Goal: Task Accomplishment & Management: Manage account settings

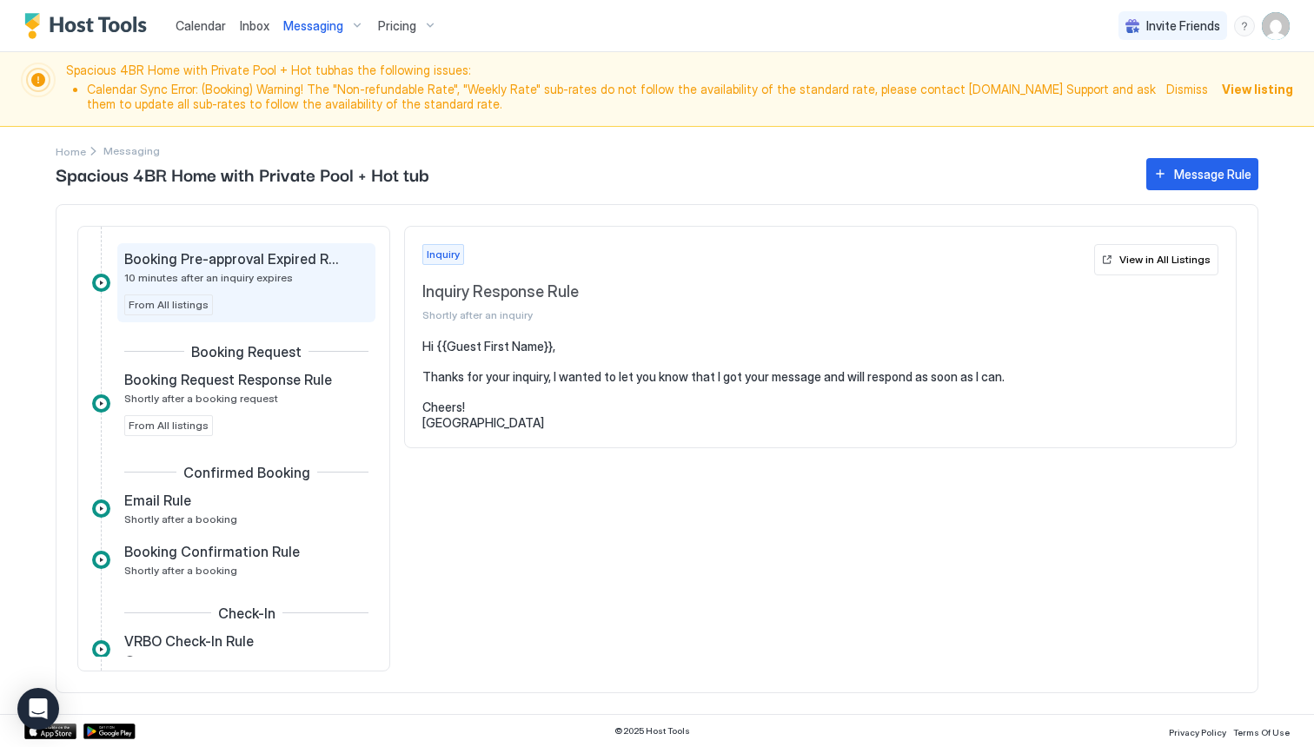
scroll to position [159, 0]
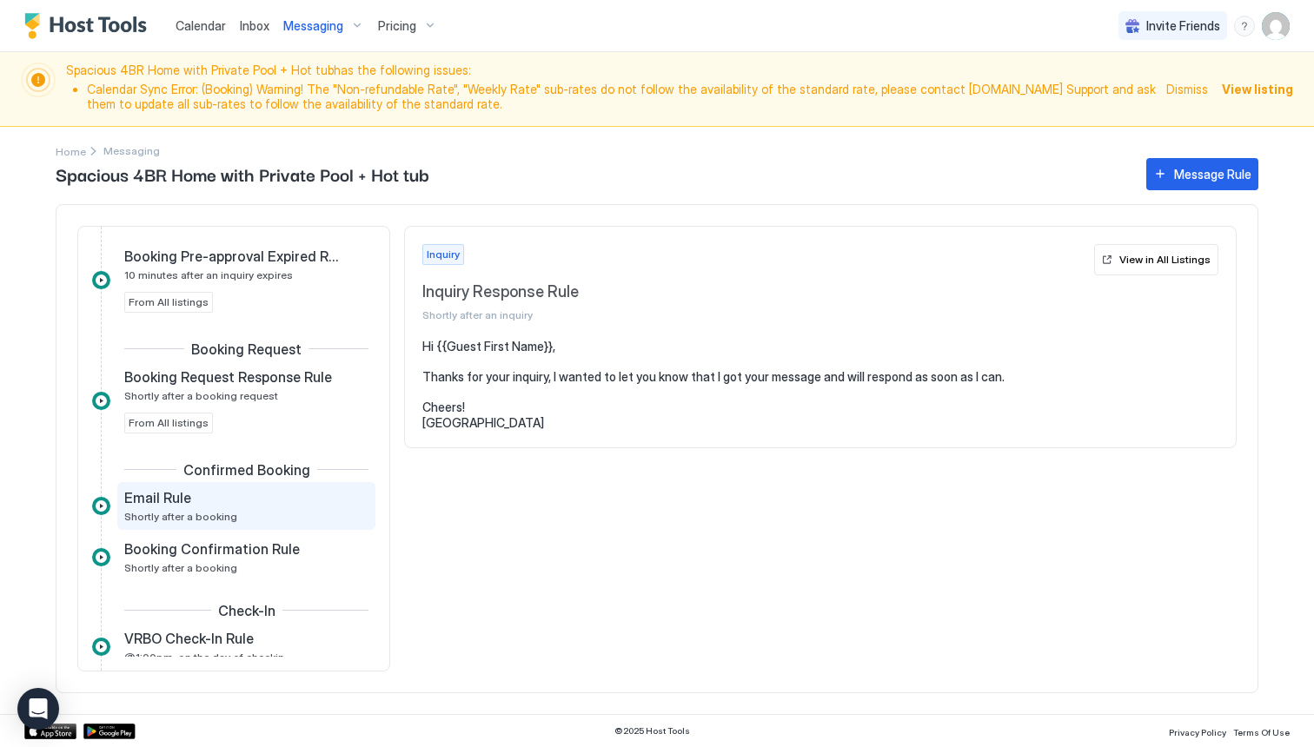
click at [249, 503] on div "Email Rule" at bounding box center [234, 497] width 220 height 17
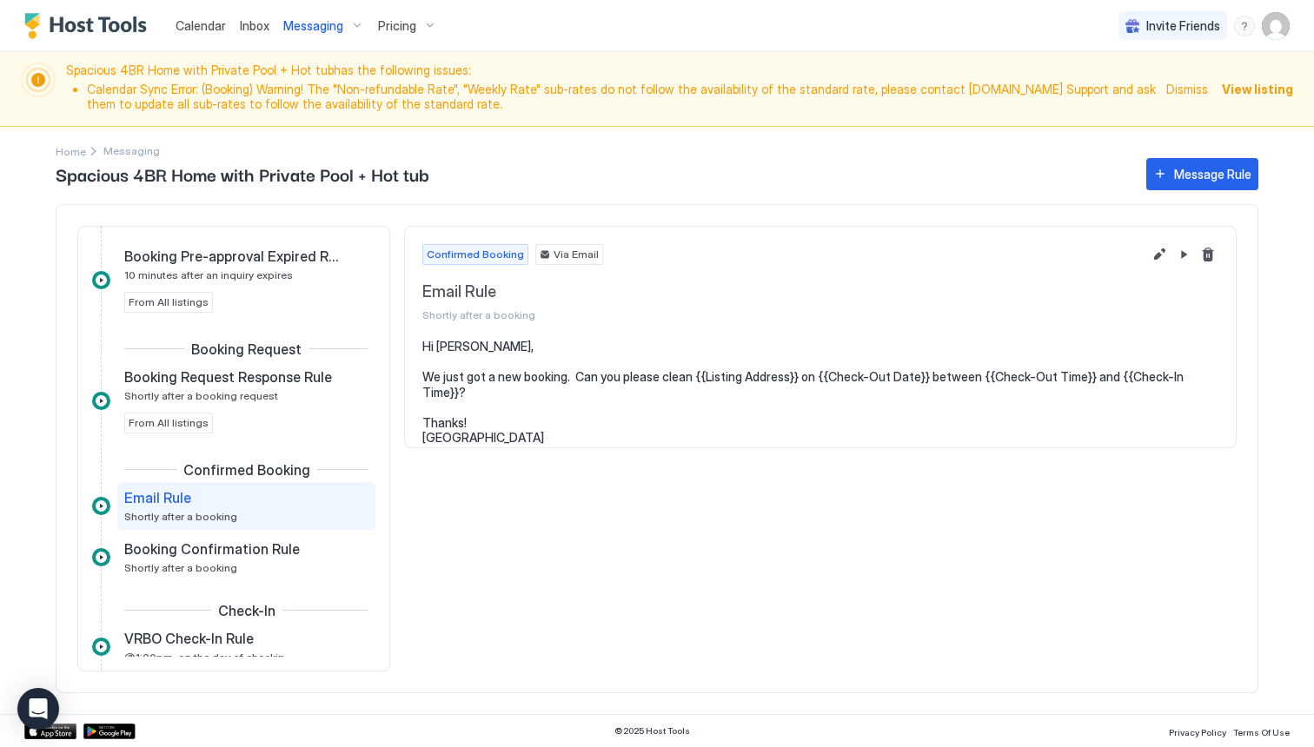
click at [249, 503] on div "Email Rule" at bounding box center [234, 497] width 220 height 17
click at [231, 551] on span "Booking Confirmation Rule" at bounding box center [212, 549] width 176 height 17
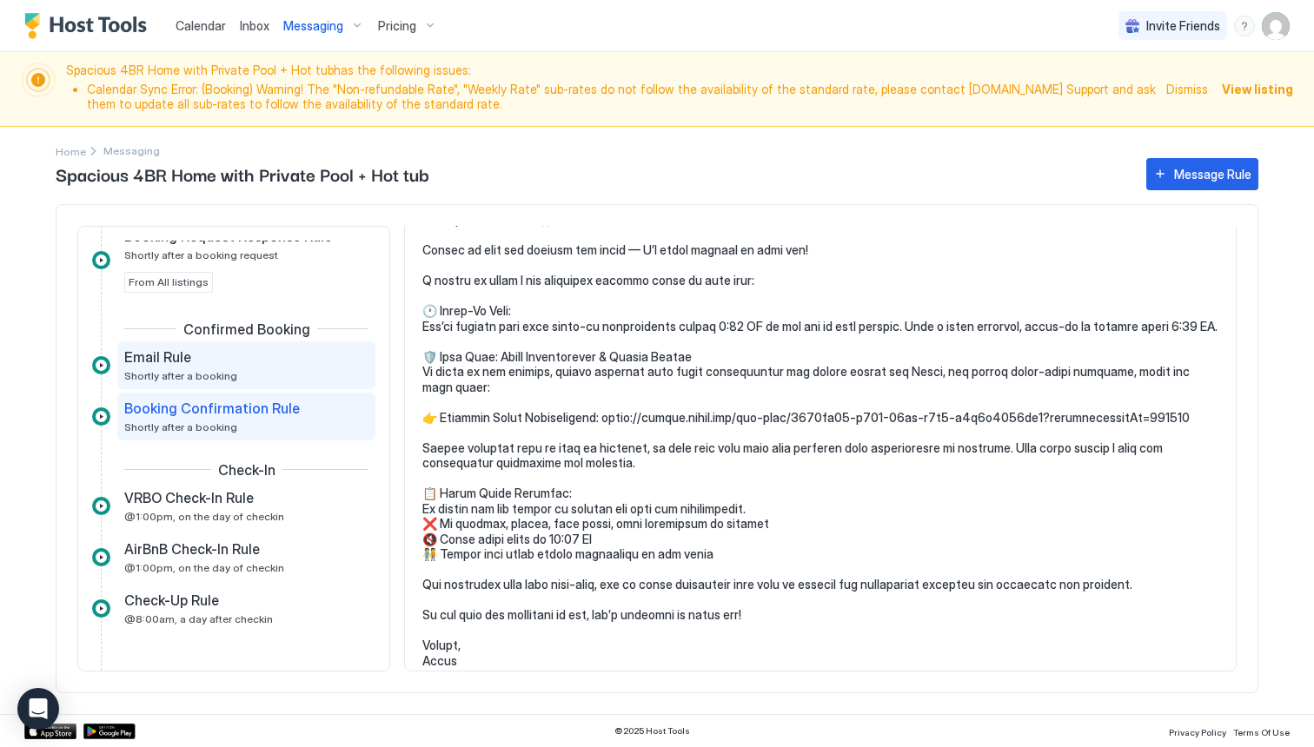
scroll to position [303, 0]
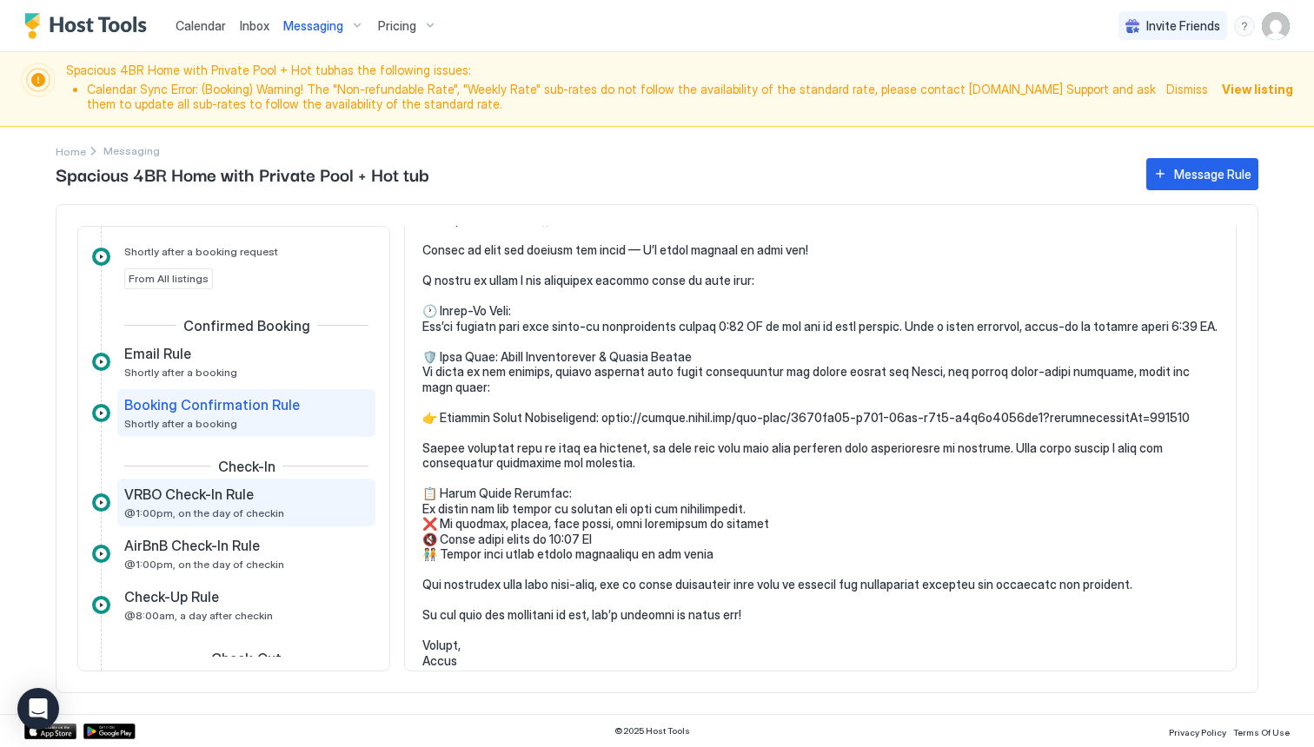
click at [292, 509] on div "VRBO Check-In Rule @1:00pm, on the day of checkin" at bounding box center [234, 503] width 220 height 34
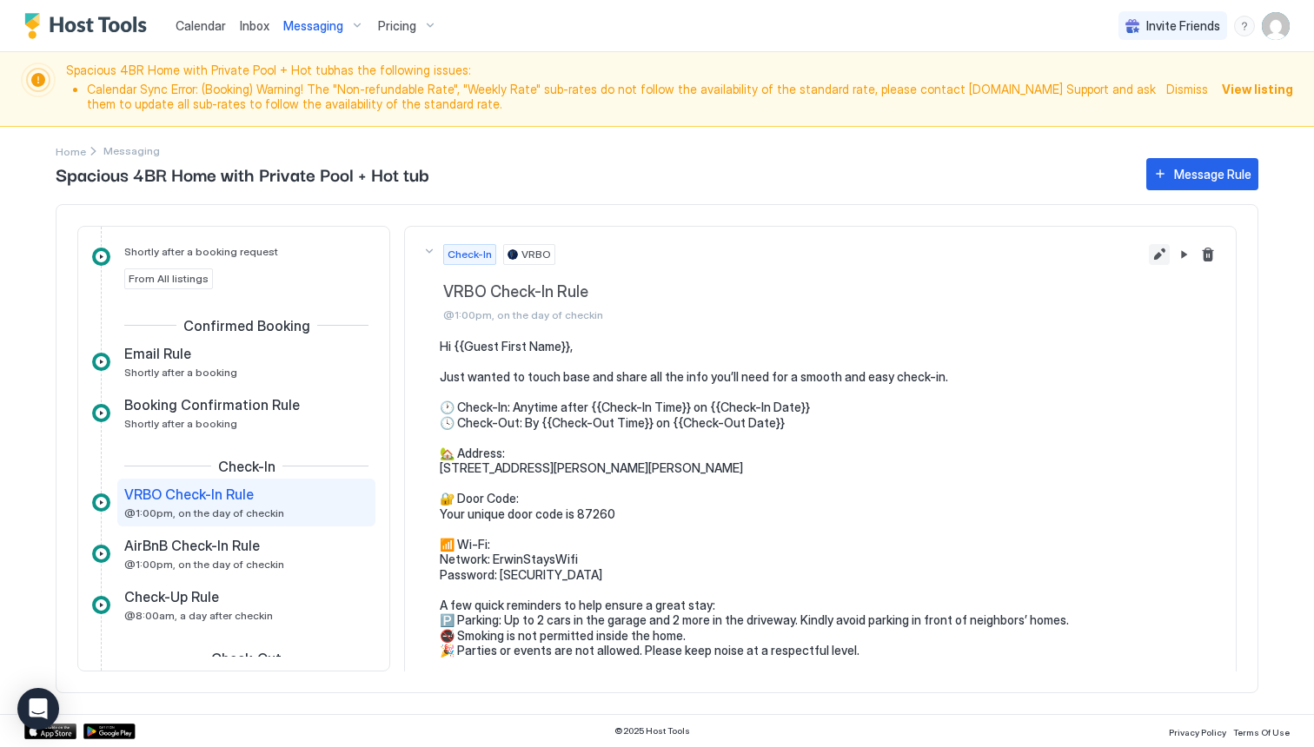
click at [1159, 248] on button "Edit message rule" at bounding box center [1159, 254] width 21 height 21
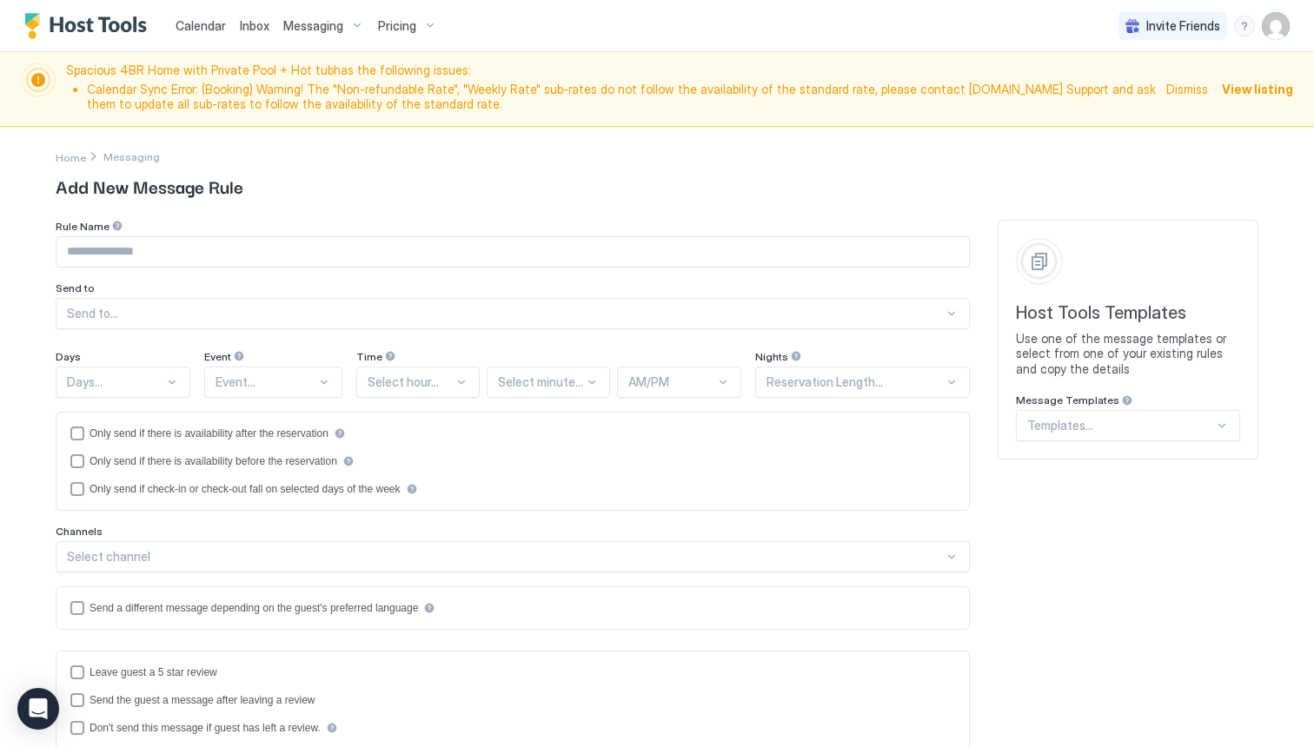
type input "**********"
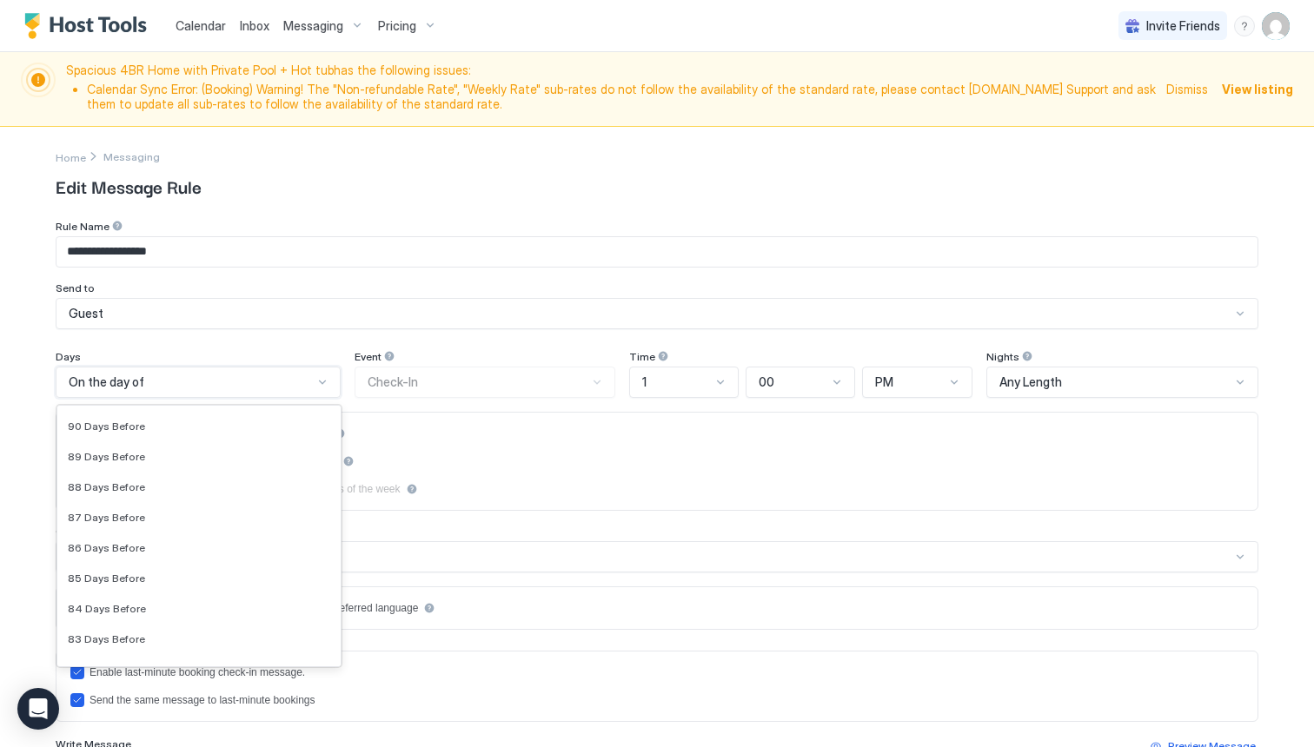
click at [322, 382] on div at bounding box center [322, 382] width 14 height 14
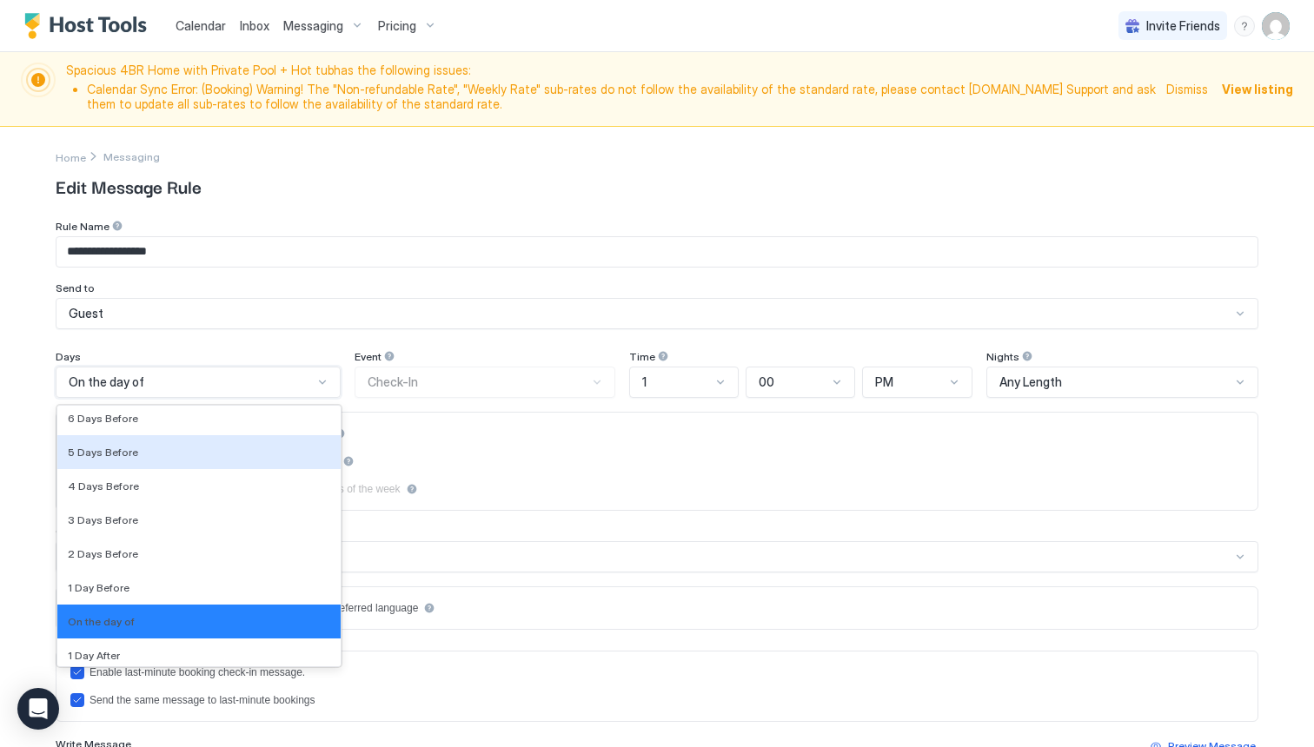
scroll to position [2582, 0]
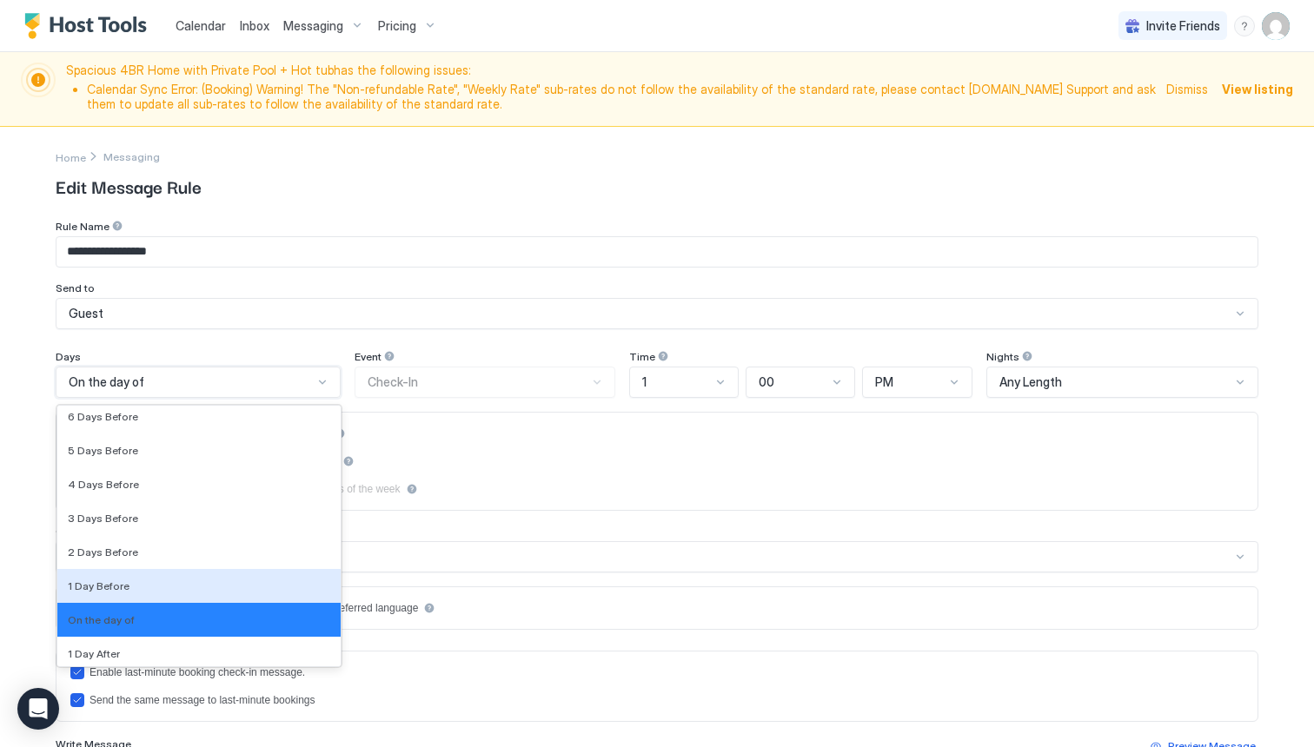
click at [249, 577] on div "1 Day Before" at bounding box center [198, 586] width 283 height 34
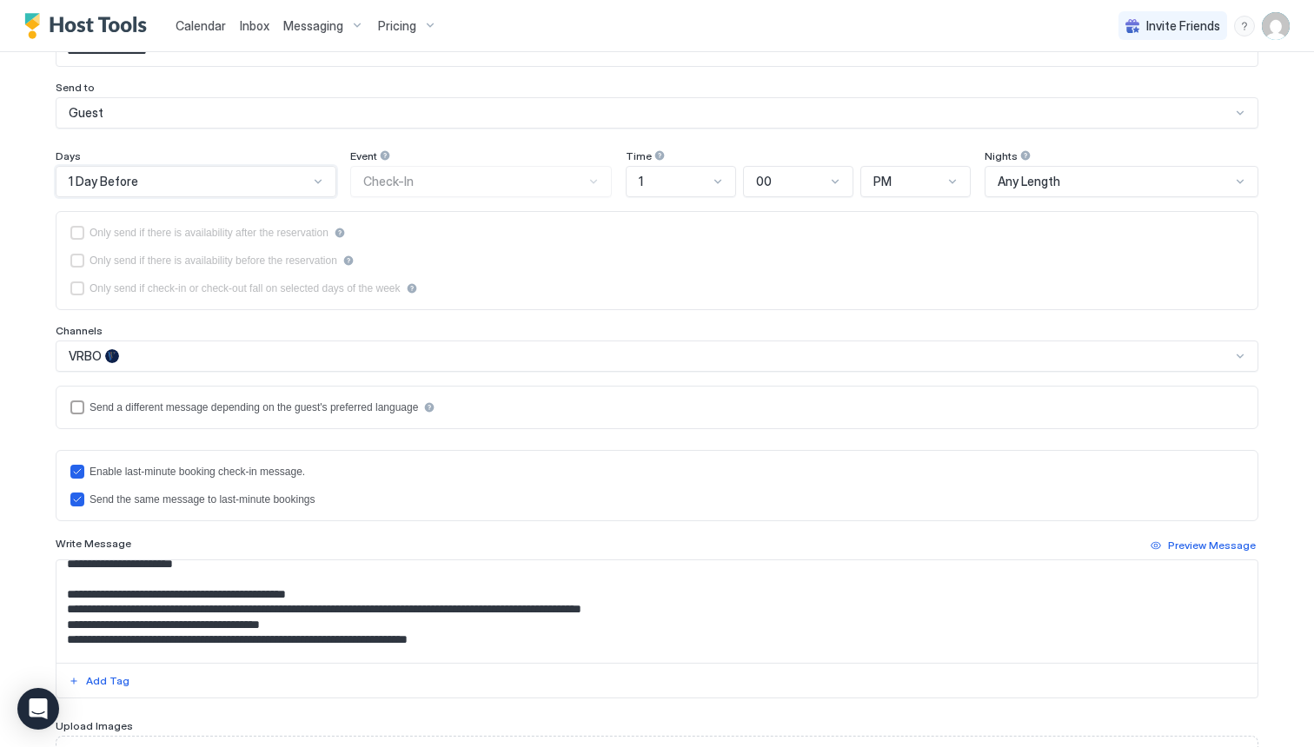
scroll to position [257, 0]
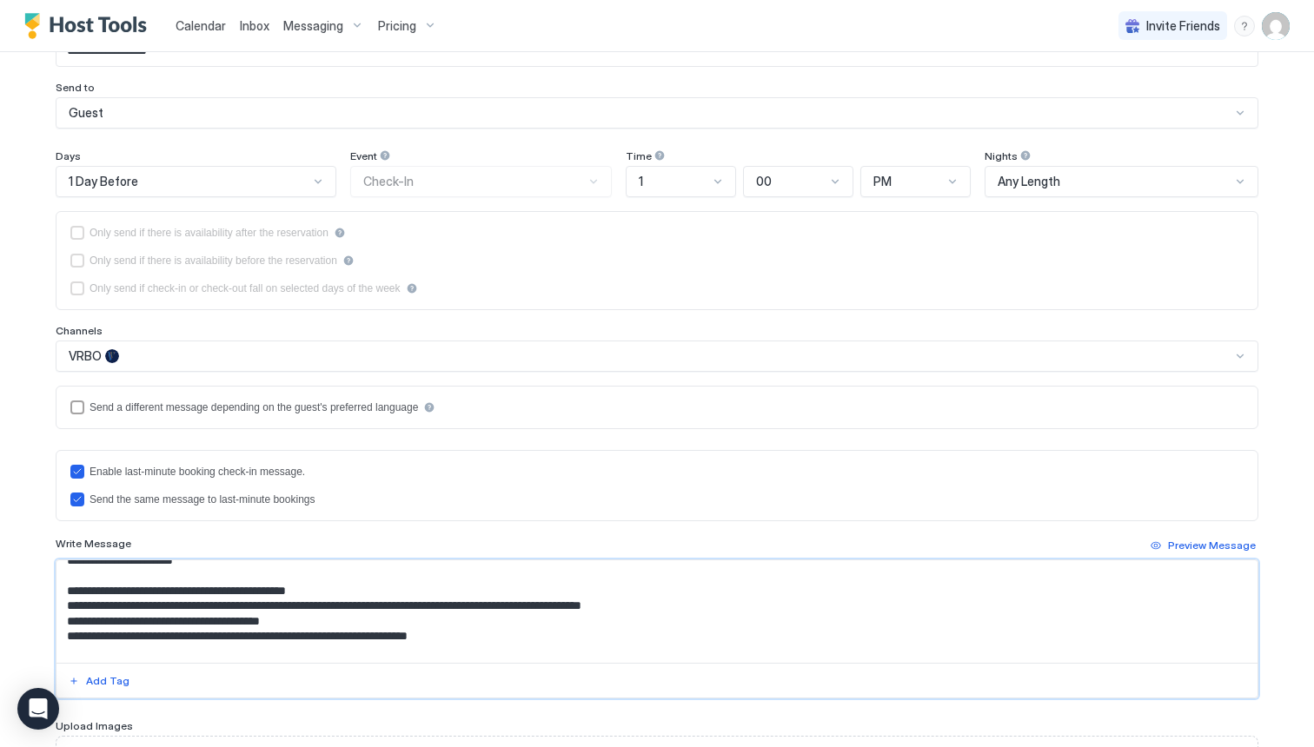
click at [279, 604] on textarea "**********" at bounding box center [656, 612] width 1201 height 103
click at [388, 610] on textarea "**********" at bounding box center [656, 612] width 1201 height 103
click at [414, 609] on textarea "**********" at bounding box center [656, 612] width 1201 height 103
drag, startPoint x: 403, startPoint y: 607, endPoint x: 388, endPoint y: 606, distance: 15.7
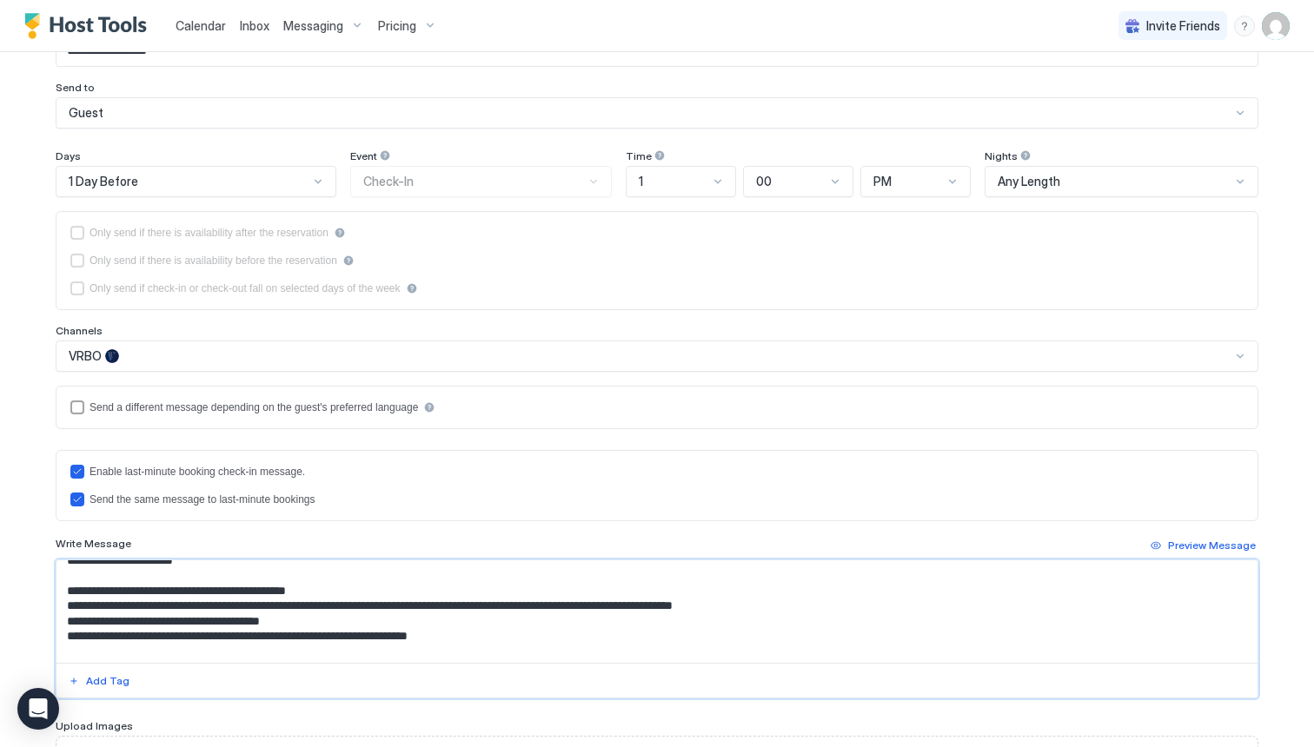
click at [388, 606] on textarea "**********" at bounding box center [656, 612] width 1201 height 103
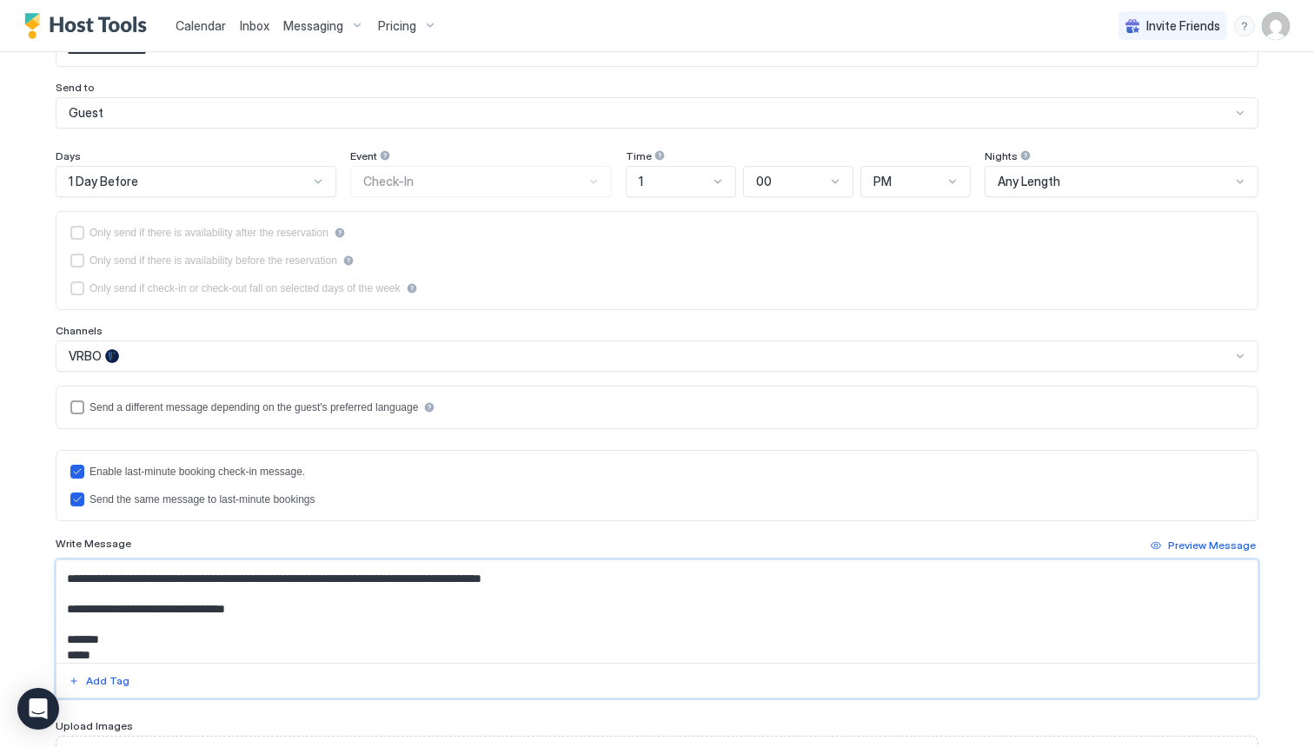
scroll to position [352, 0]
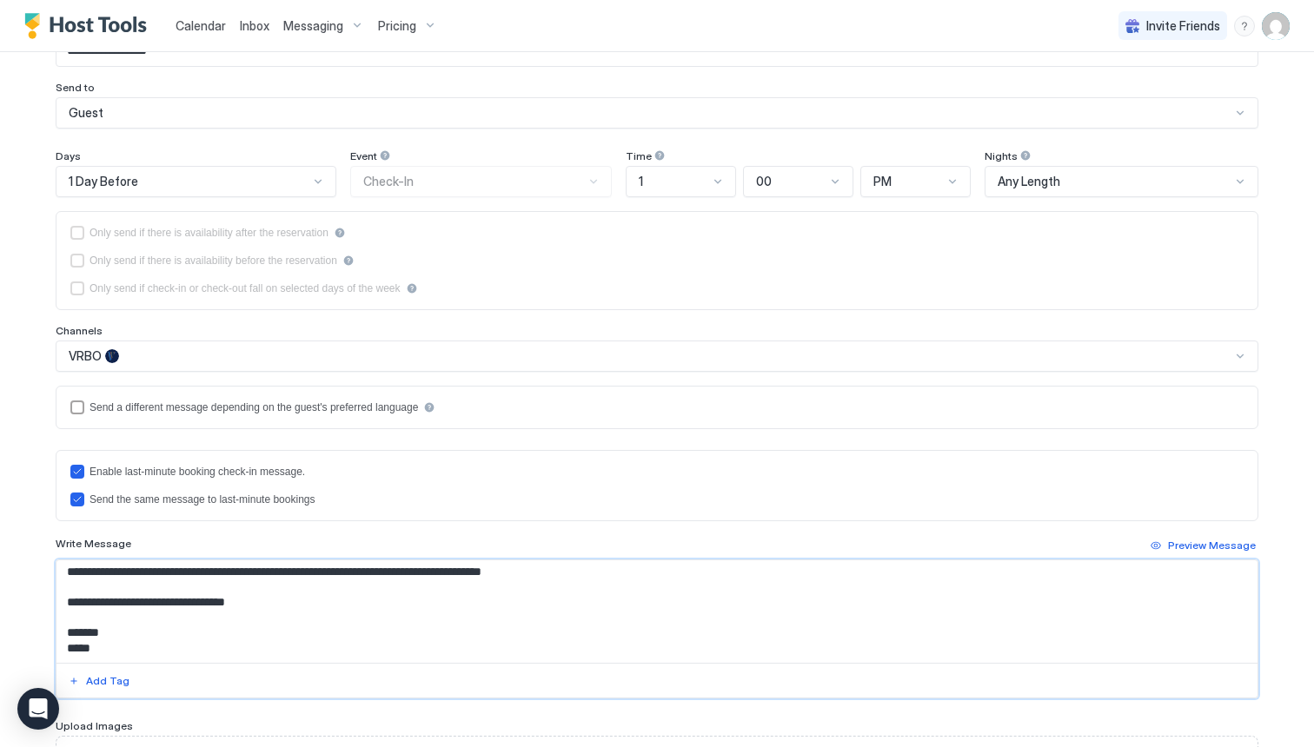
type textarea "**********"
click at [303, 525] on div "**********" at bounding box center [657, 574] width 1203 height 249
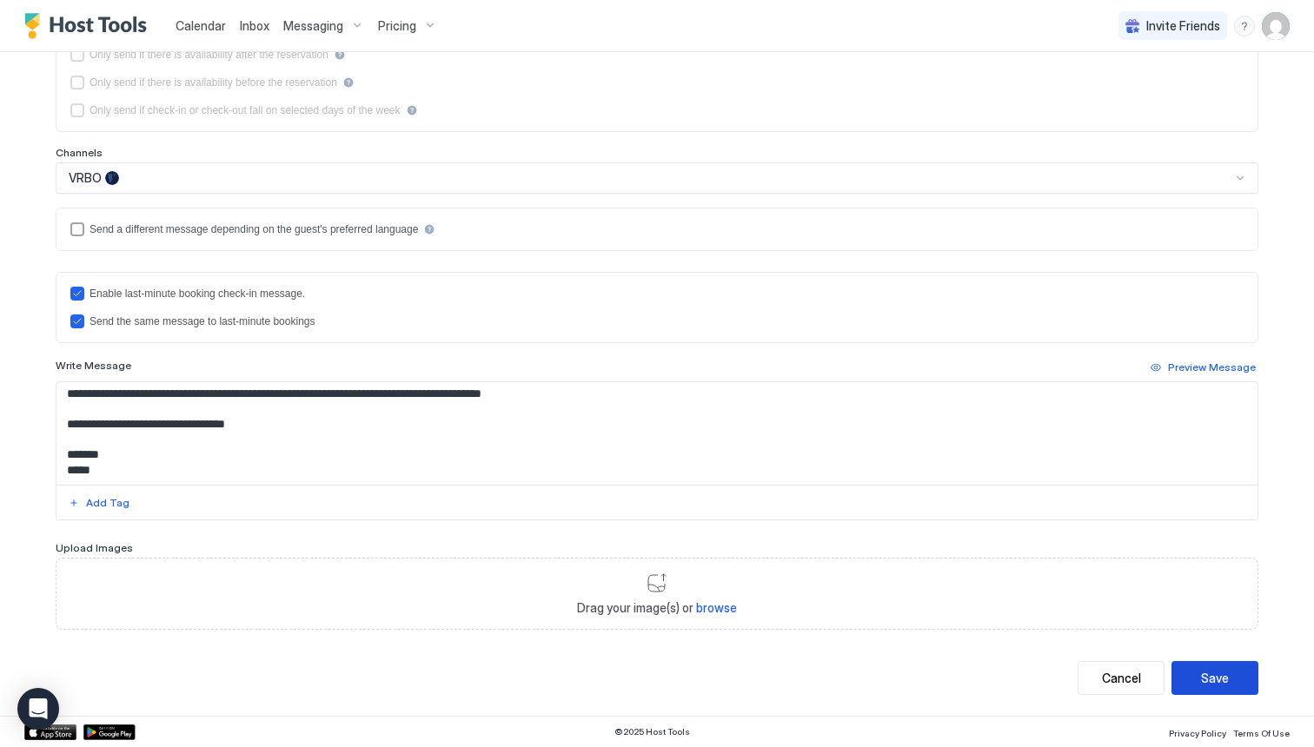
click at [1223, 684] on div "Save" at bounding box center [1215, 678] width 28 height 18
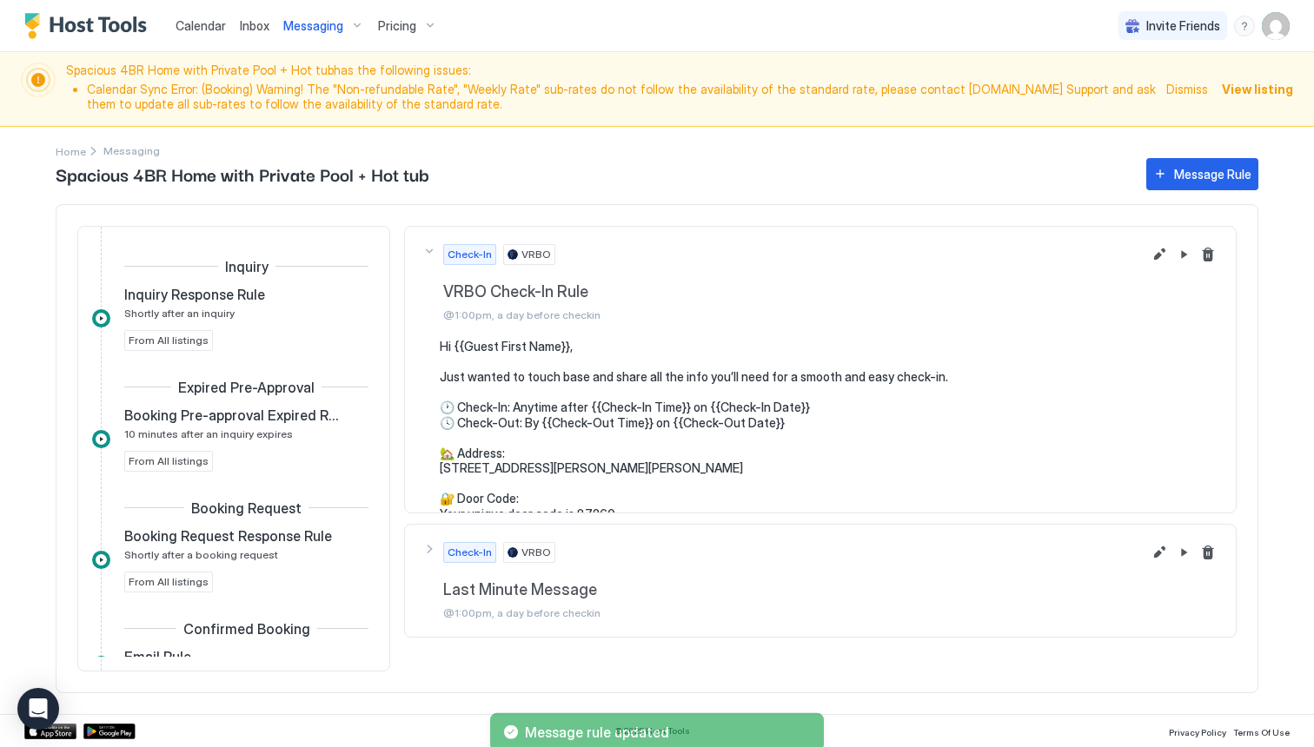
scroll to position [357, 0]
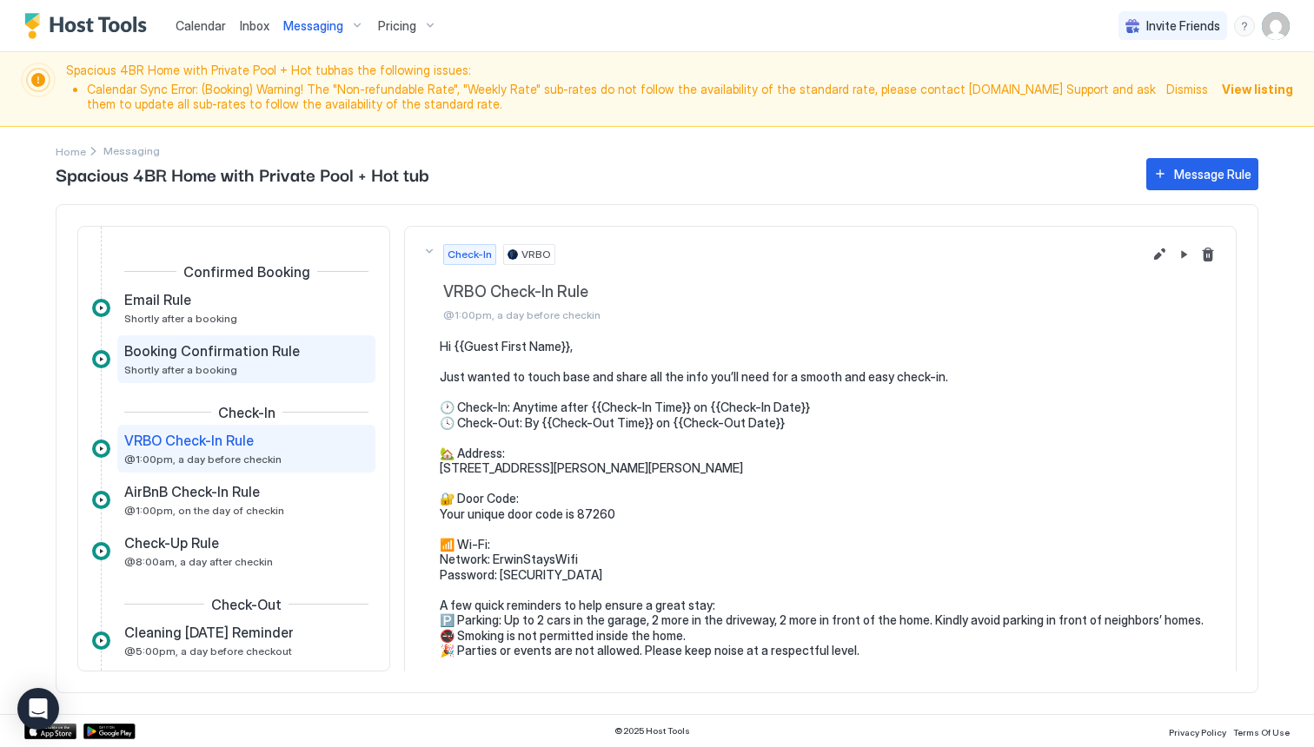
click at [290, 349] on div "Booking Confirmation Rule" at bounding box center [234, 350] width 220 height 17
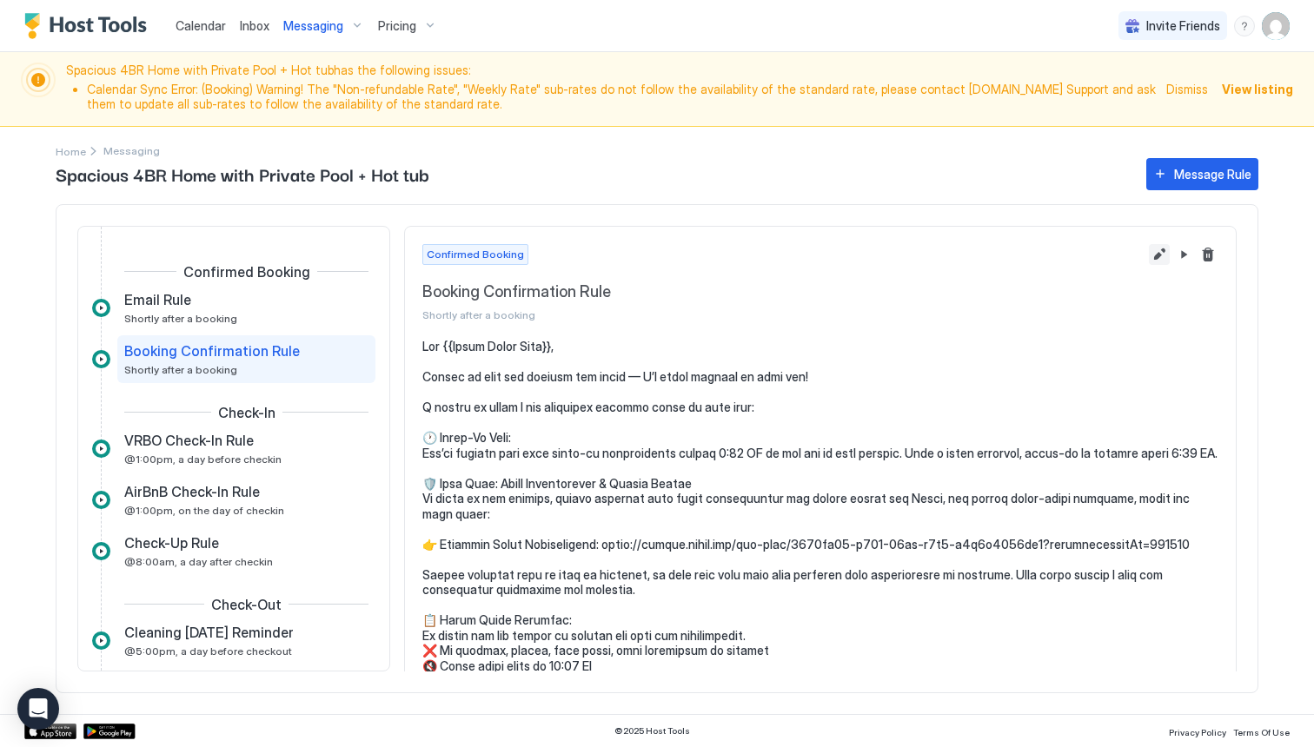
click at [1151, 252] on button "Edit message rule" at bounding box center [1159, 254] width 21 height 21
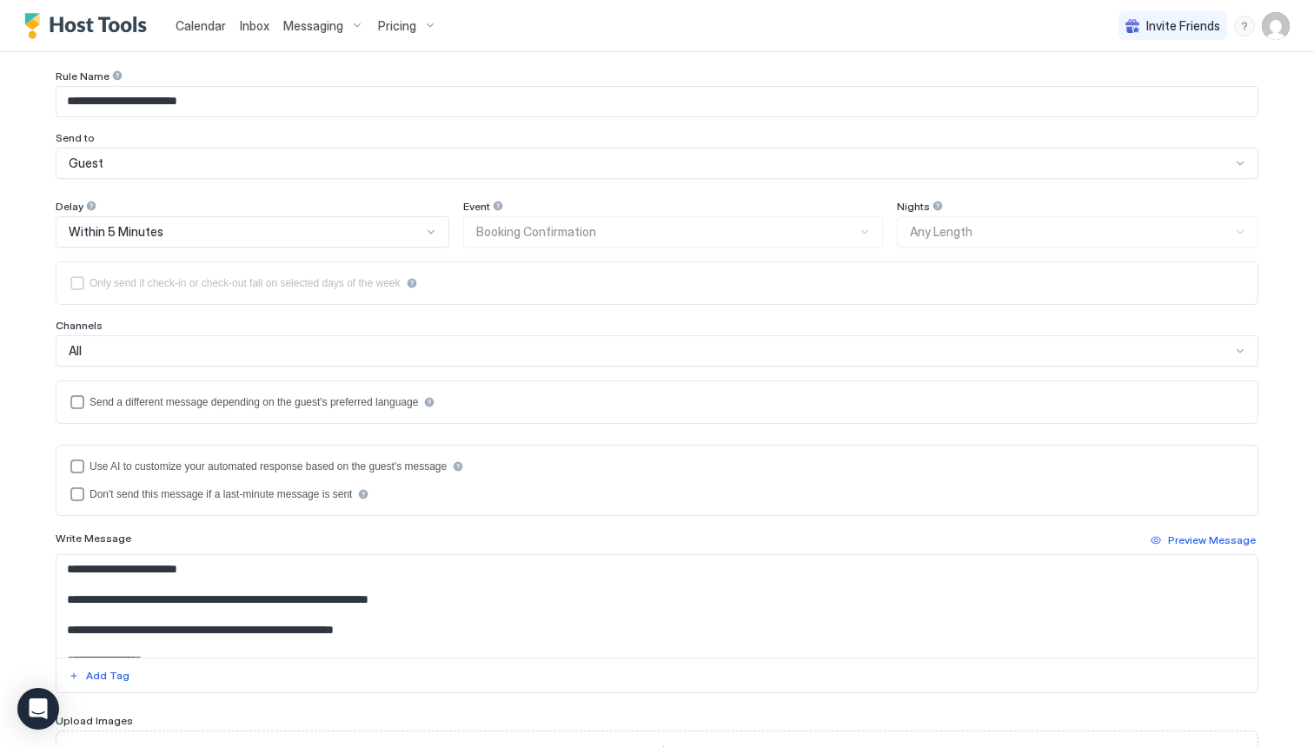
scroll to position [323, 0]
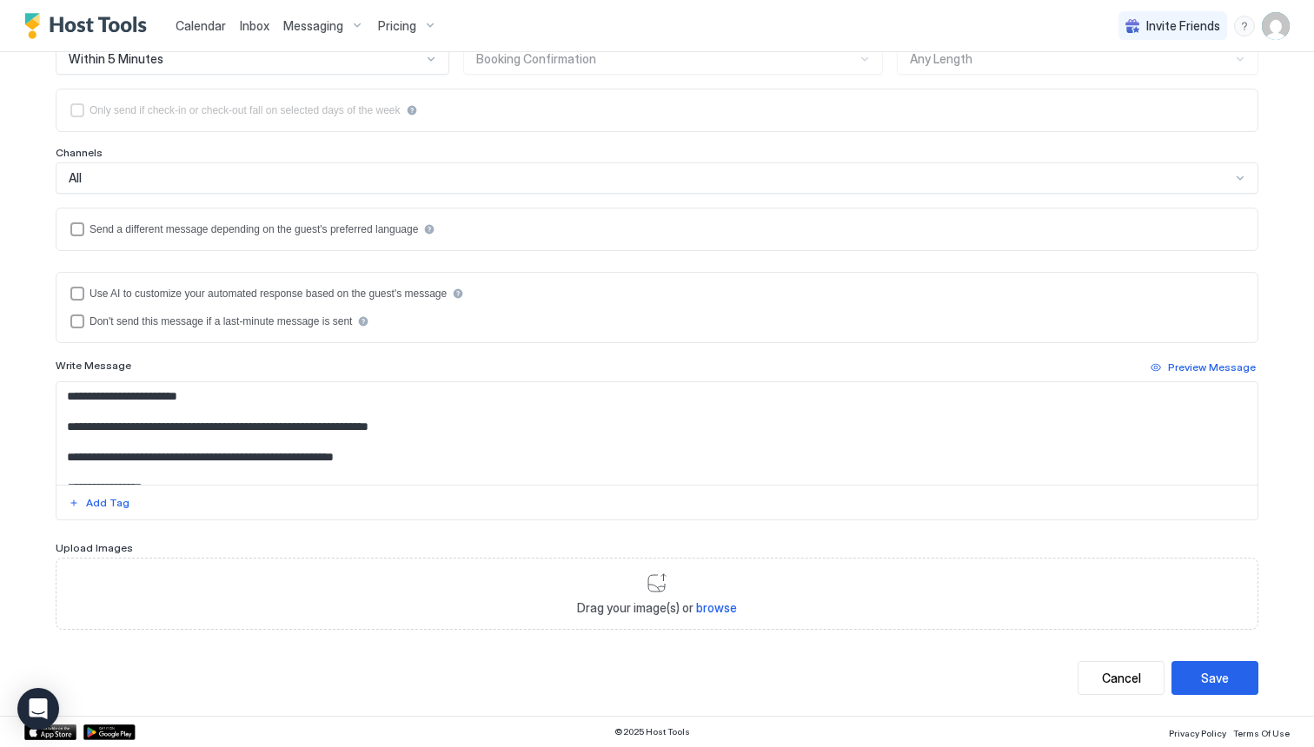
click at [358, 425] on textarea "Input Field" at bounding box center [656, 433] width 1201 height 103
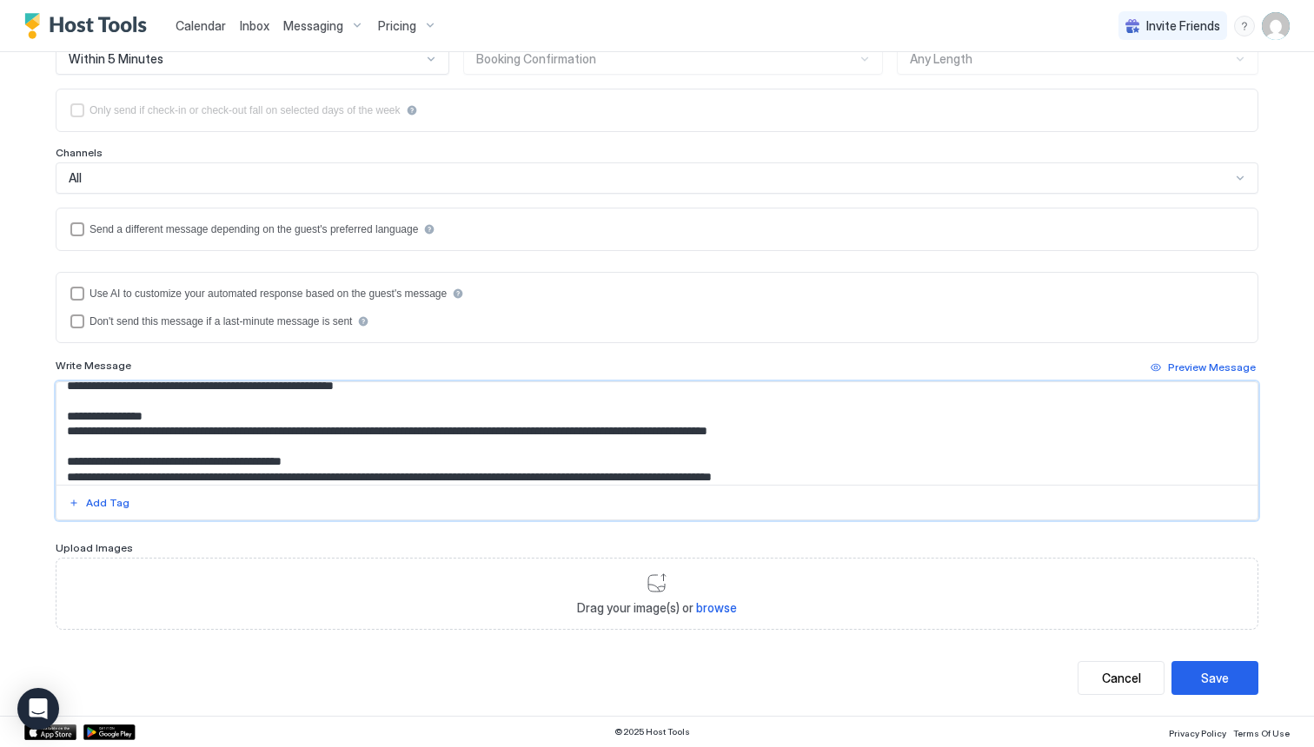
scroll to position [72, 0]
drag, startPoint x: 451, startPoint y: 431, endPoint x: 442, endPoint y: 432, distance: 8.7
click at [442, 432] on textarea "Input Field" at bounding box center [656, 433] width 1201 height 103
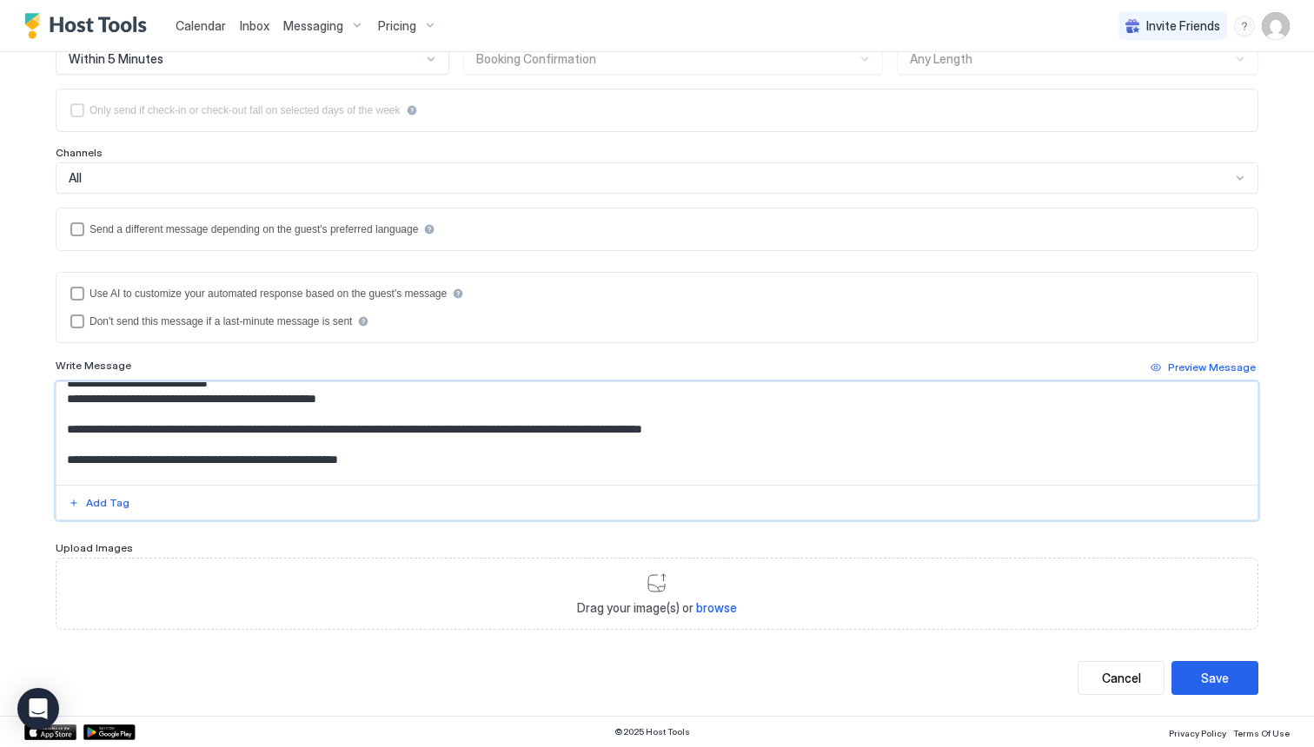
scroll to position [337, 0]
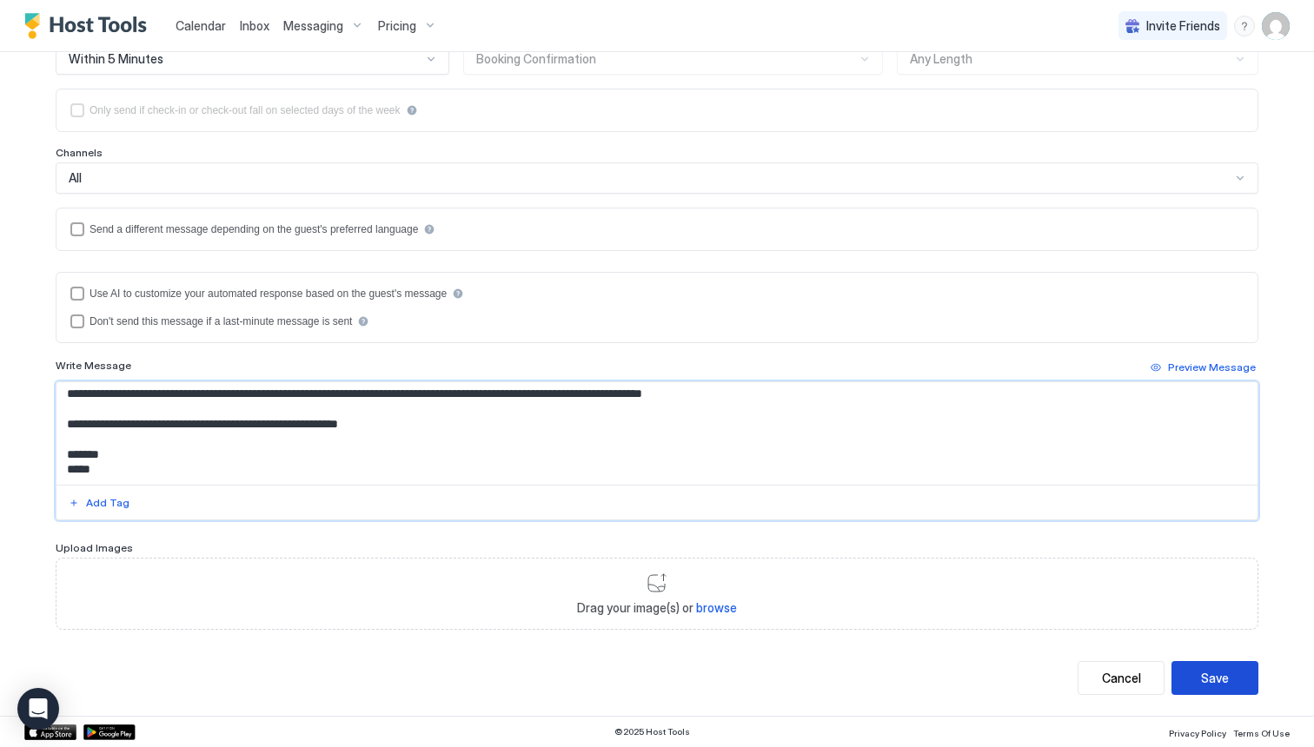
type textarea "**********"
click at [1203, 677] on div "Save" at bounding box center [1215, 678] width 28 height 18
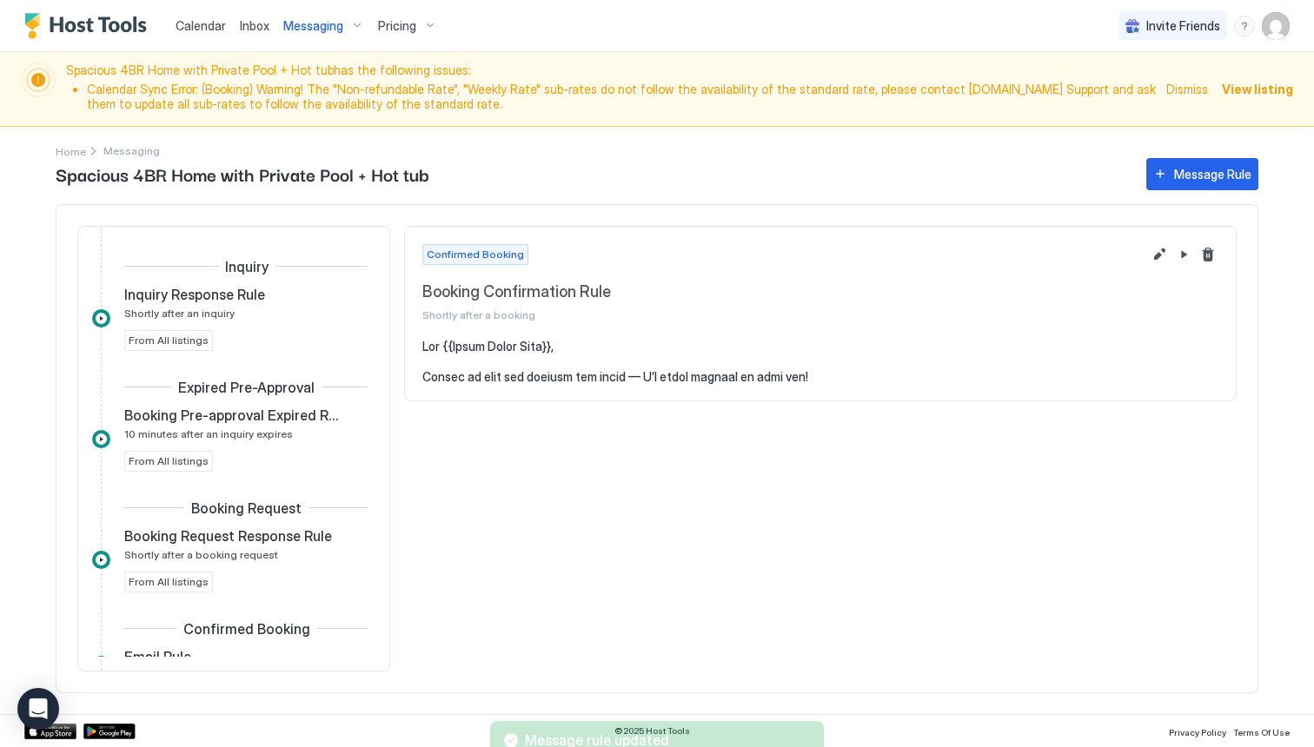
scroll to position [268, 0]
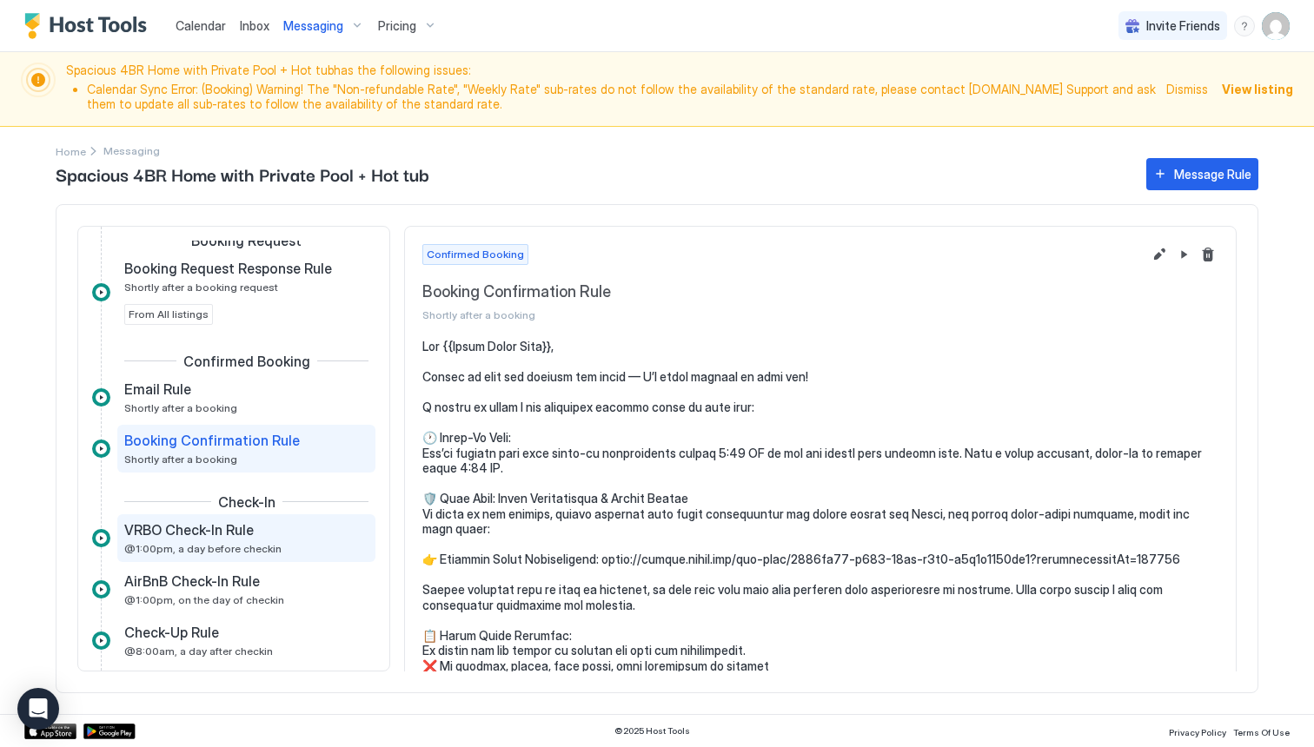
click at [189, 549] on span "@1:00pm, a day before checkin" at bounding box center [202, 548] width 157 height 13
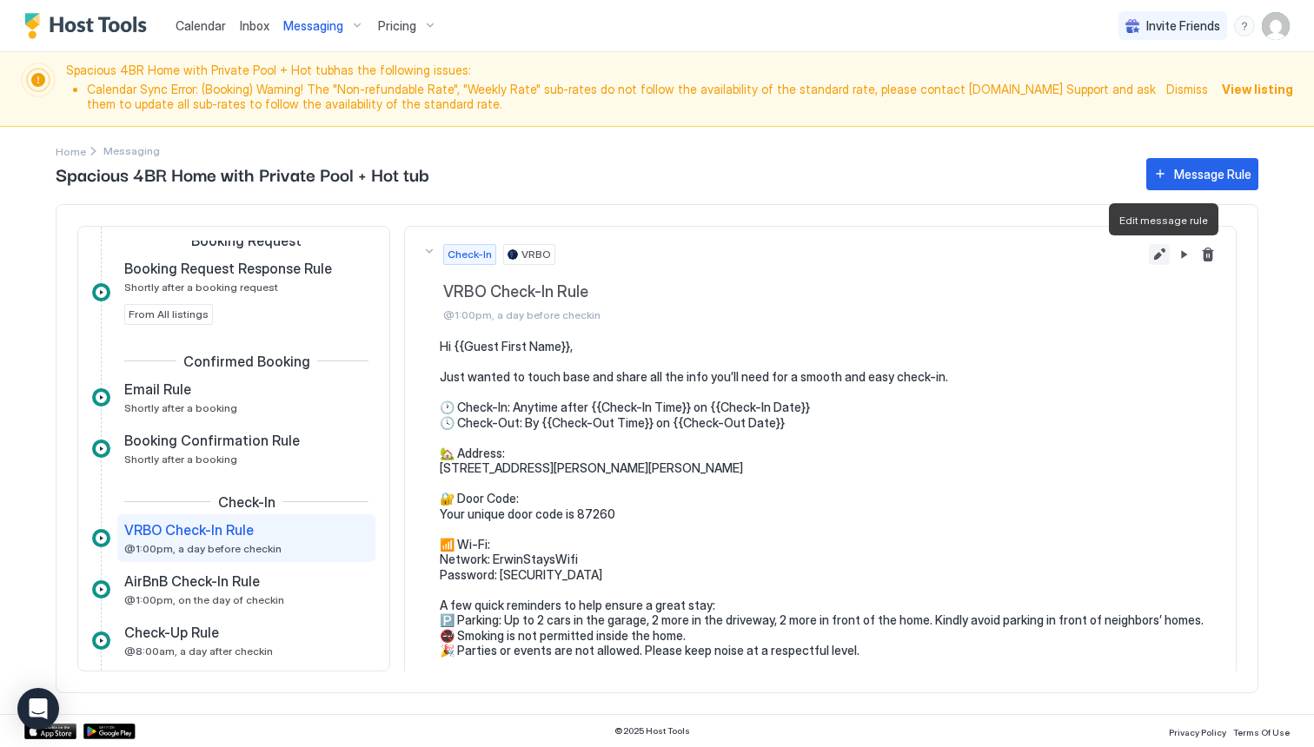
click at [1165, 252] on button "Edit message rule" at bounding box center [1159, 254] width 21 height 21
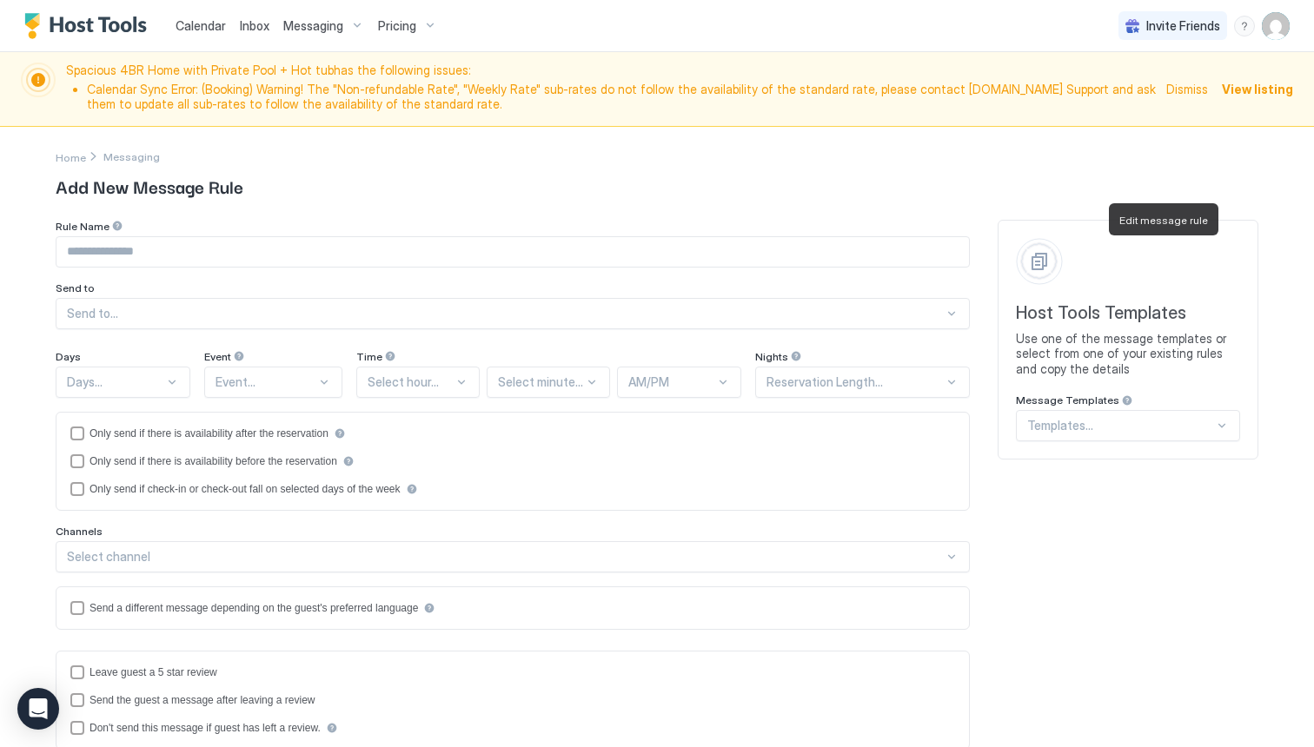
type input "**********"
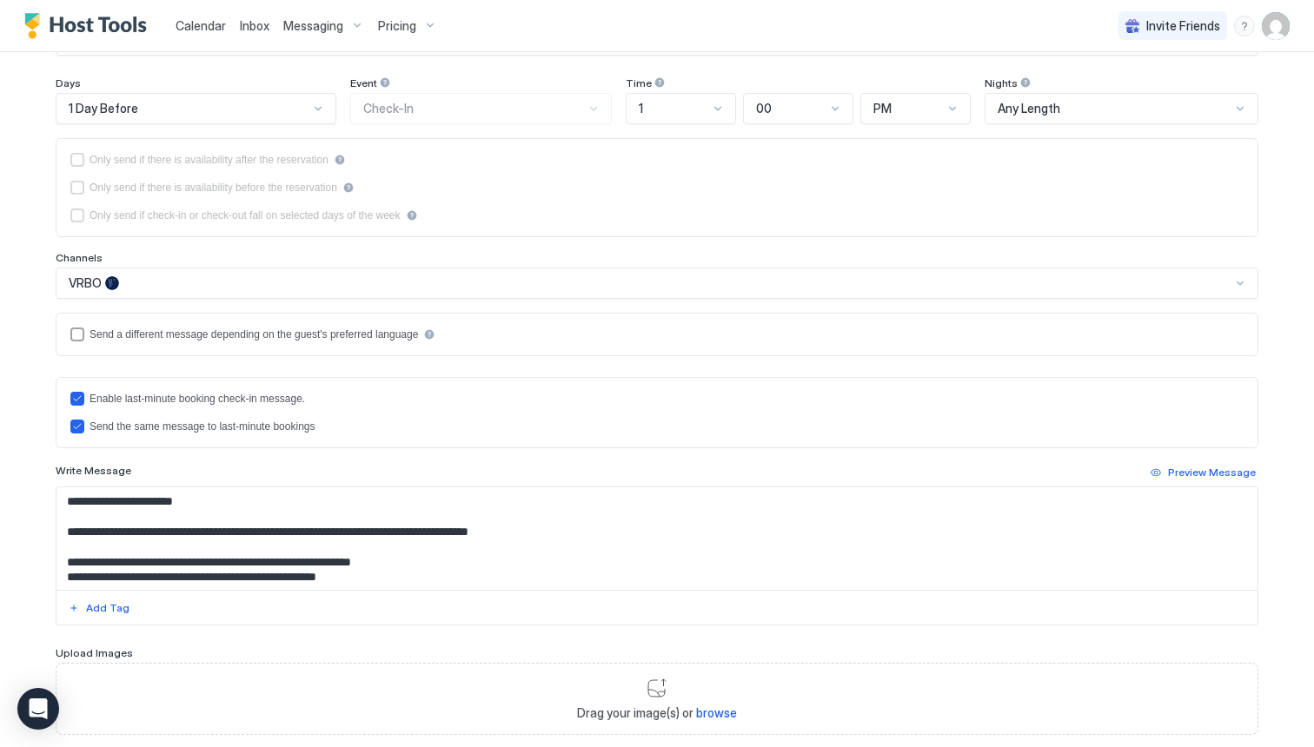
scroll to position [379, 0]
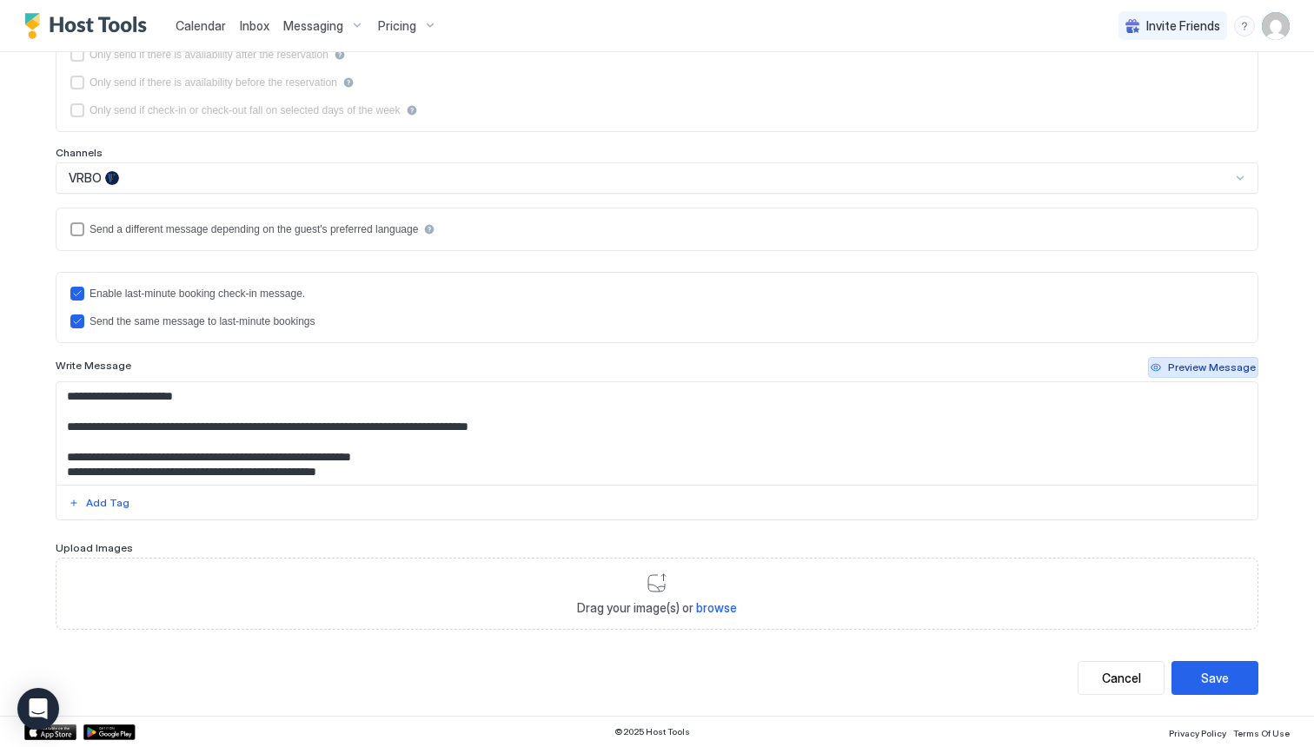
click at [1210, 370] on div "Preview Message" at bounding box center [1212, 368] width 88 height 16
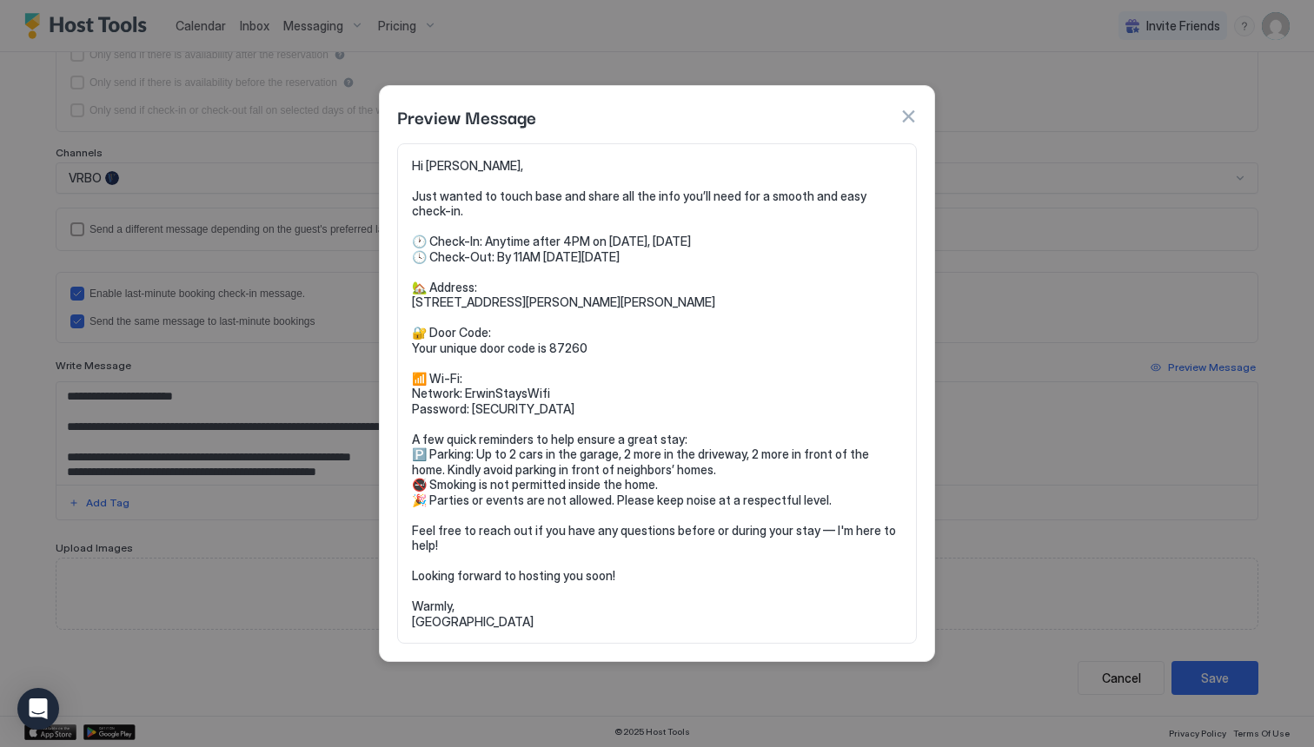
click at [913, 111] on button "button" at bounding box center [908, 116] width 17 height 17
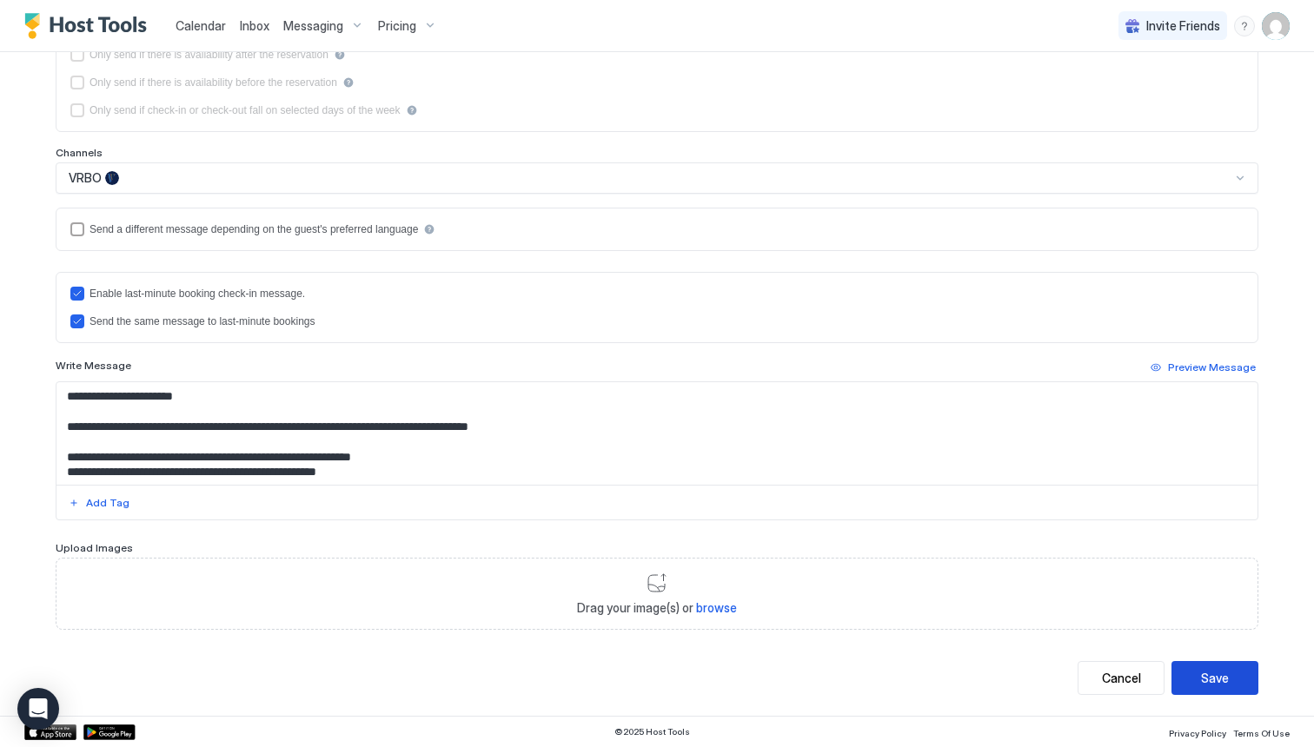
click at [1202, 680] on button "Save" at bounding box center [1215, 678] width 87 height 34
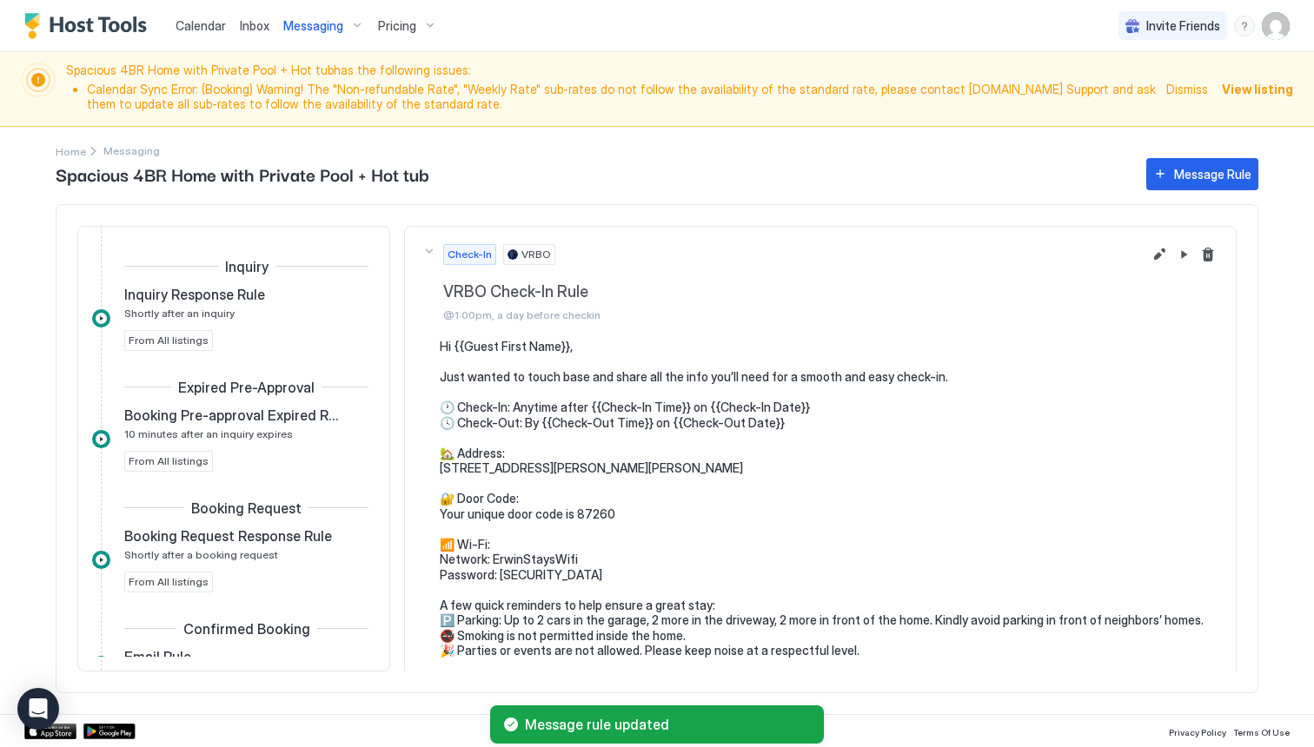
scroll to position [357, 0]
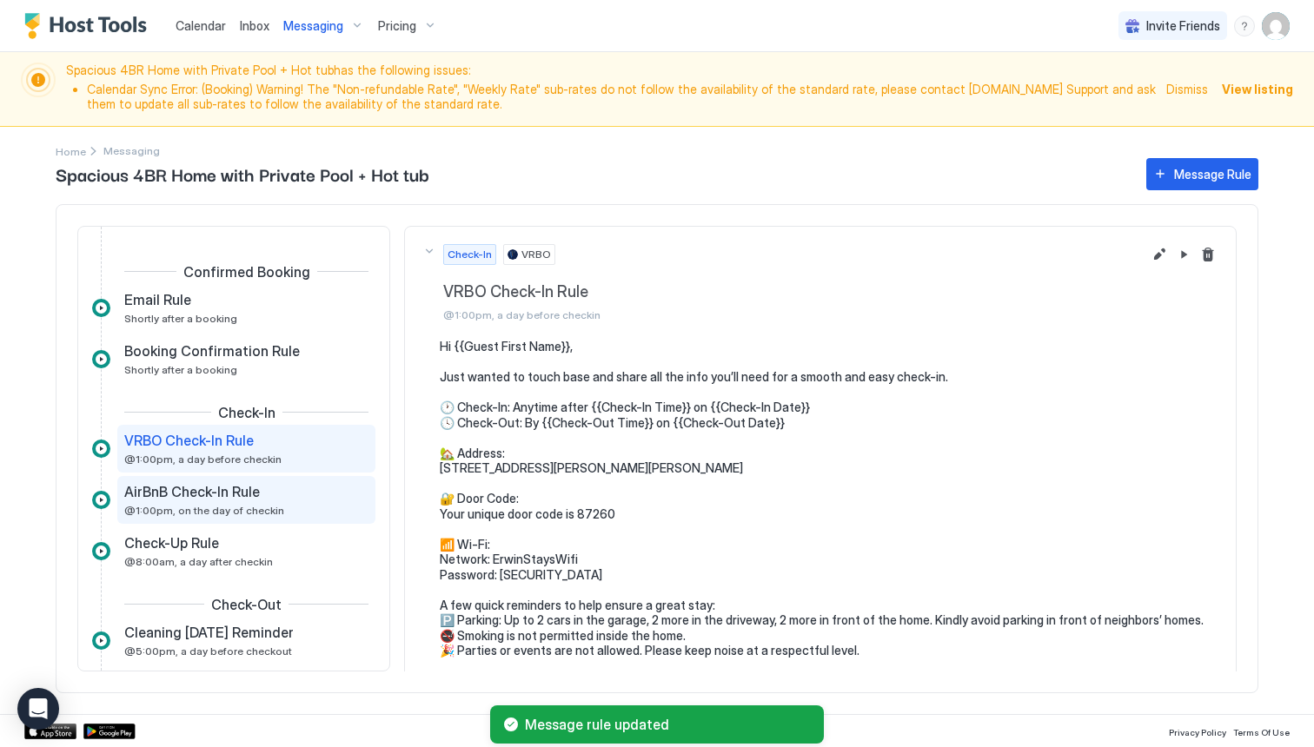
click at [261, 509] on span "@1:00pm, on the day of checkin" at bounding box center [204, 510] width 160 height 13
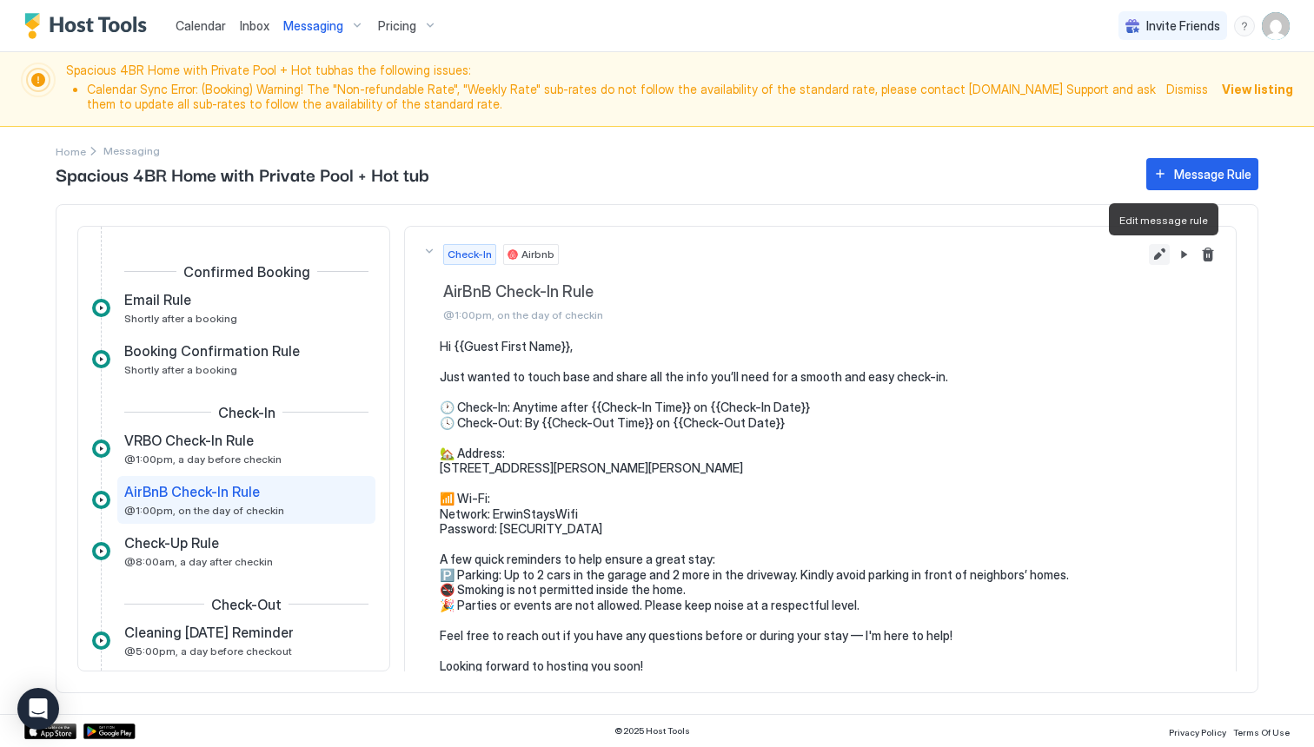
click at [1165, 248] on button "Edit message rule" at bounding box center [1159, 254] width 21 height 21
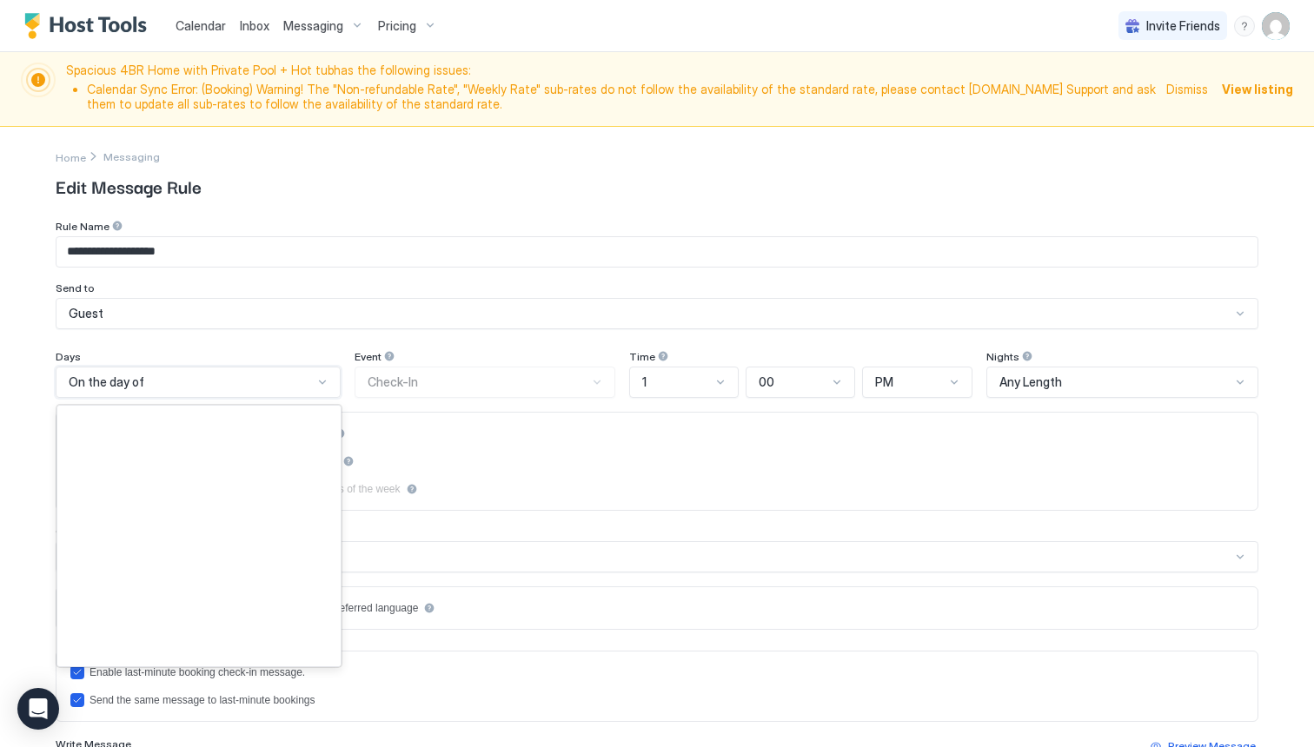
click at [322, 383] on div at bounding box center [322, 382] width 14 height 14
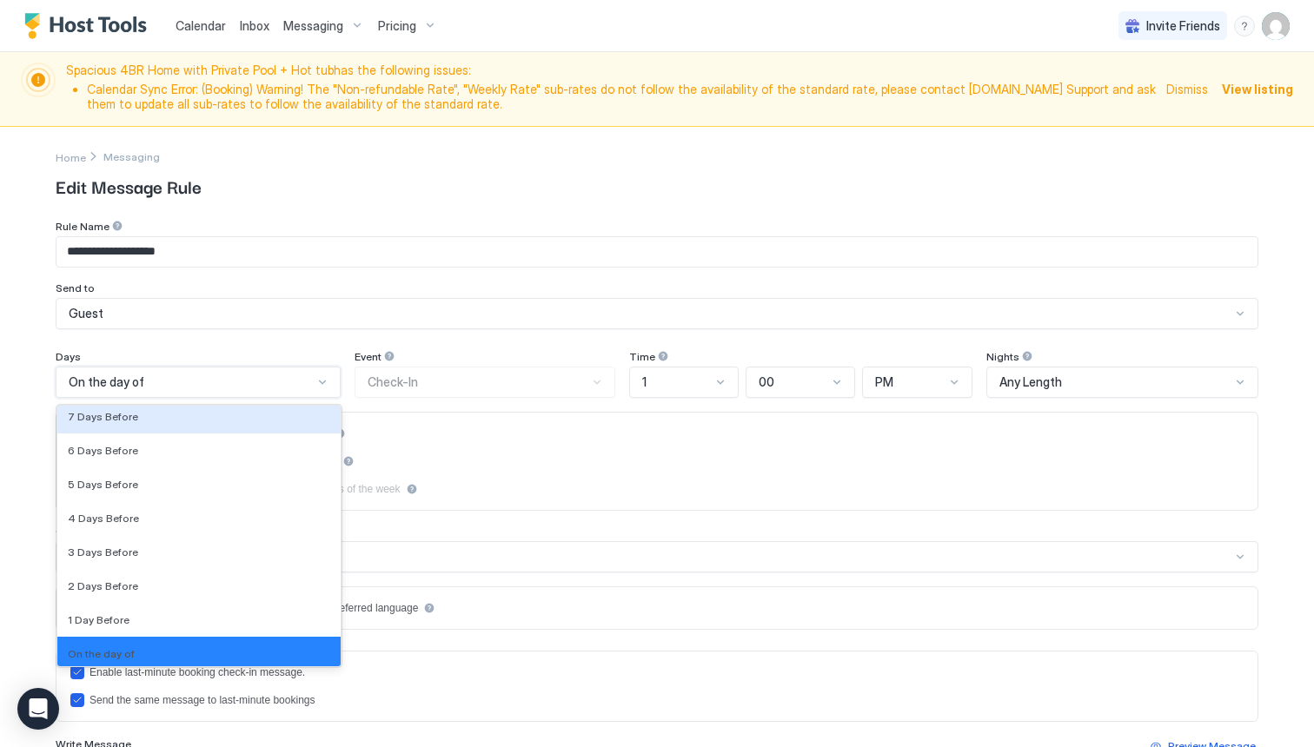
scroll to position [2576, 0]
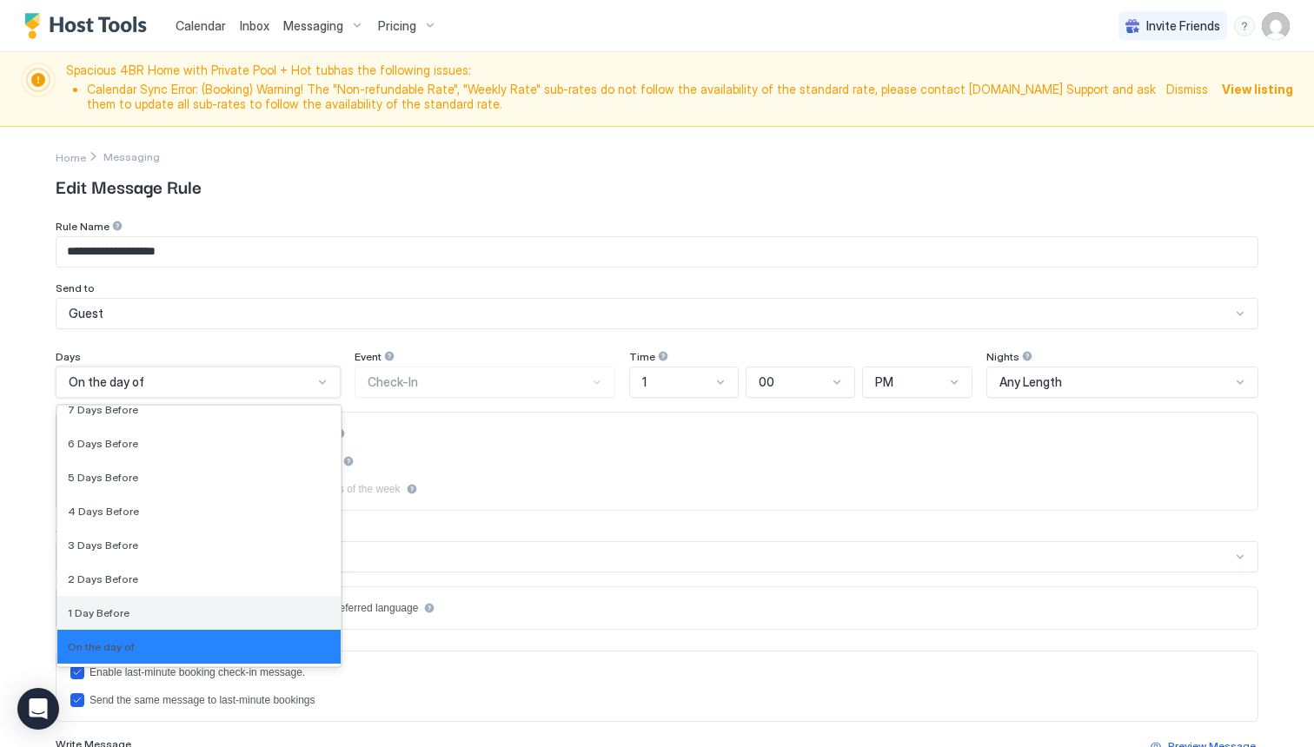
click at [209, 608] on div "1 Day Before" at bounding box center [199, 613] width 262 height 13
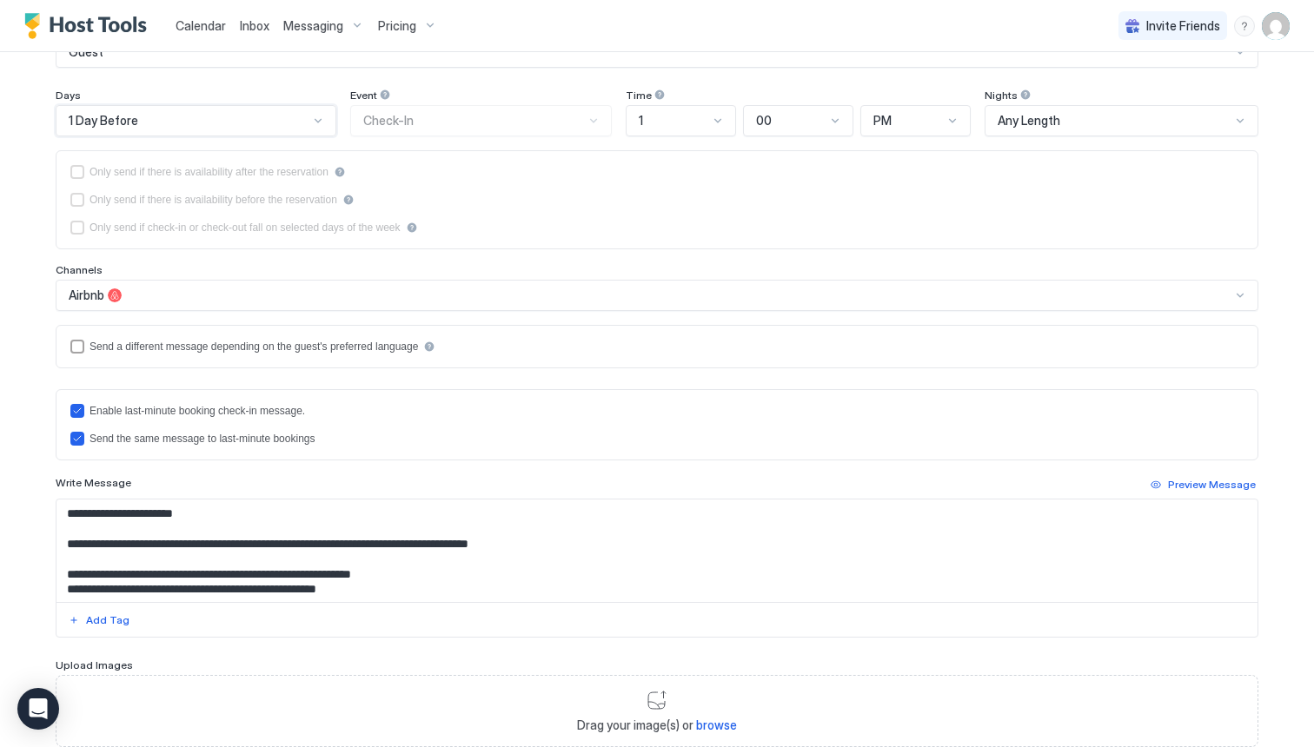
scroll to position [269, 0]
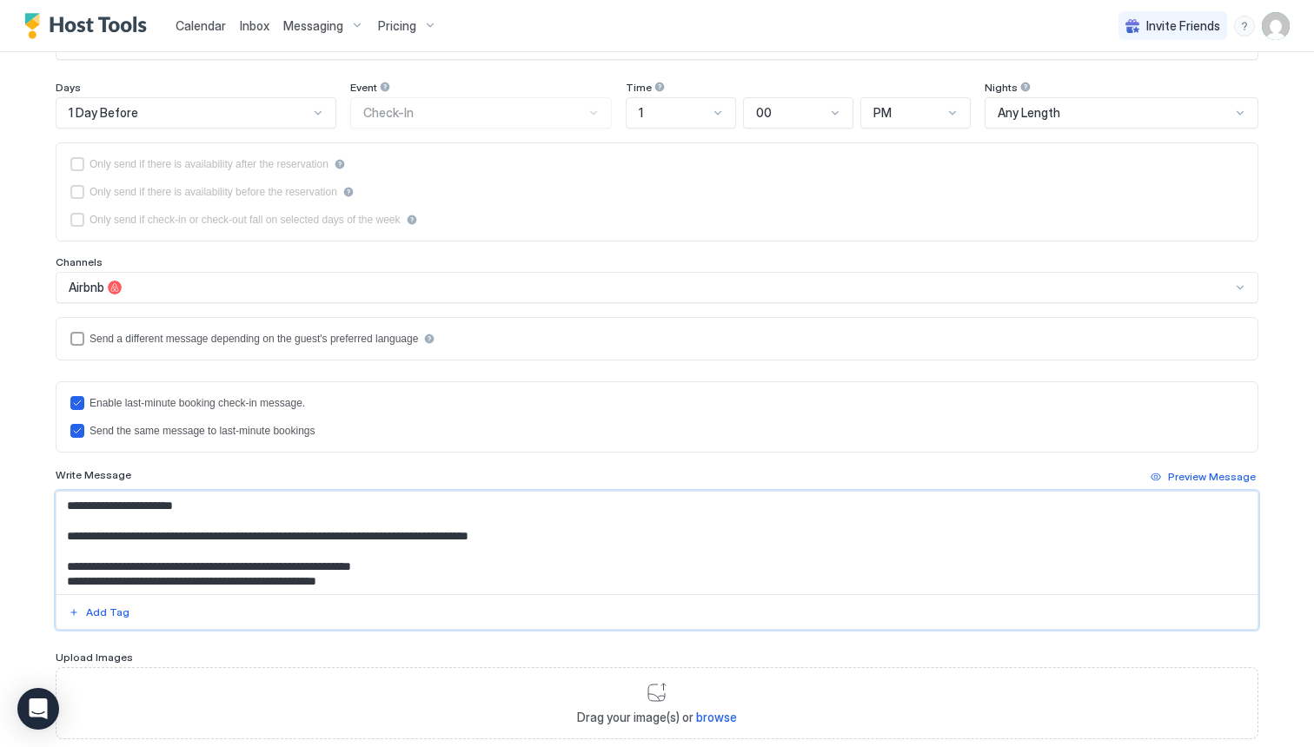
click at [382, 576] on textarea "**********" at bounding box center [656, 543] width 1201 height 103
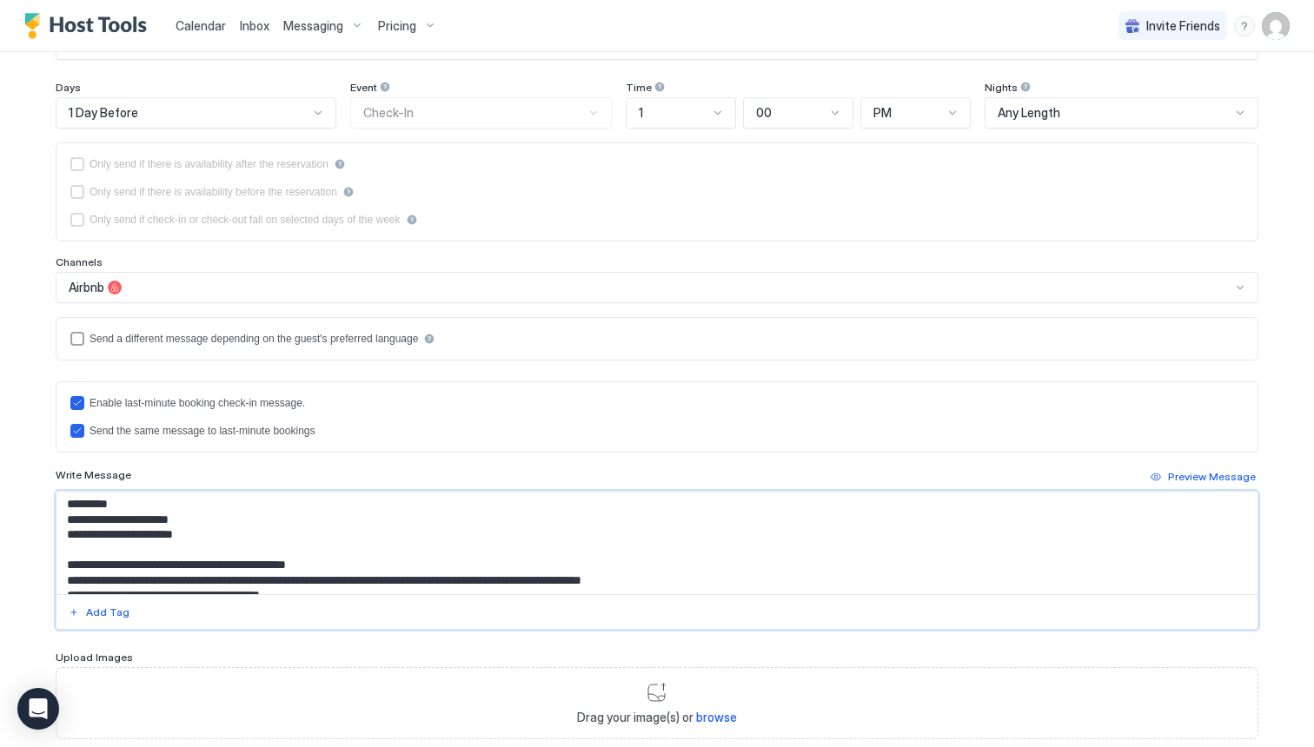
scroll to position [175, 0]
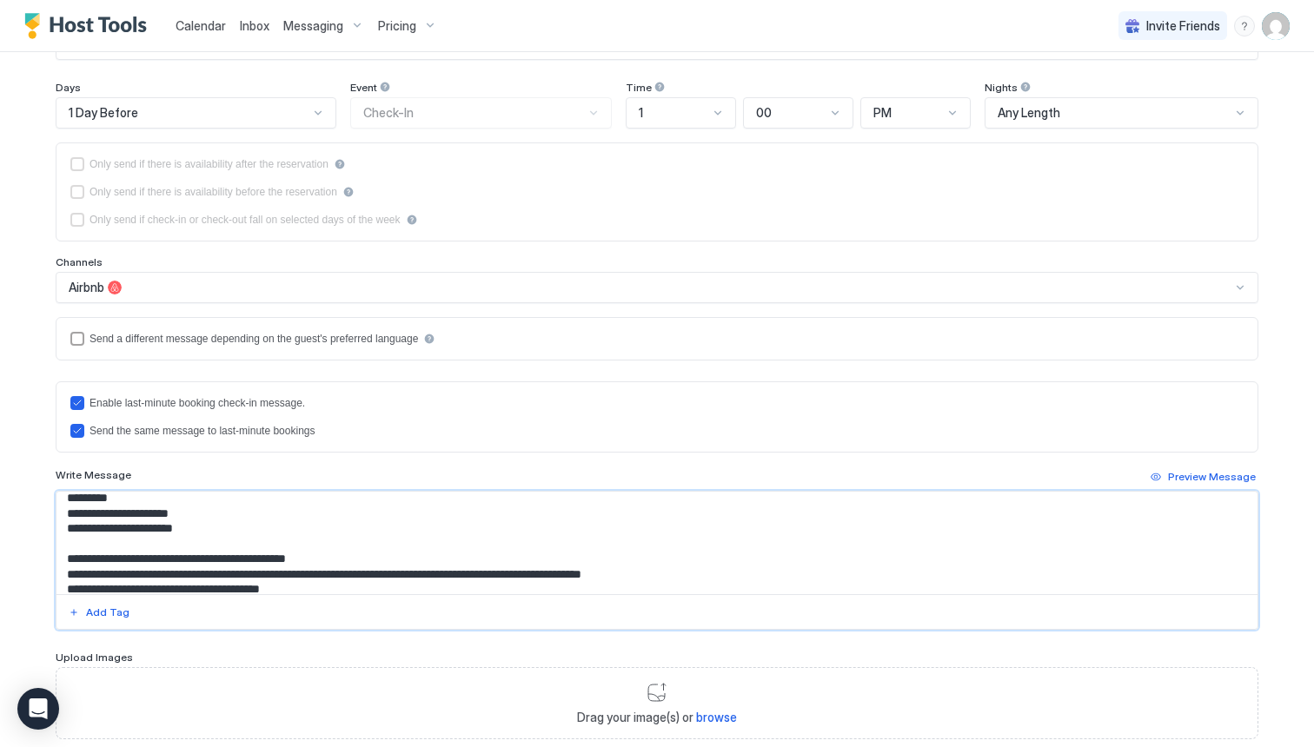
click at [275, 574] on textarea "**********" at bounding box center [656, 543] width 1201 height 103
click at [388, 577] on textarea "**********" at bounding box center [656, 543] width 1201 height 103
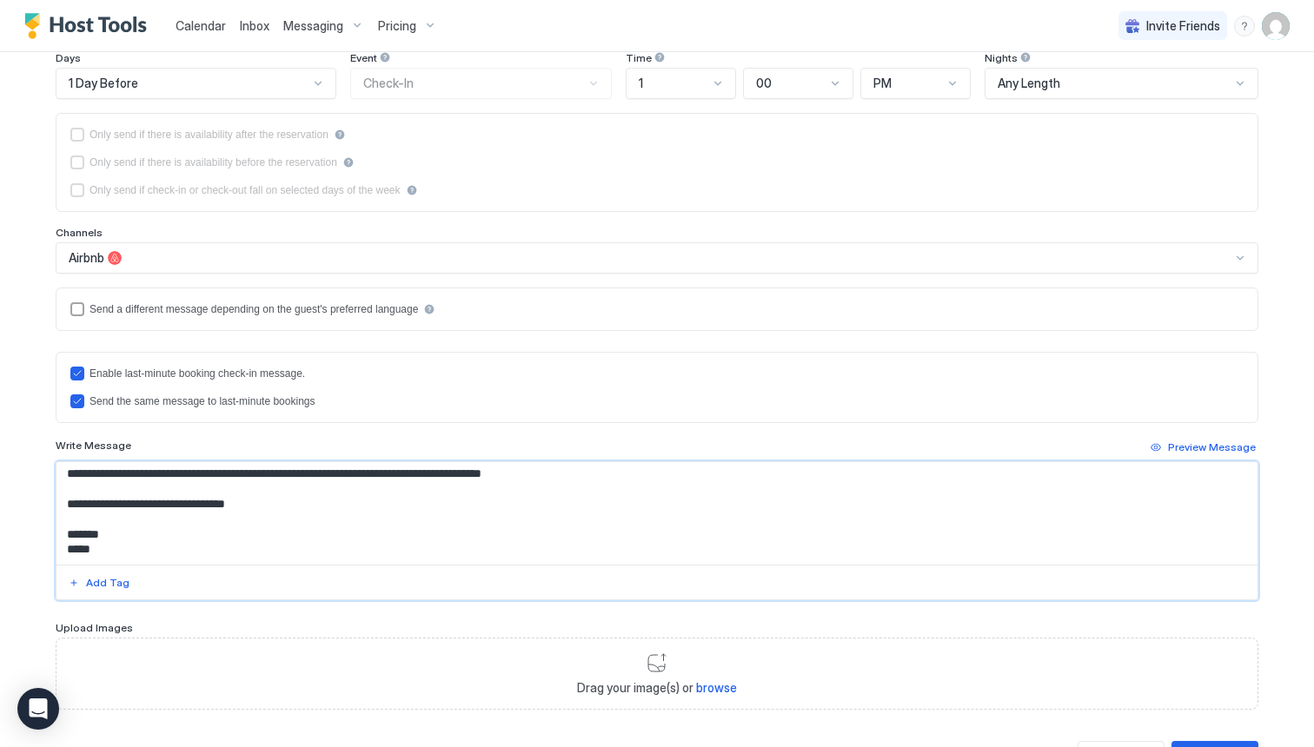
scroll to position [379, 0]
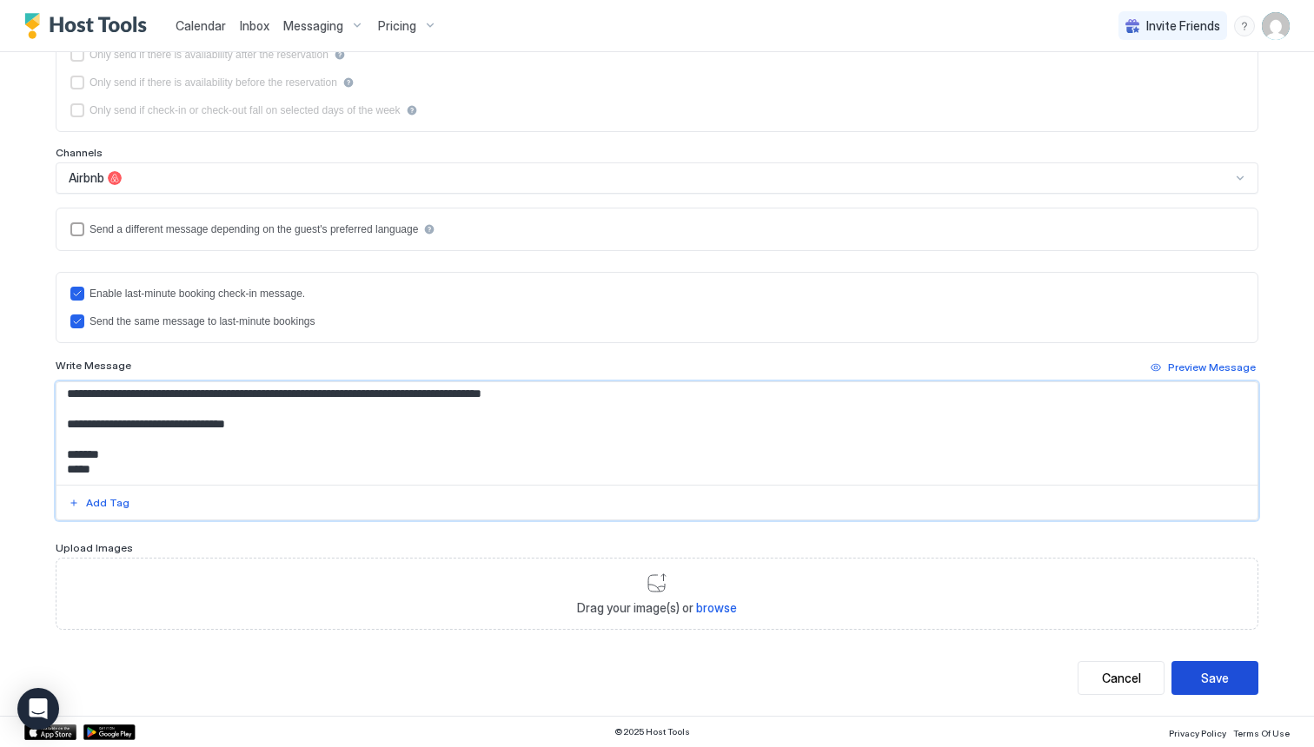
type textarea "**********"
click at [1212, 676] on div "Save" at bounding box center [1215, 678] width 28 height 18
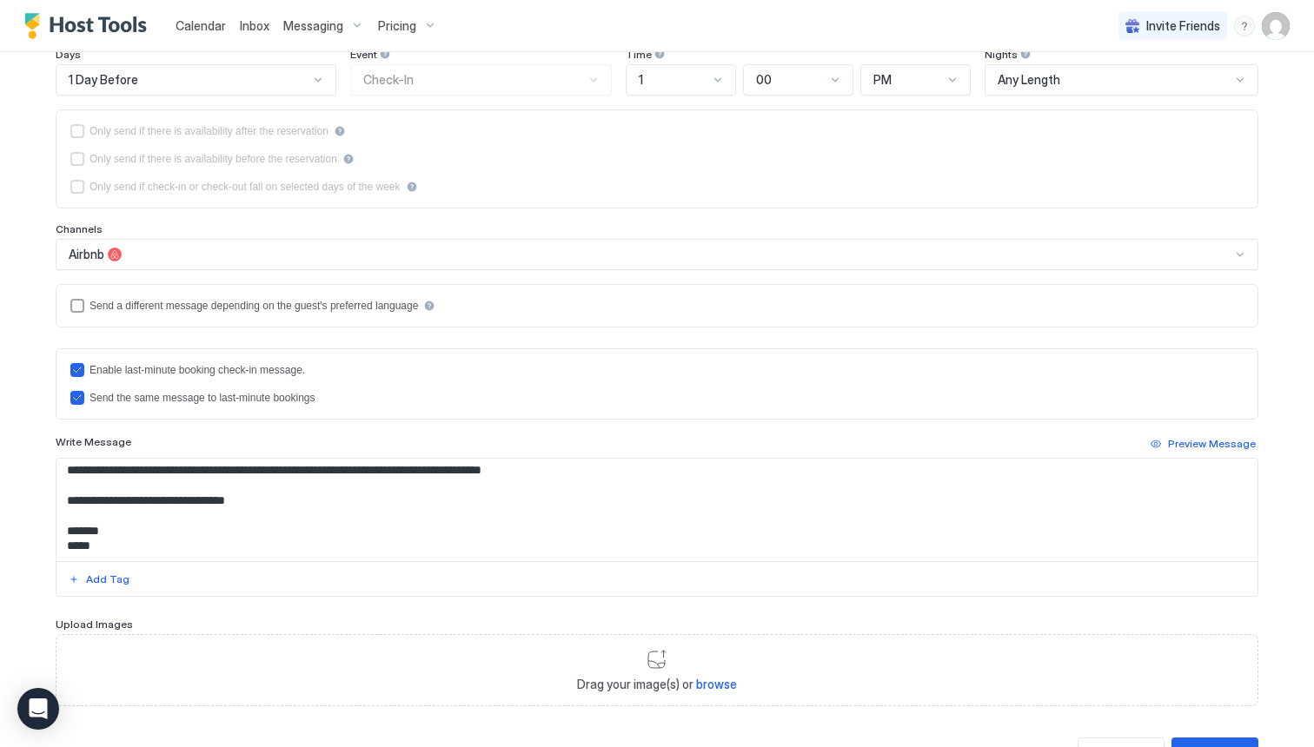
scroll to position [289, 0]
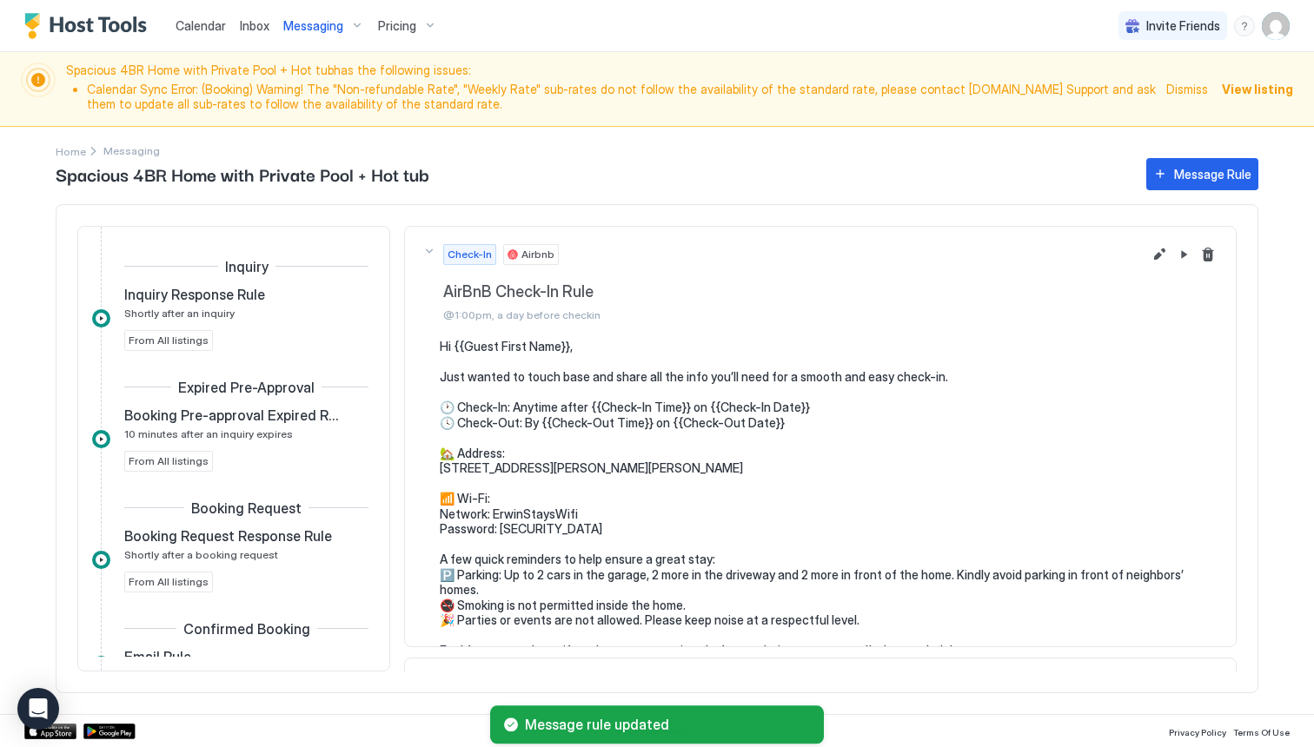
scroll to position [408, 0]
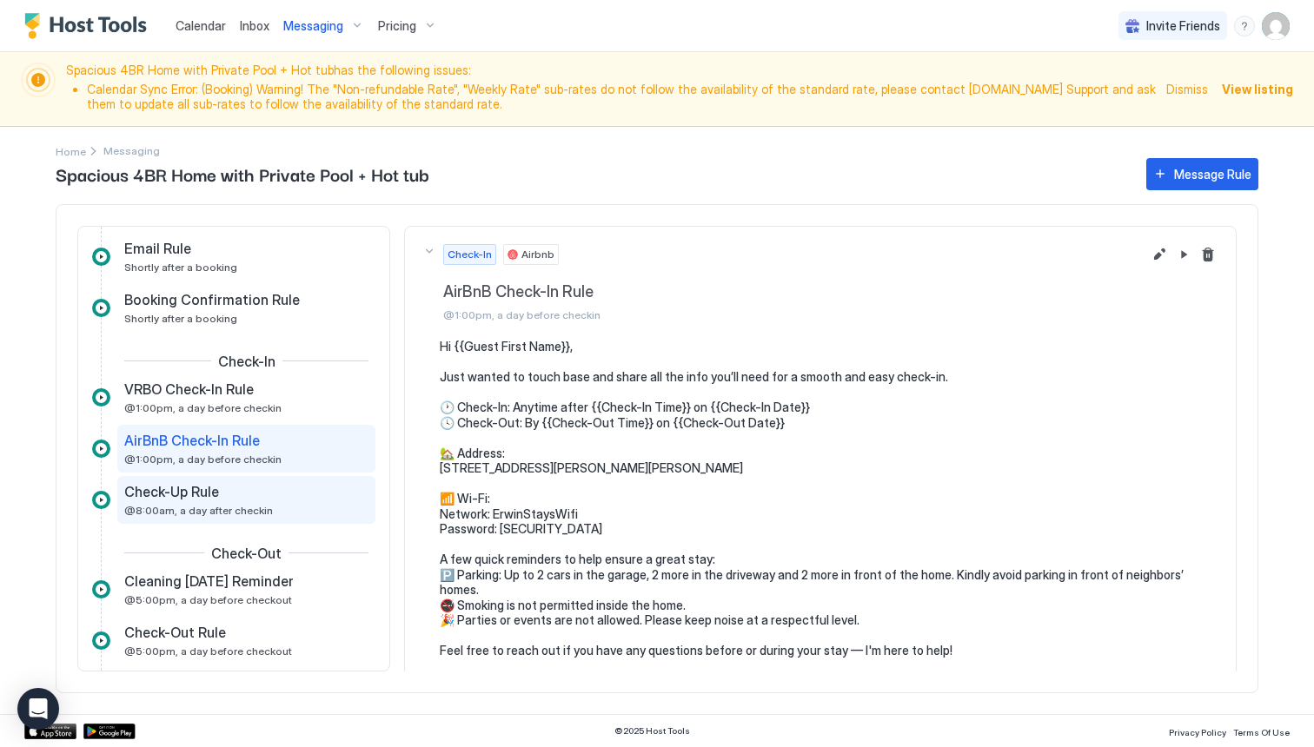
click at [240, 493] on div "Check-Up Rule" at bounding box center [234, 491] width 220 height 17
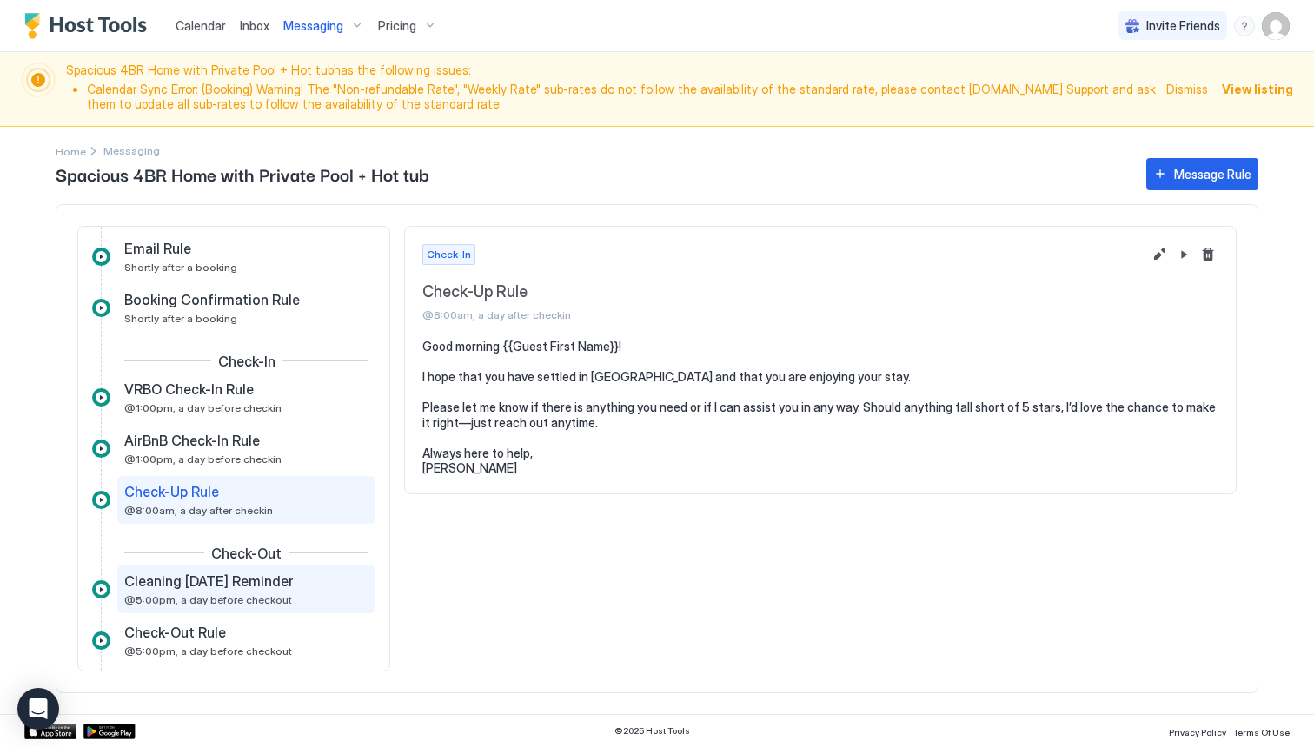
click at [196, 604] on span "@5:00pm, a day before checkout" at bounding box center [208, 600] width 168 height 13
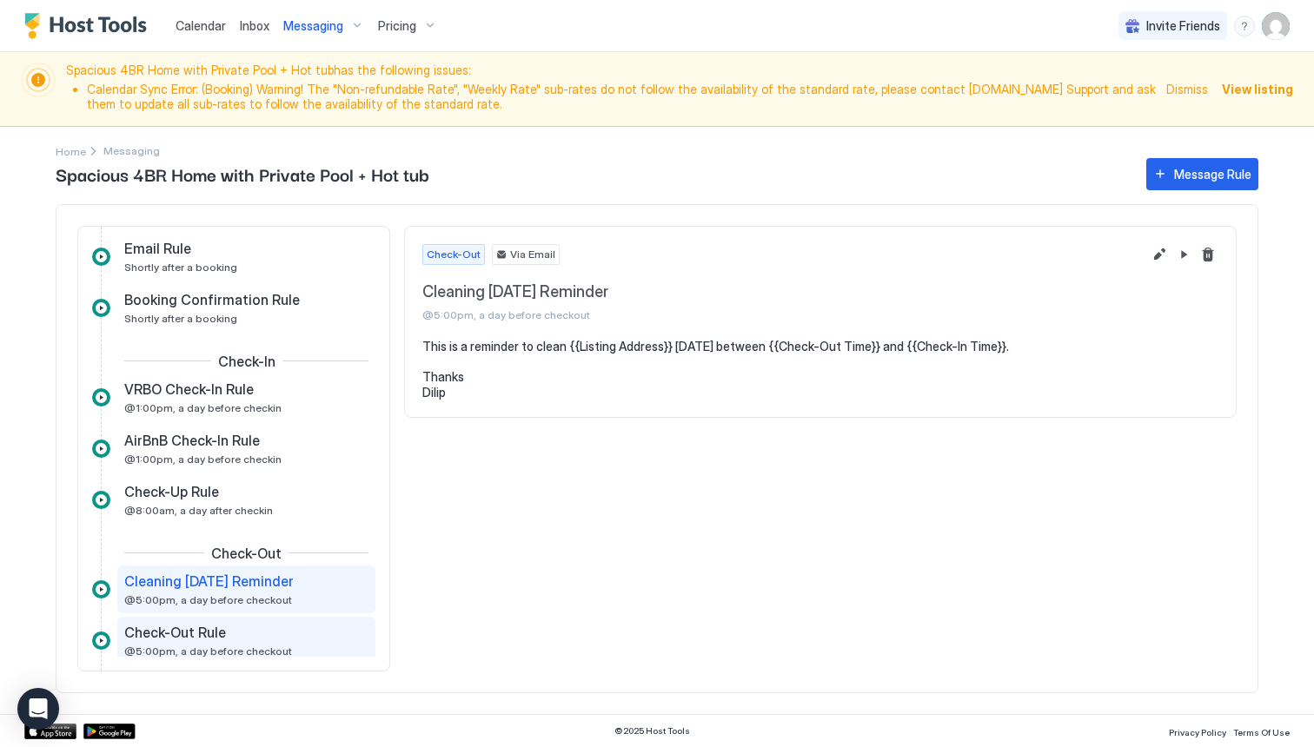
click at [184, 644] on div "Check-Out Rule @5:00pm, a day before checkout" at bounding box center [234, 641] width 220 height 34
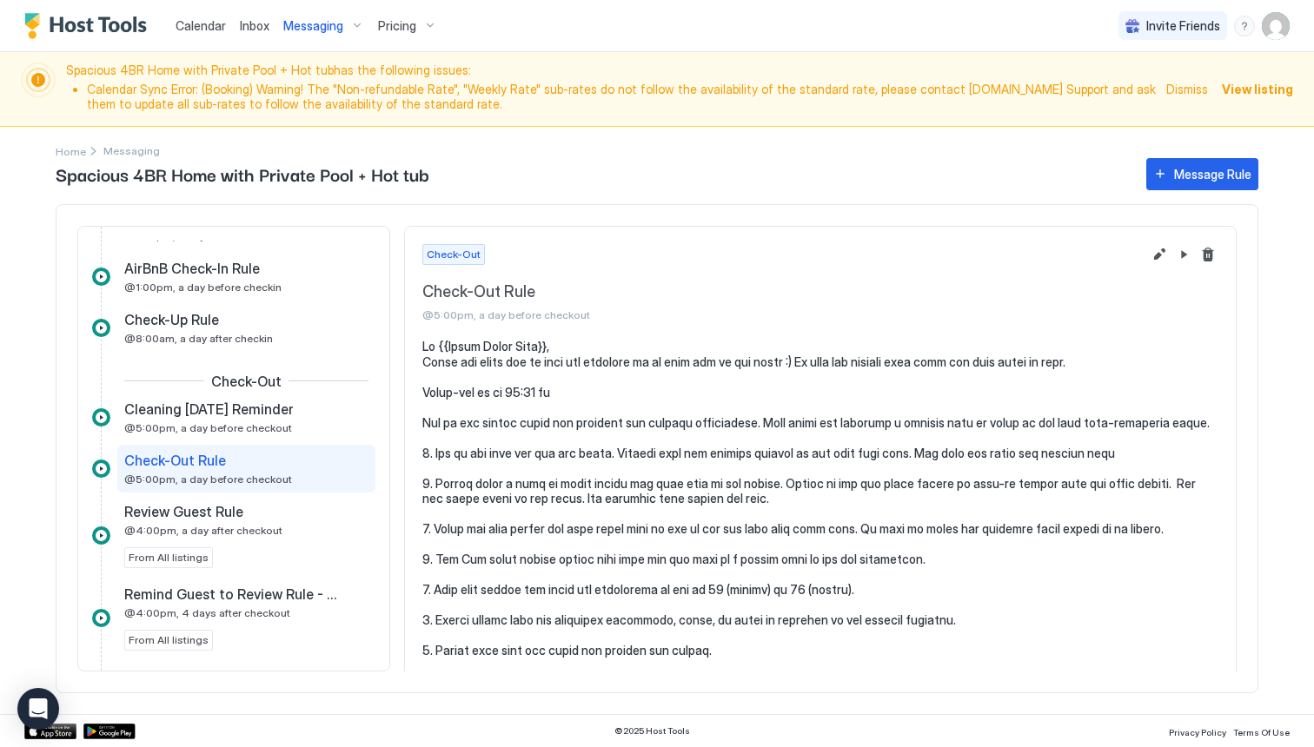
scroll to position [594, 0]
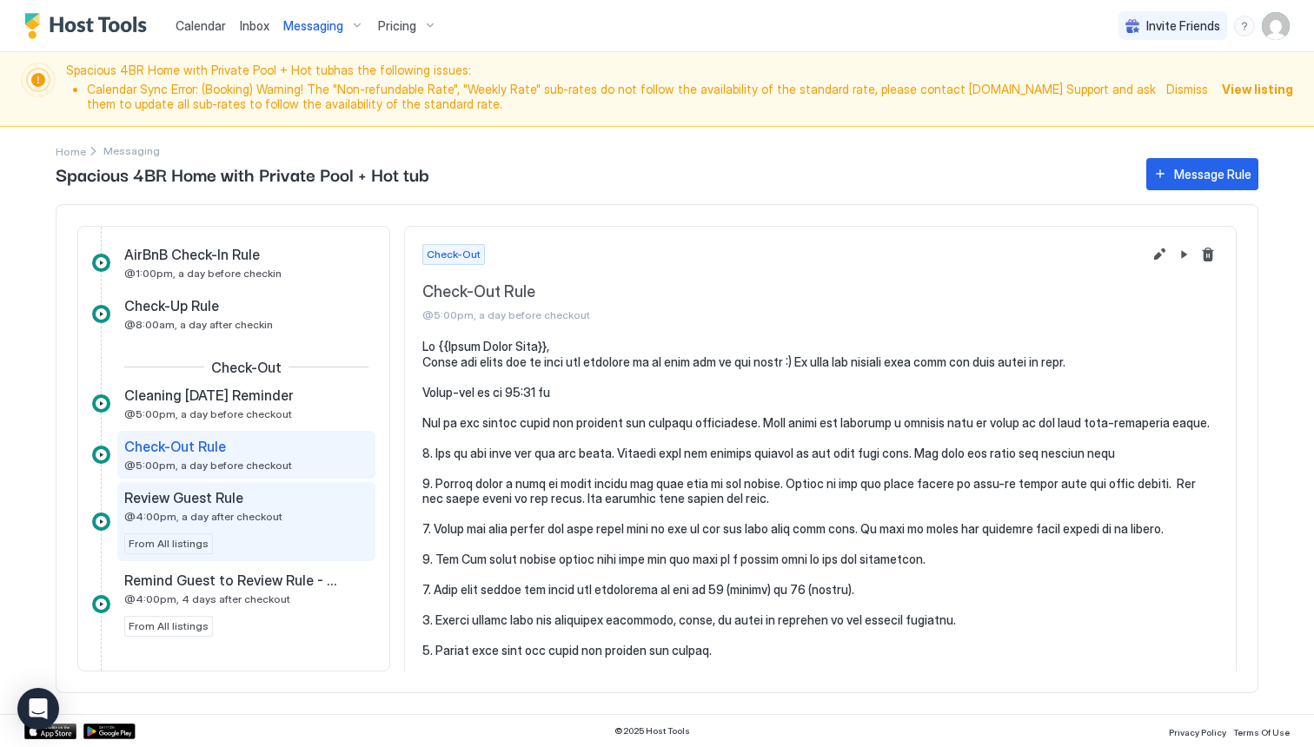
click at [259, 505] on div "Review Guest Rule" at bounding box center [234, 497] width 220 height 17
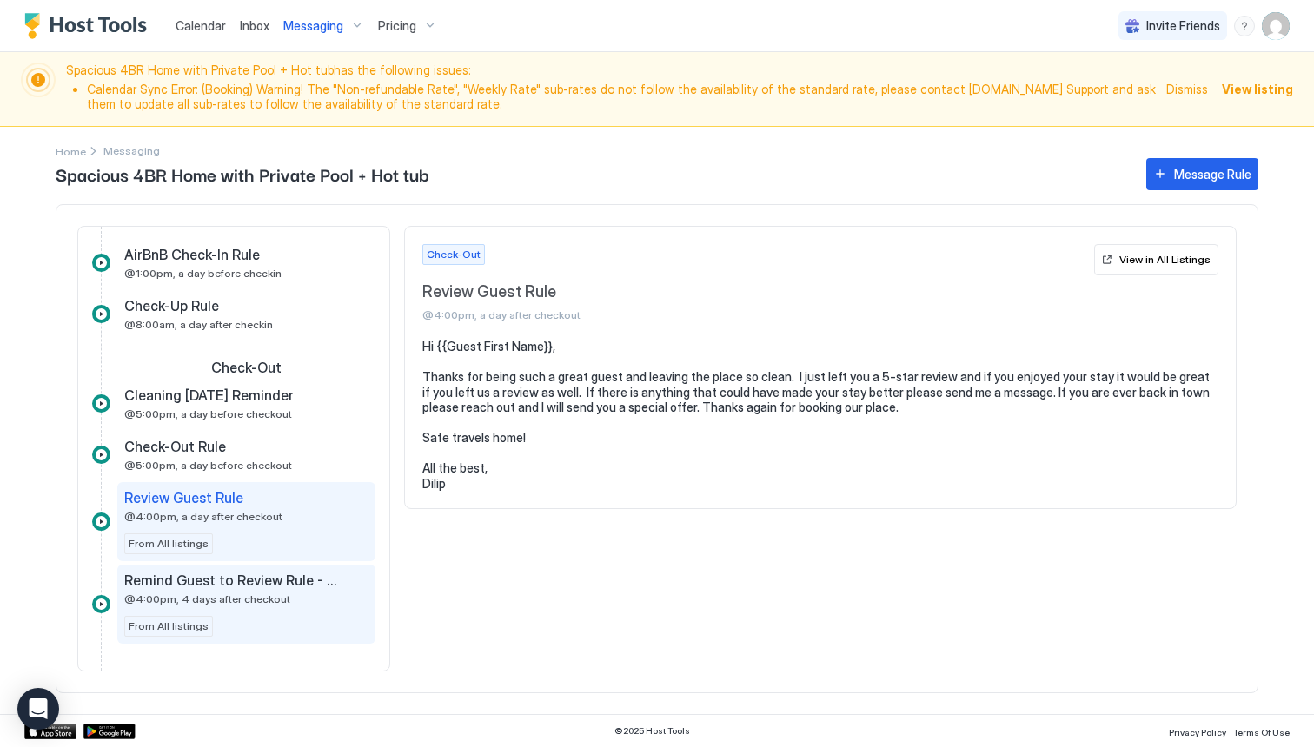
click at [216, 588] on span "Remind Guest to Review Rule - AirBnB" at bounding box center [232, 580] width 216 height 17
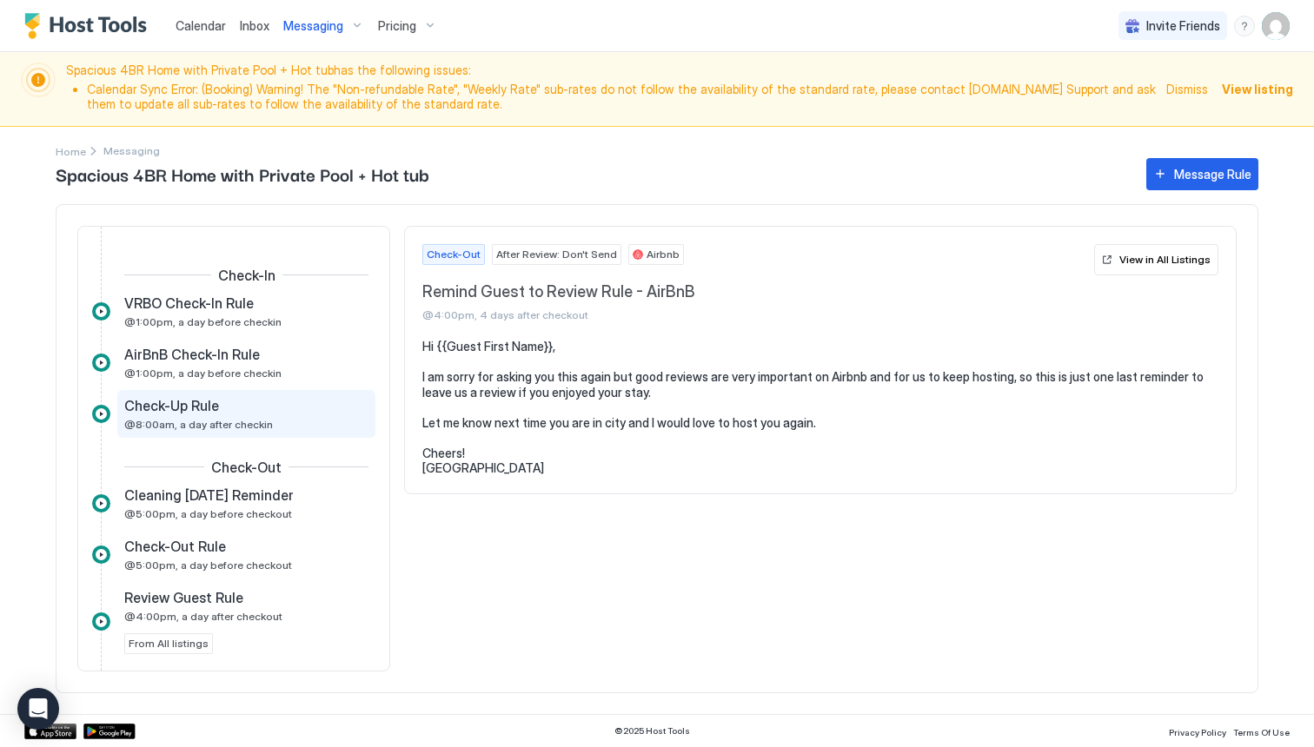
scroll to position [487, 0]
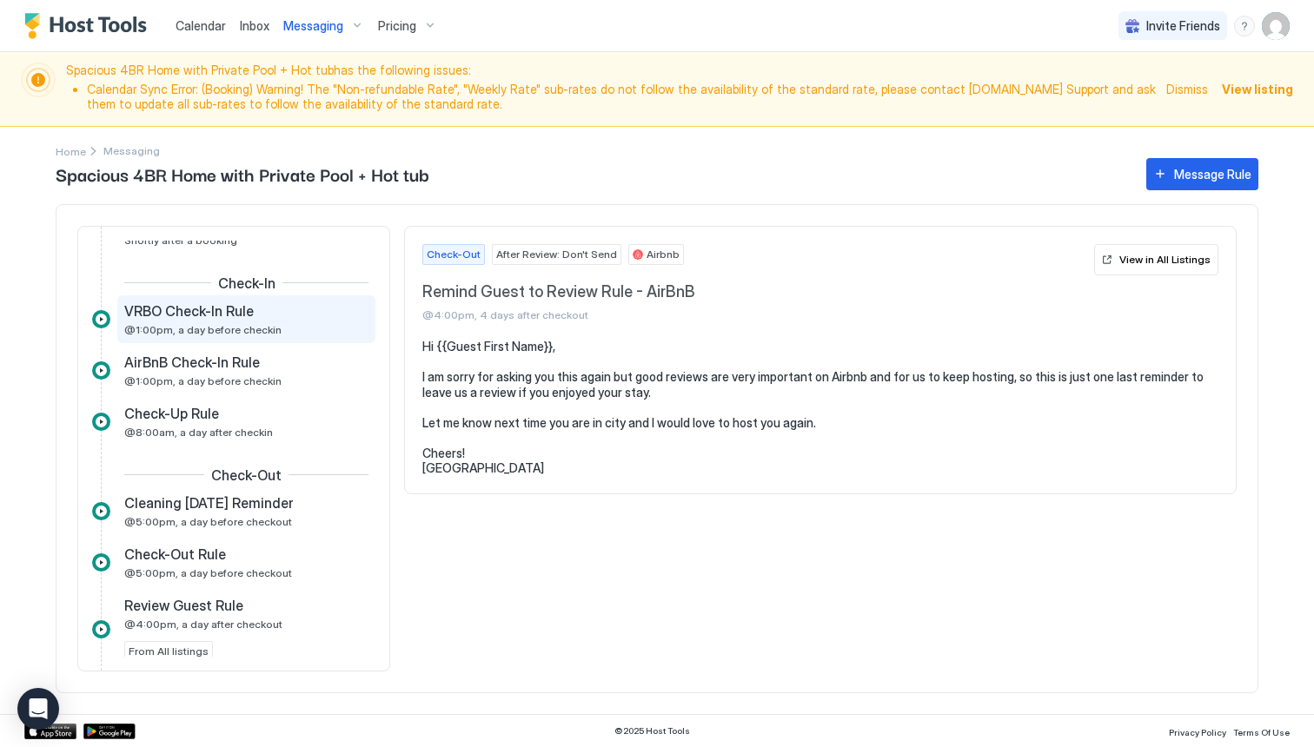
click at [262, 315] on div "VRBO Check-In Rule" at bounding box center [234, 310] width 220 height 17
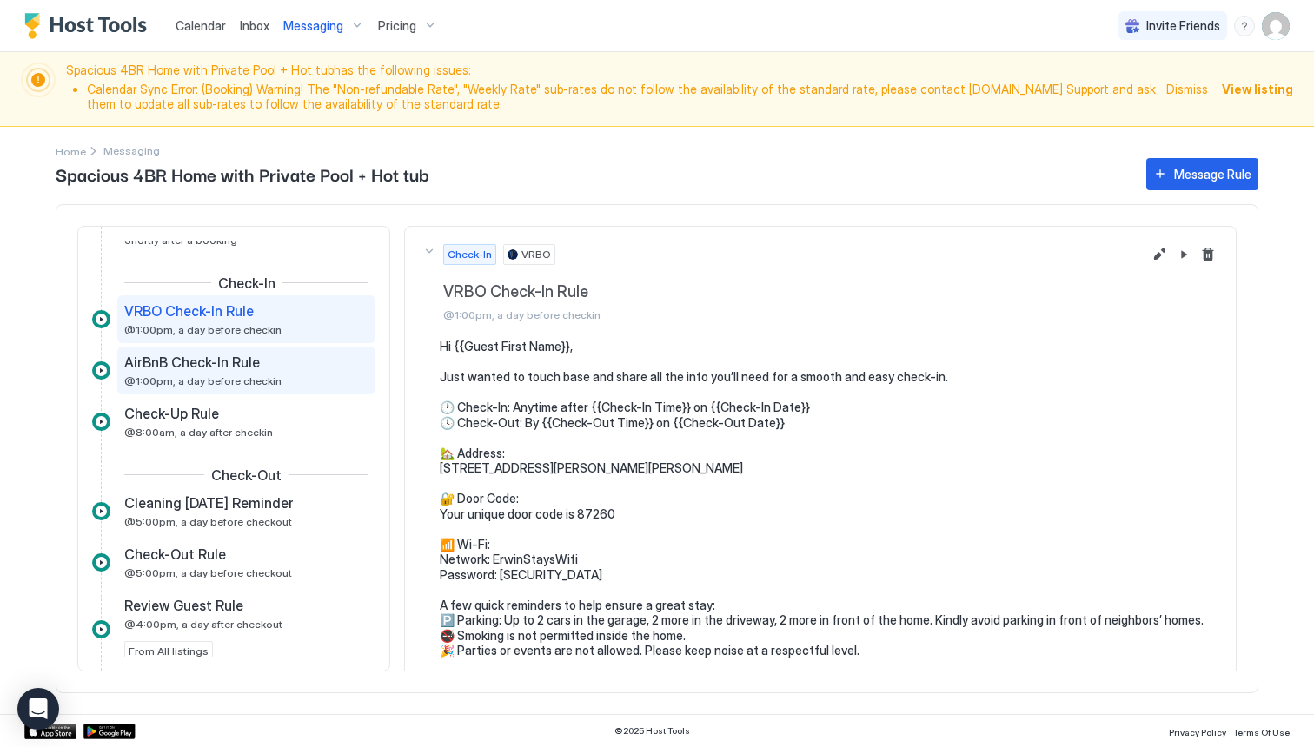
click at [244, 384] on span "@1:00pm, a day before checkin" at bounding box center [202, 381] width 157 height 13
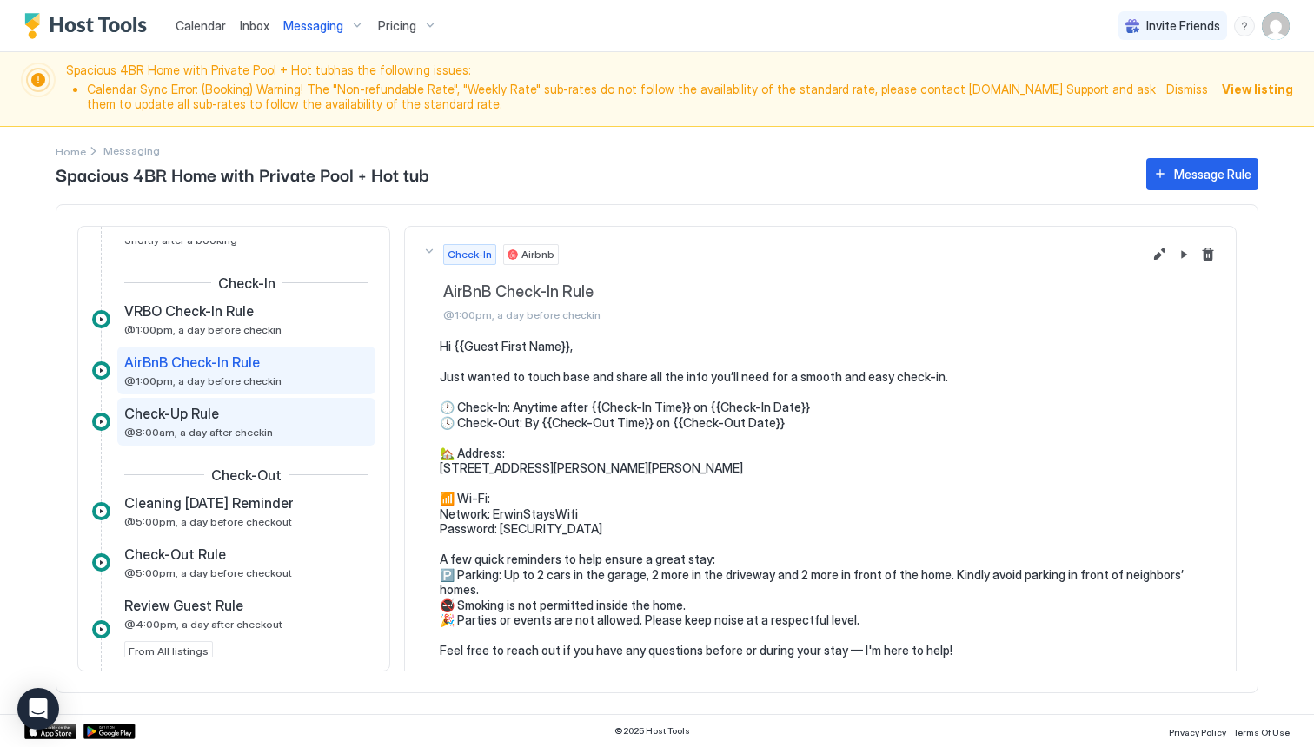
click at [230, 431] on span "@8:00am, a day after checkin" at bounding box center [198, 432] width 149 height 13
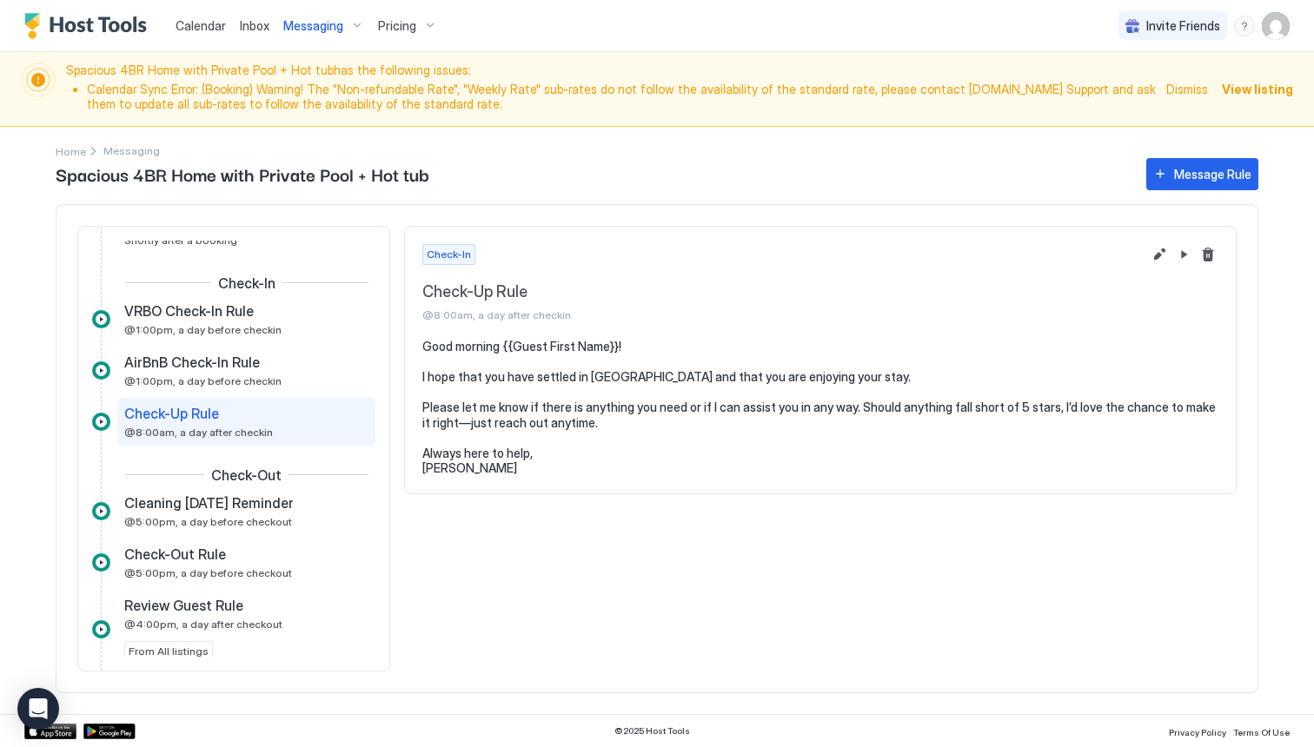
click at [358, 24] on div "Messaging" at bounding box center [323, 26] width 95 height 30
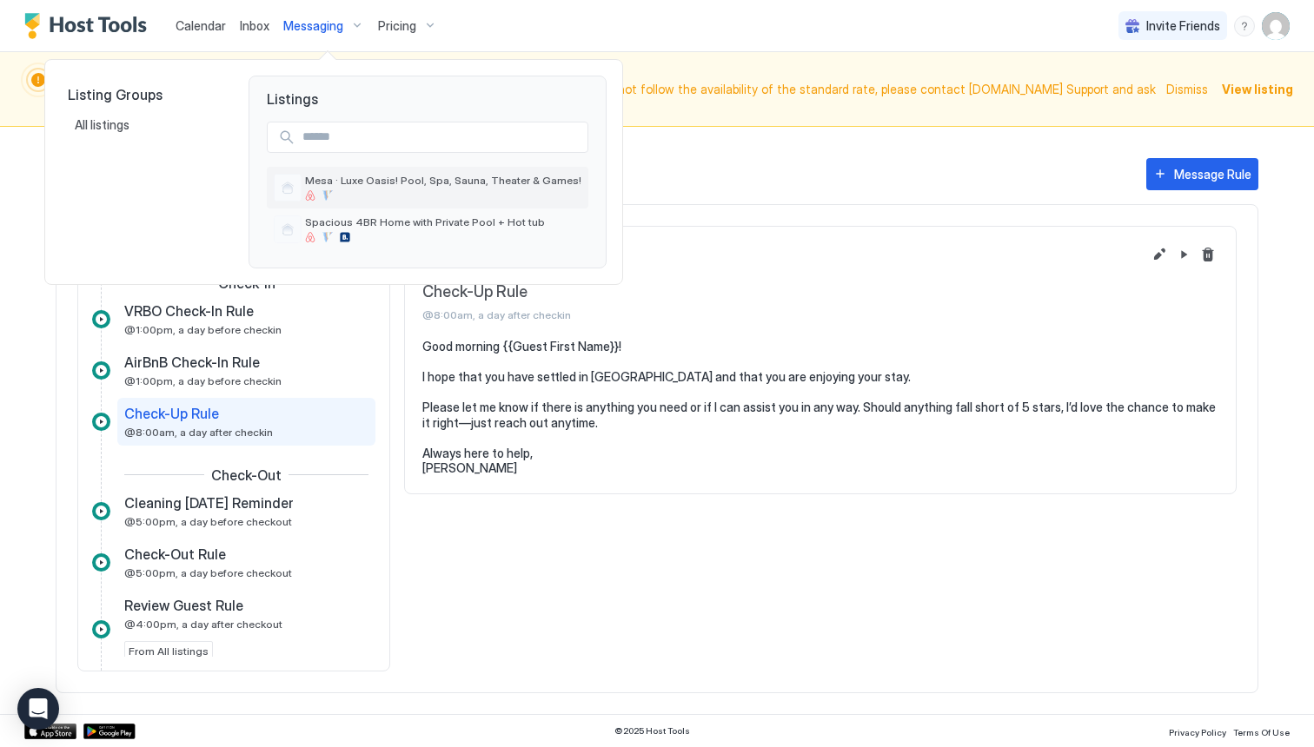
click at [387, 175] on span "Mesa · Luxe Oasis! Pool, Spa, Sauna, Theater & Games!" at bounding box center [443, 180] width 276 height 13
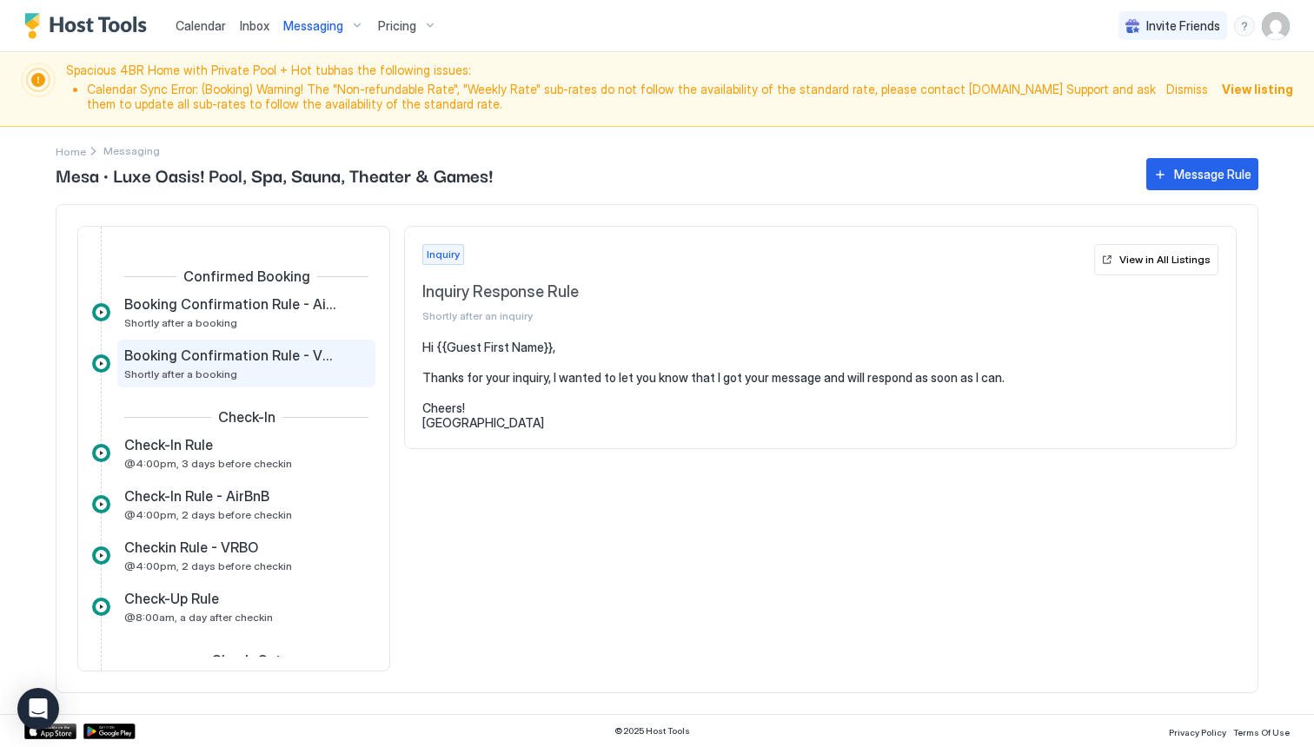
scroll to position [356, 0]
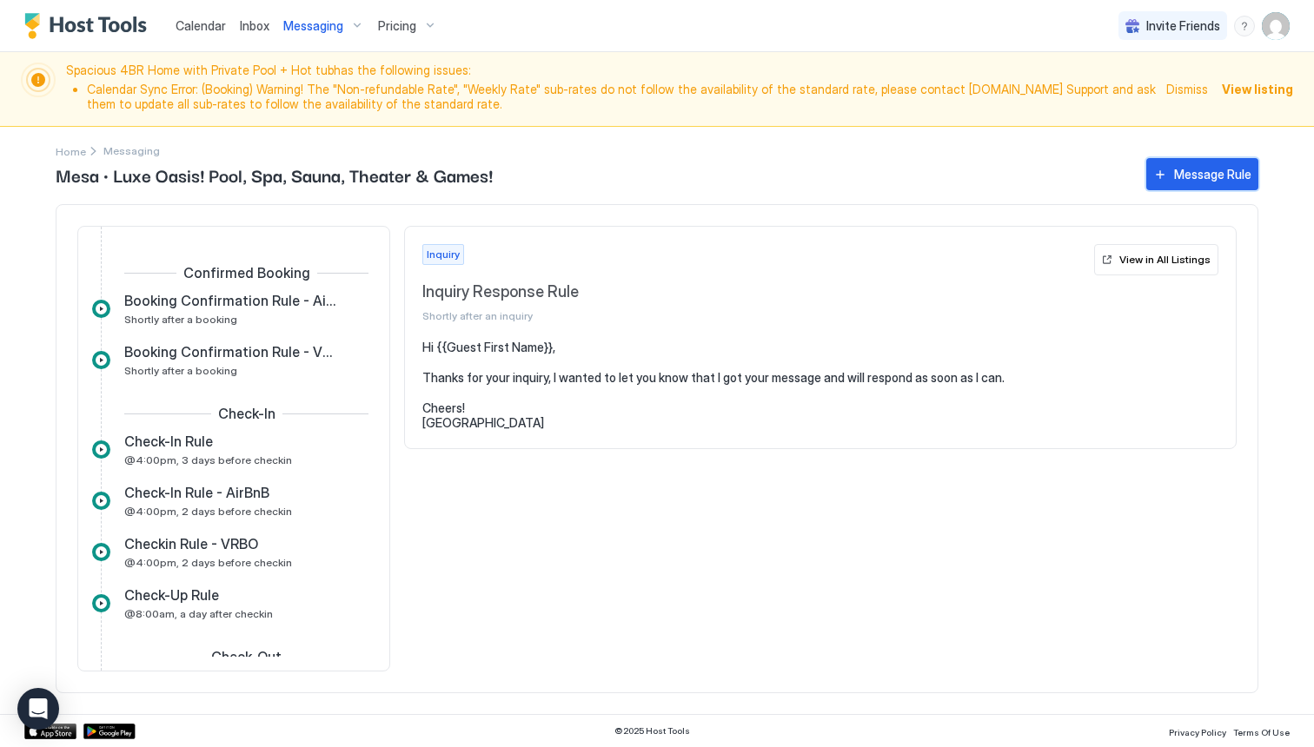
click at [1192, 179] on div "Message Rule" at bounding box center [1212, 174] width 77 height 18
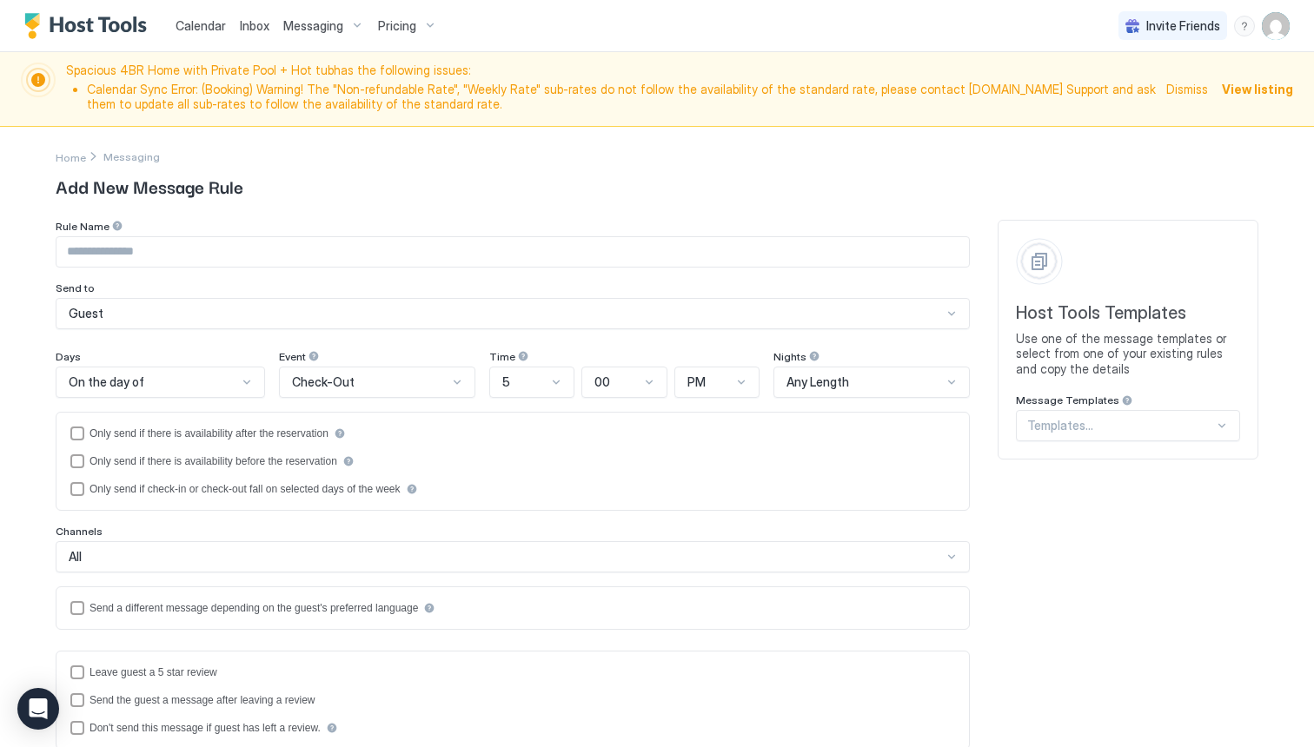
click at [309, 259] on input "Input Field" at bounding box center [512, 252] width 913 height 30
type input "**********"
click at [252, 382] on div at bounding box center [247, 382] width 14 height 14
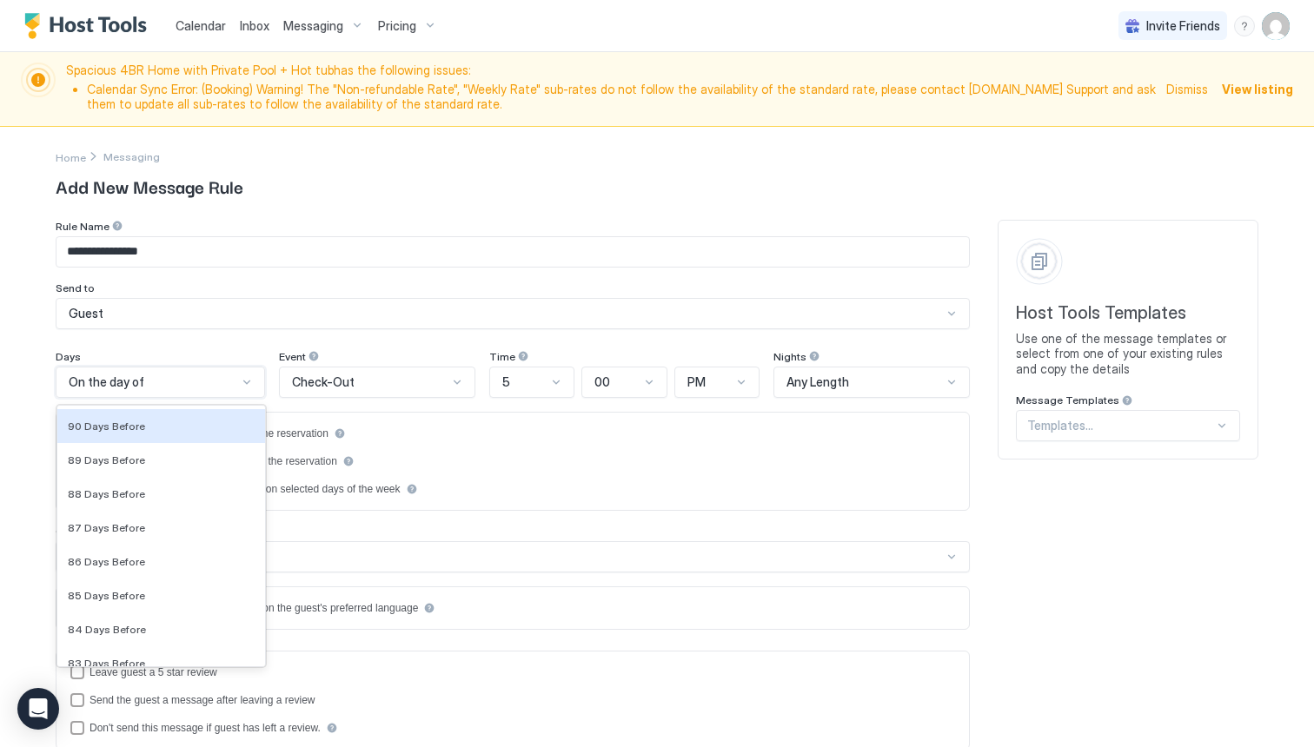
click at [254, 337] on div "**********" at bounding box center [513, 632] width 914 height 825
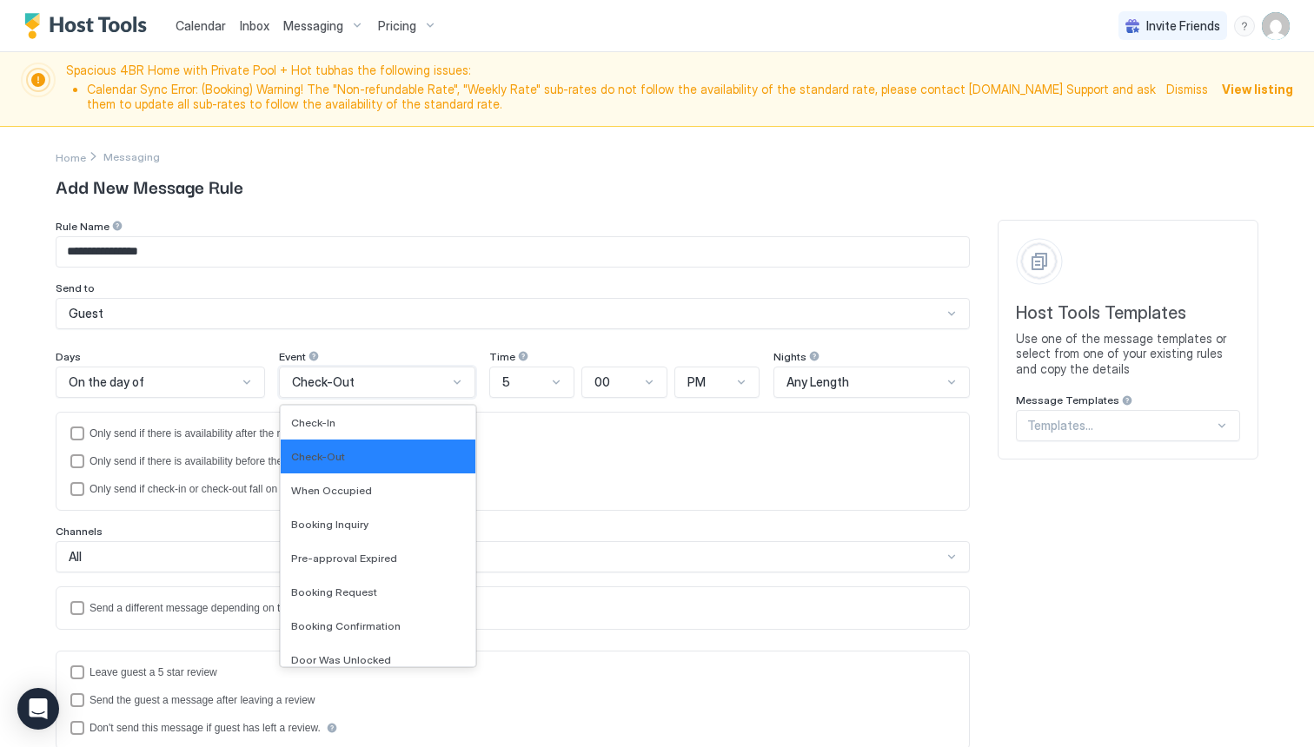
click at [450, 386] on div at bounding box center [457, 382] width 14 height 14
click at [402, 488] on div "When Occupied" at bounding box center [378, 490] width 174 height 13
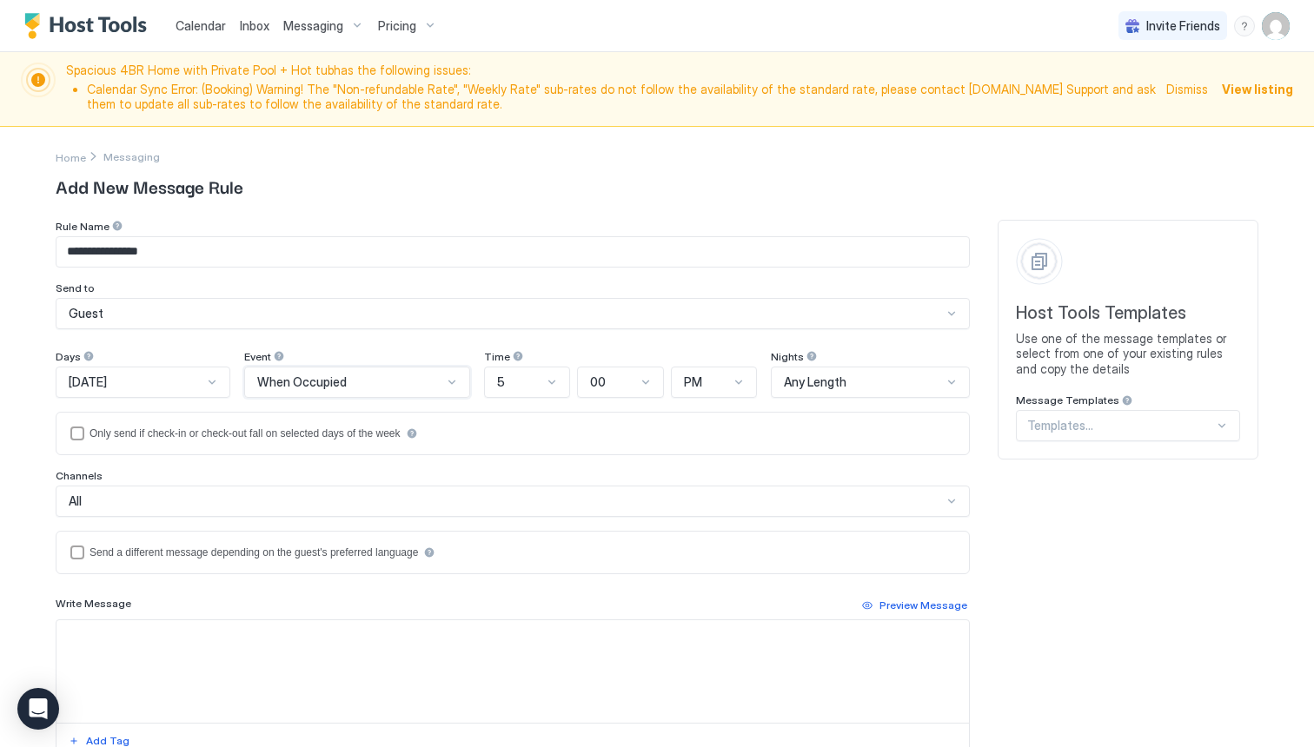
click at [219, 378] on div at bounding box center [212, 382] width 14 height 14
click at [207, 427] on div "[DATE]" at bounding box center [144, 422] width 152 height 13
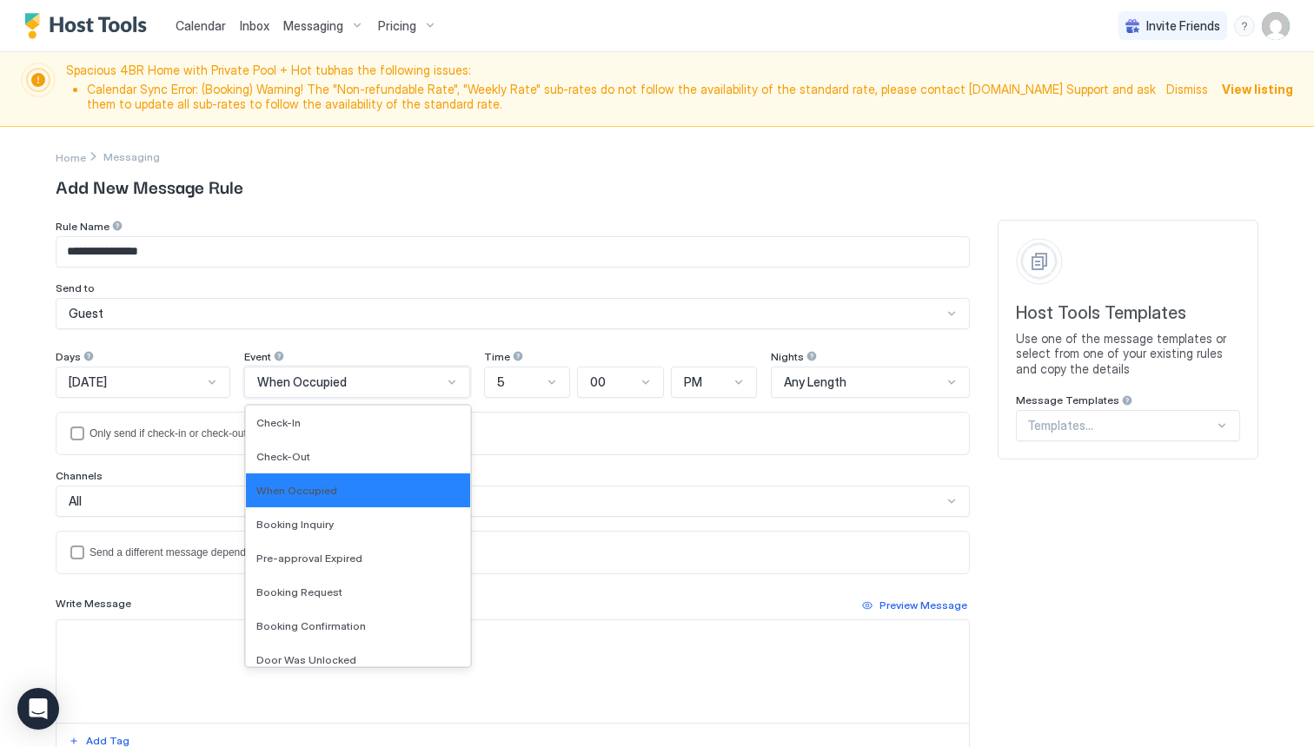
click at [349, 391] on div "When Occupied" at bounding box center [357, 382] width 226 height 31
click at [337, 488] on span "When Occupied" at bounding box center [296, 490] width 81 height 13
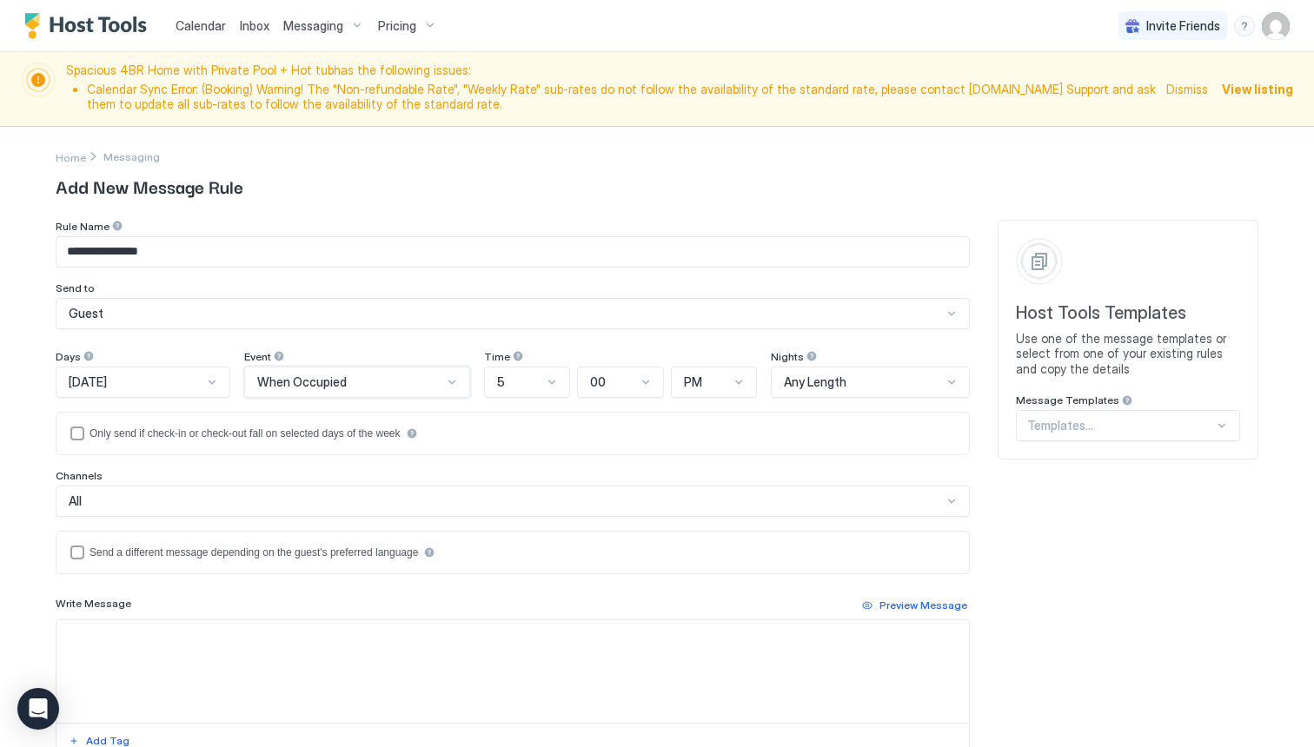
click at [559, 384] on div at bounding box center [552, 382] width 14 height 14
click at [503, 555] on span "5" at bounding box center [499, 558] width 7 height 13
click at [932, 379] on div "Any Length" at bounding box center [863, 383] width 158 height 16
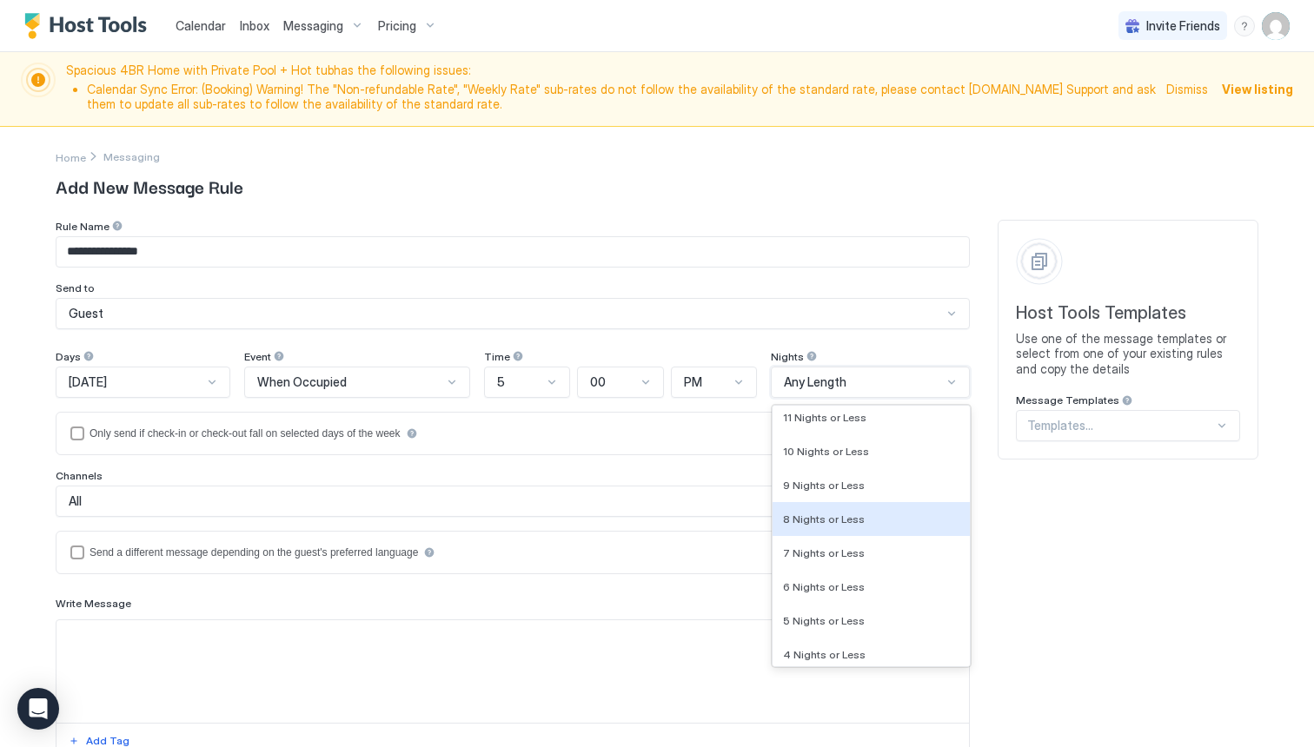
scroll to position [1437, 0]
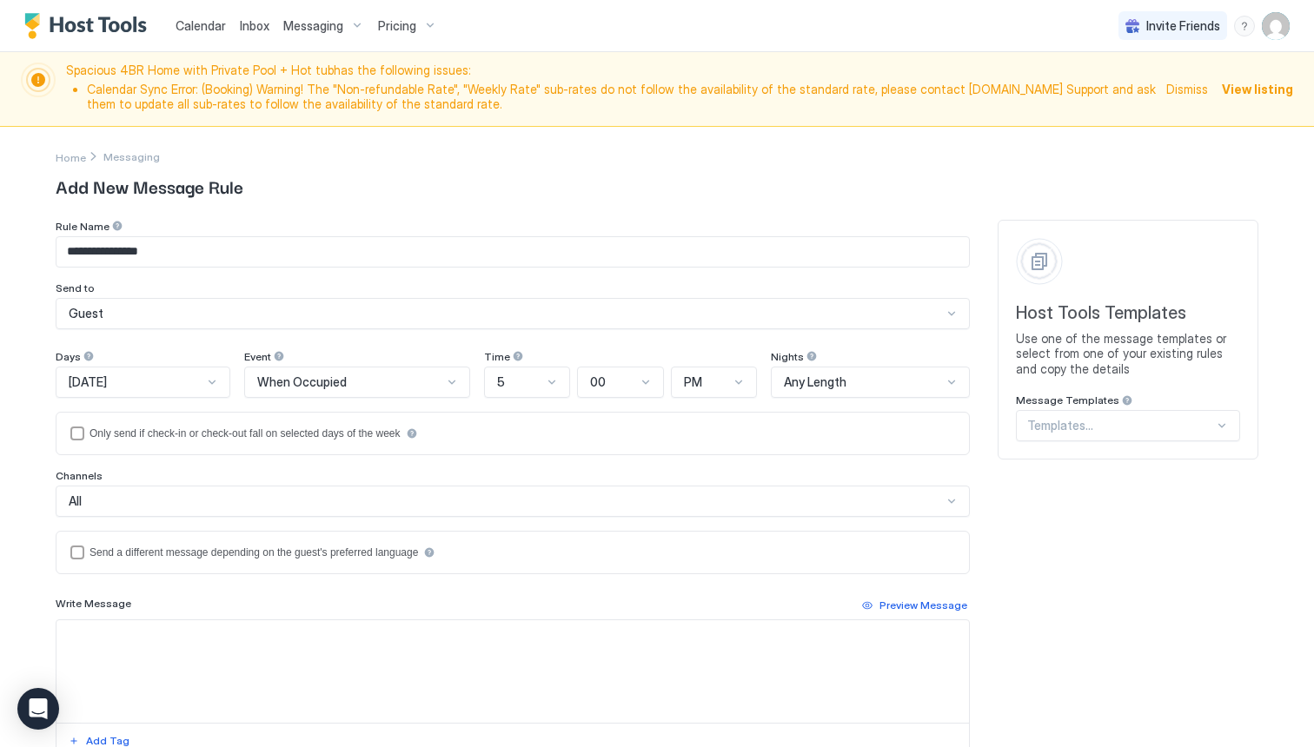
click at [922, 342] on div "**********" at bounding box center [513, 544] width 914 height 649
click at [543, 386] on div "5" at bounding box center [520, 383] width 46 height 16
click at [516, 595] on div "6" at bounding box center [528, 592] width 64 height 13
click at [343, 657] on textarea "Input Field" at bounding box center [512, 672] width 913 height 103
paste textarea "**********"
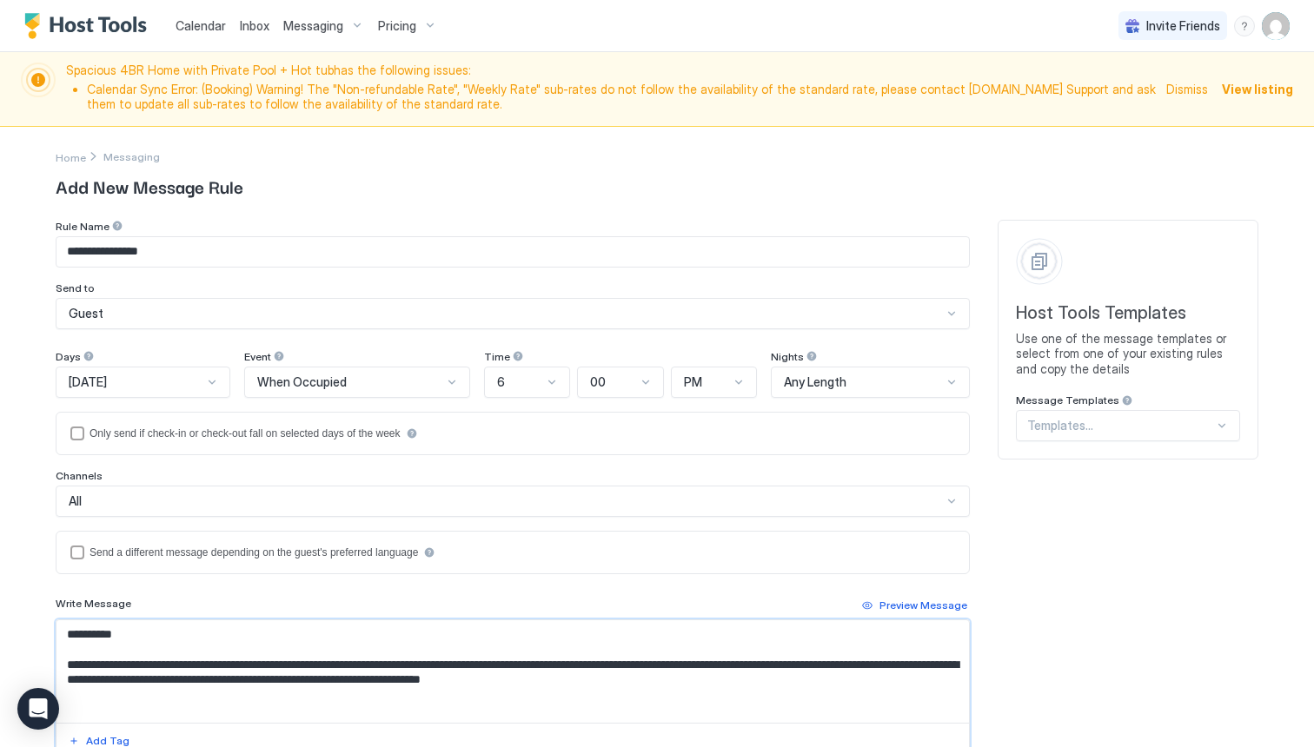
drag, startPoint x: 109, startPoint y: 636, endPoint x: 81, endPoint y: 633, distance: 28.0
click at [81, 633] on textarea "**********" at bounding box center [512, 672] width 913 height 103
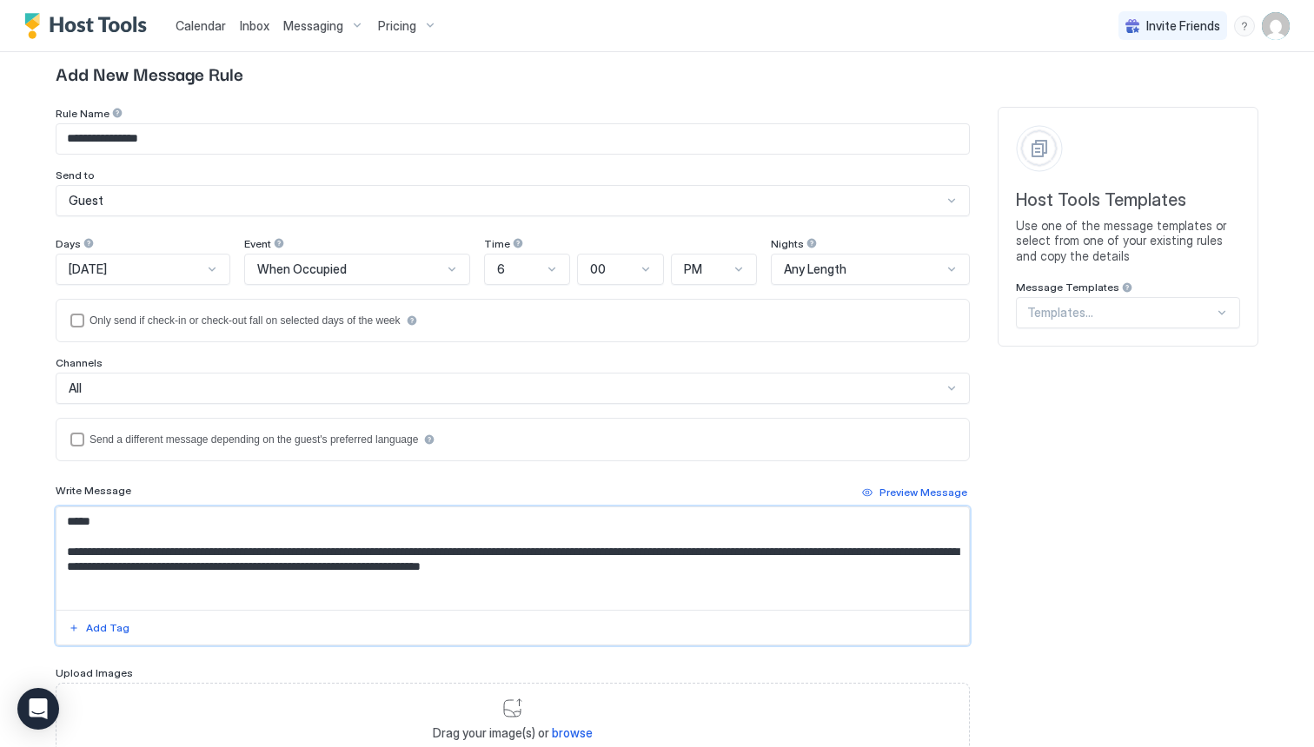
scroll to position [114, 0]
click at [91, 631] on div "Add Tag" at bounding box center [107, 628] width 43 height 16
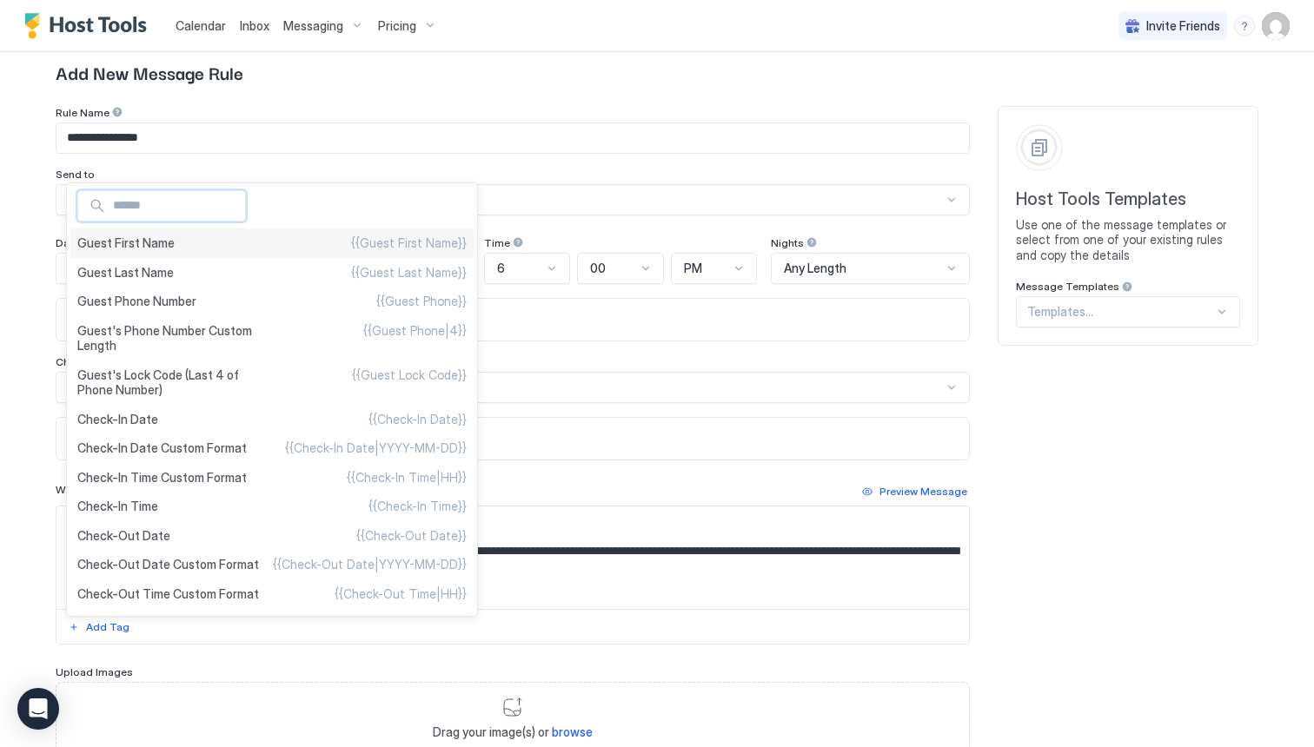
click at [301, 248] on div "Guest First Name {{Guest First Name}}" at bounding box center [271, 244] width 403 height 30
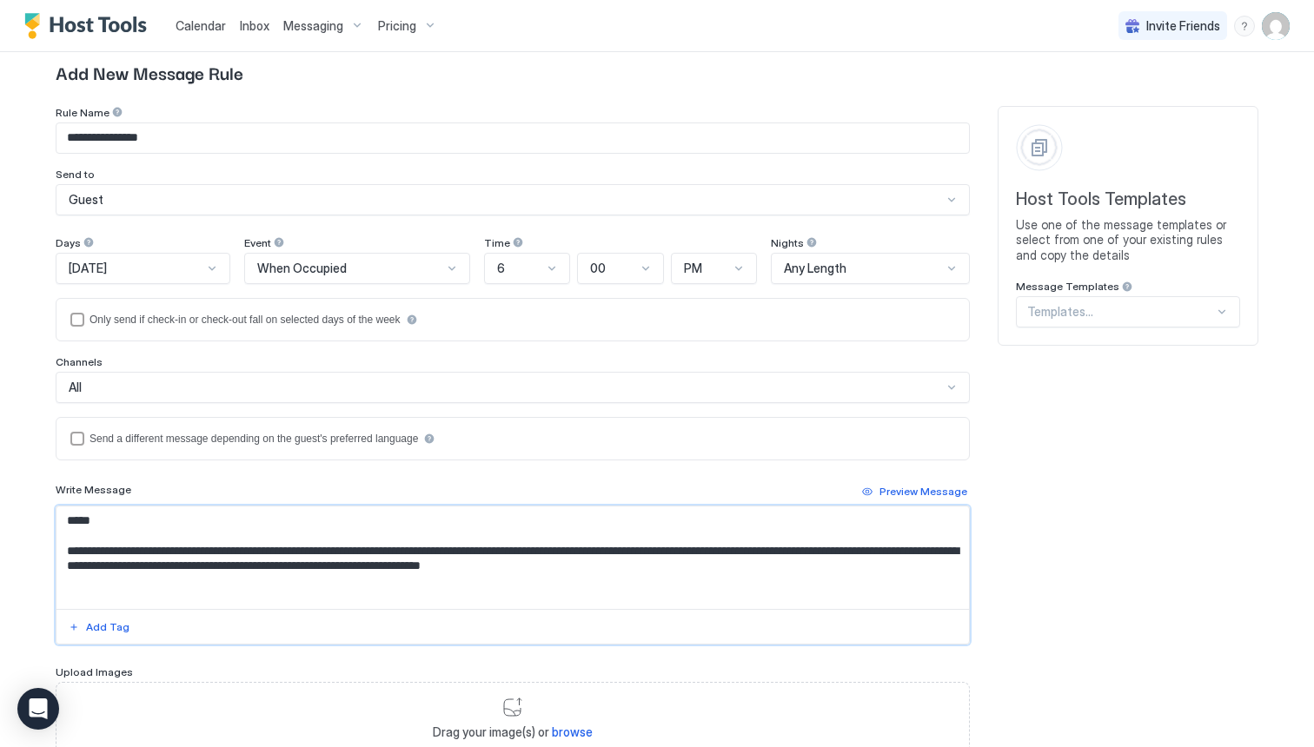
drag, startPoint x: 863, startPoint y: 552, endPoint x: 83, endPoint y: 565, distance: 779.7
click at [83, 565] on textarea "**********" at bounding box center [512, 558] width 913 height 103
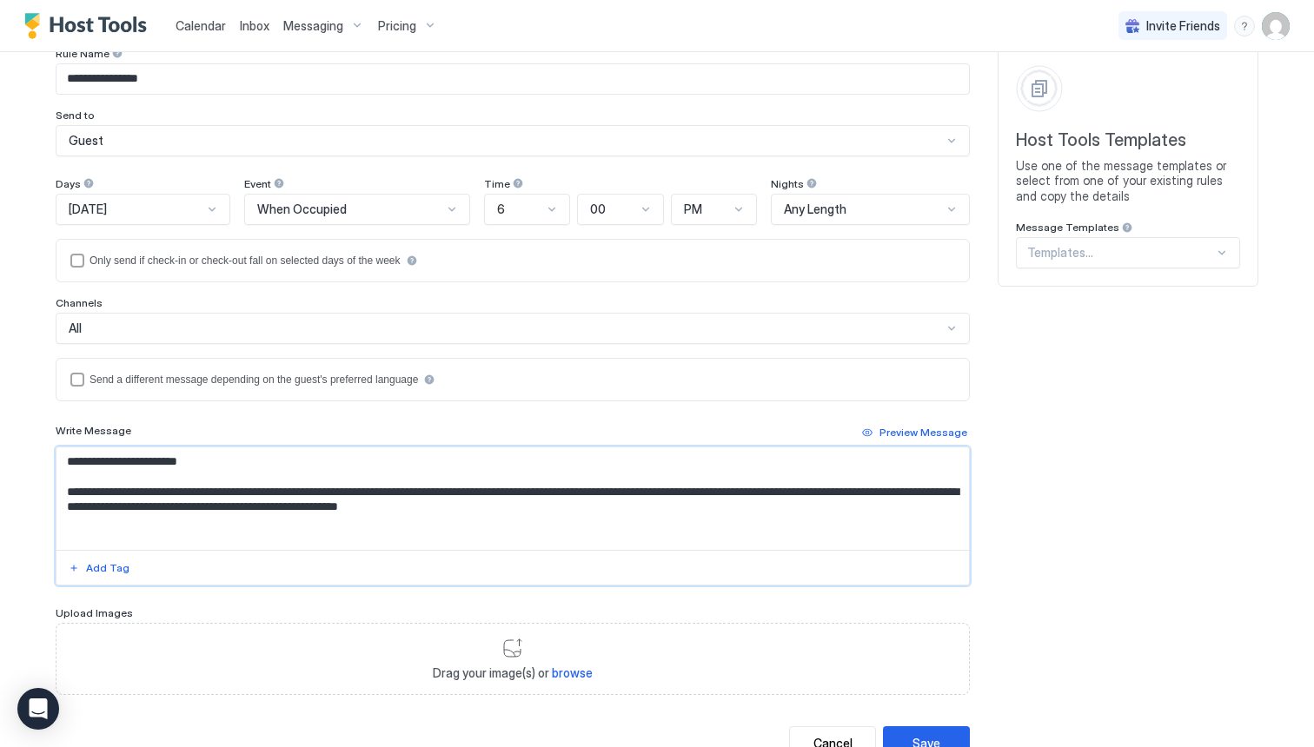
scroll to position [0, 0]
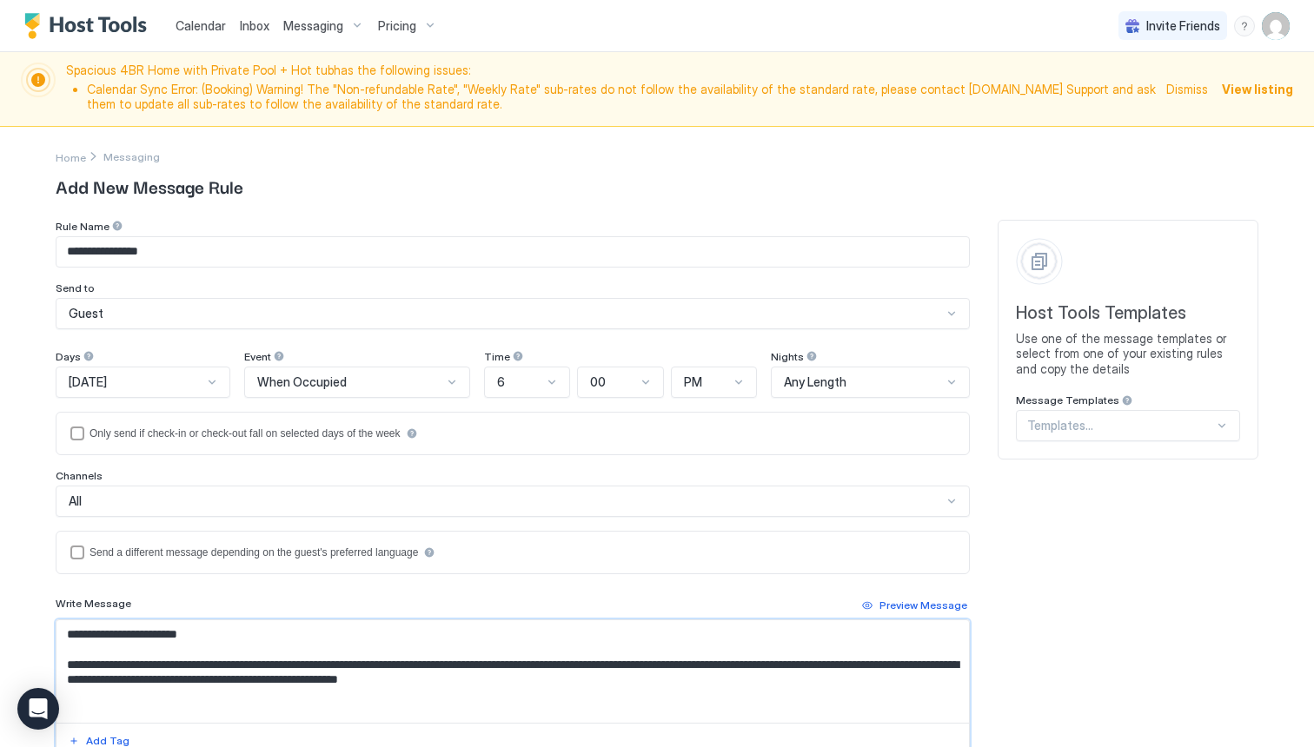
type textarea "**********"
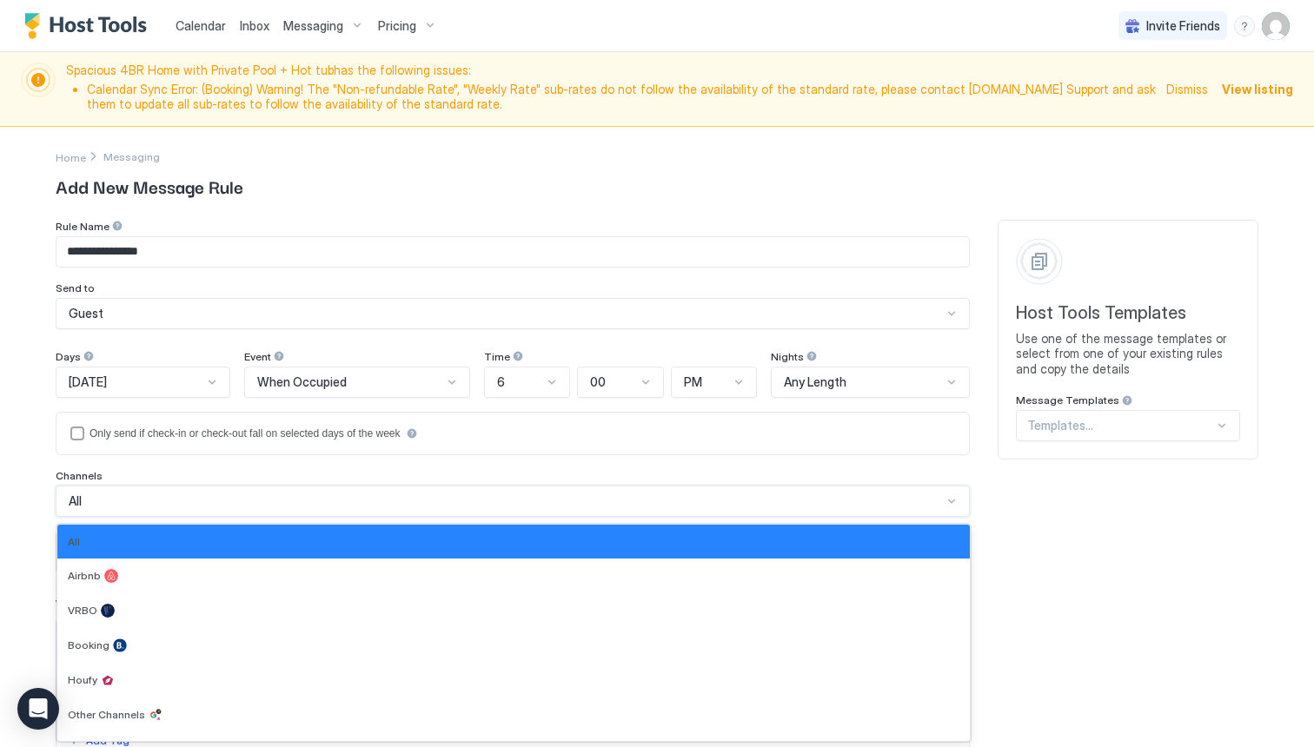
scroll to position [27, 0]
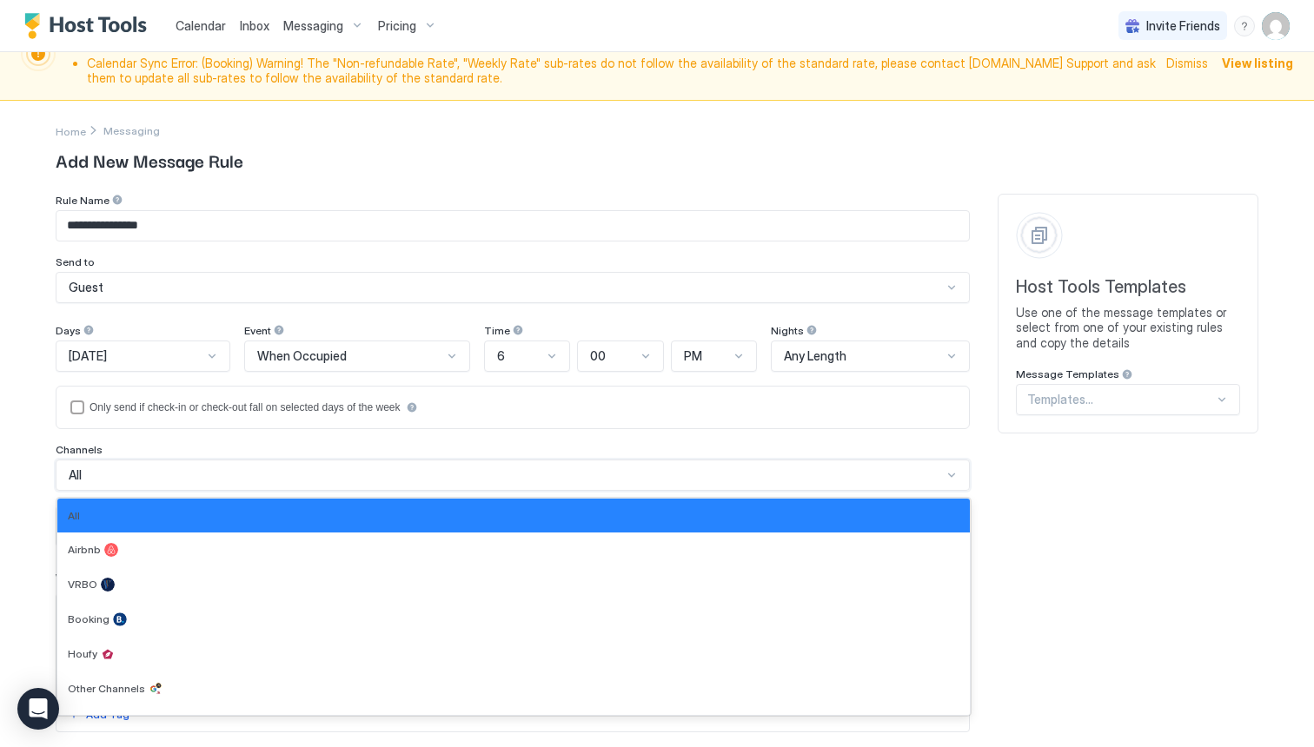
click at [120, 491] on div "All selected, 1 of 7. 7 results available. Use Up and Down to choose options, p…" at bounding box center [513, 475] width 914 height 31
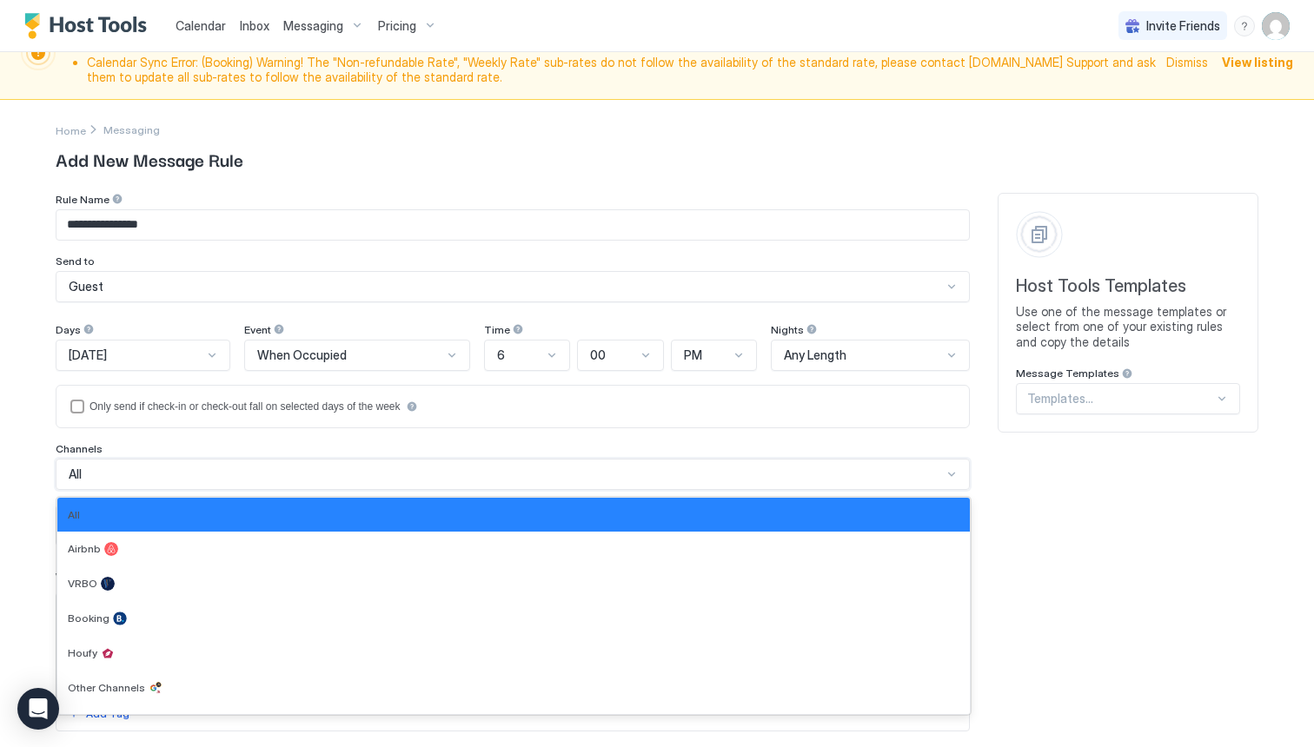
click at [32, 469] on div "**********" at bounding box center [657, 514] width 1252 height 828
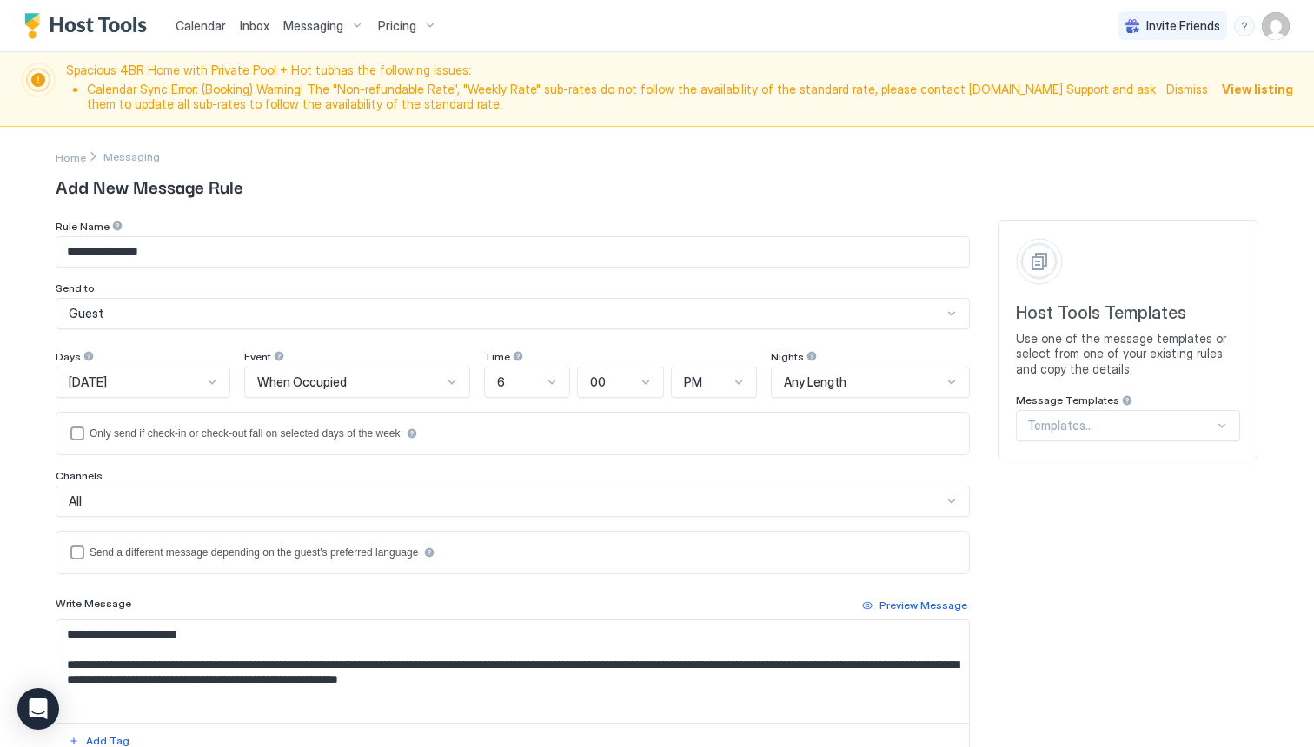
scroll to position [238, 0]
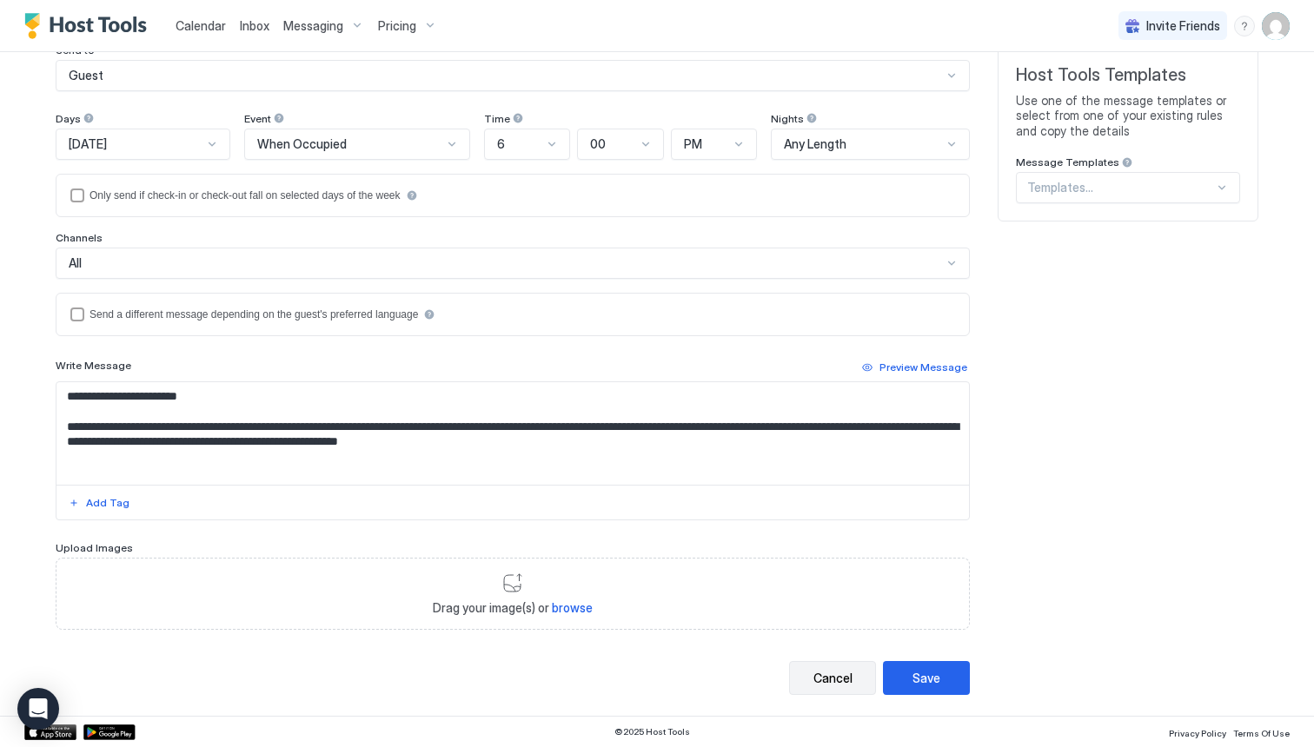
click at [836, 673] on div "Cancel" at bounding box center [833, 678] width 39 height 18
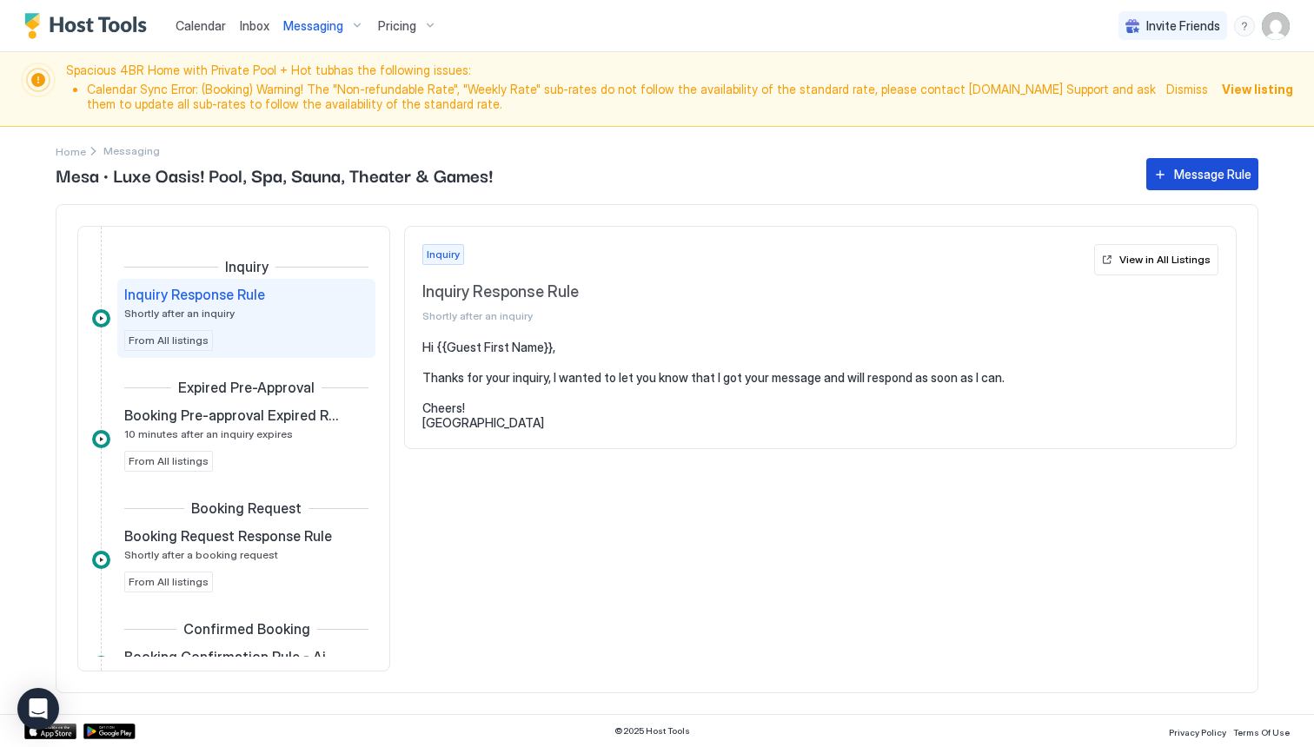
click at [1216, 162] on button "Message Rule" at bounding box center [1202, 174] width 112 height 32
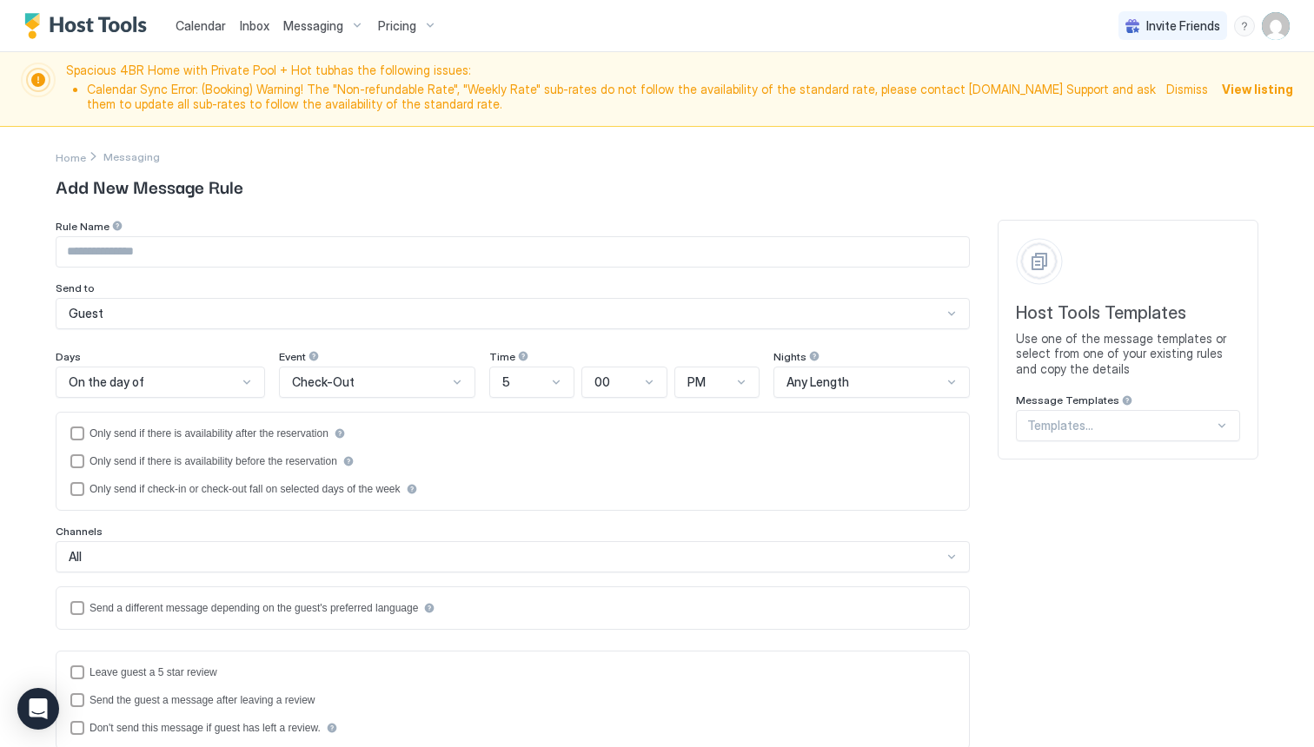
click at [635, 320] on div "Guest" at bounding box center [505, 314] width 873 height 16
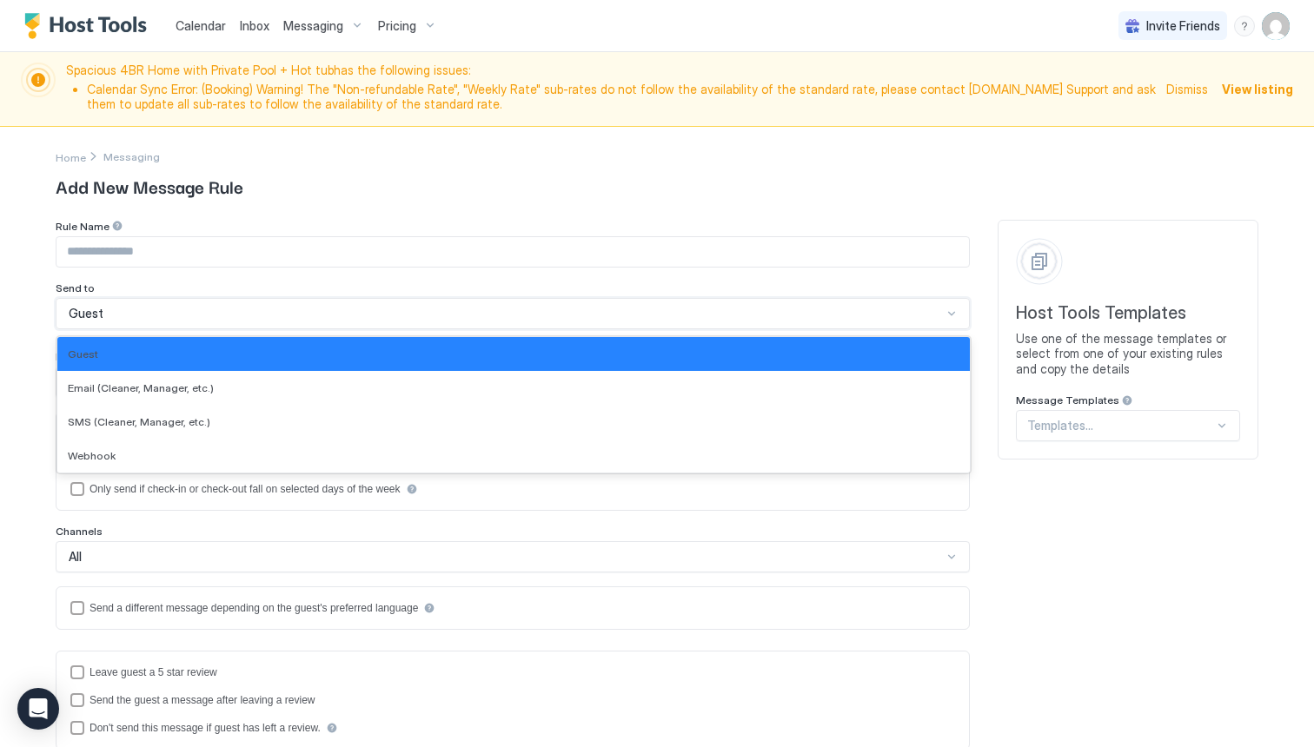
click at [635, 320] on div "Guest" at bounding box center [505, 314] width 873 height 16
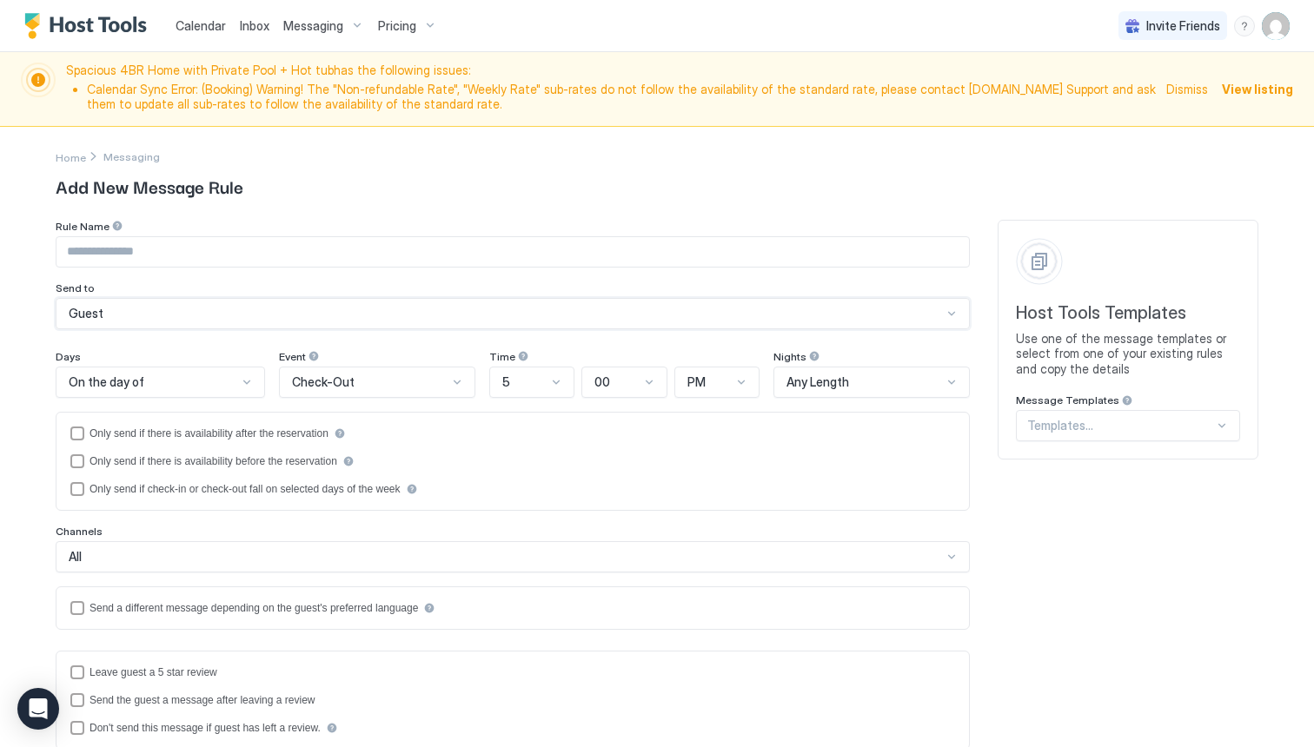
click at [183, 394] on div "On the day of" at bounding box center [160, 382] width 209 height 31
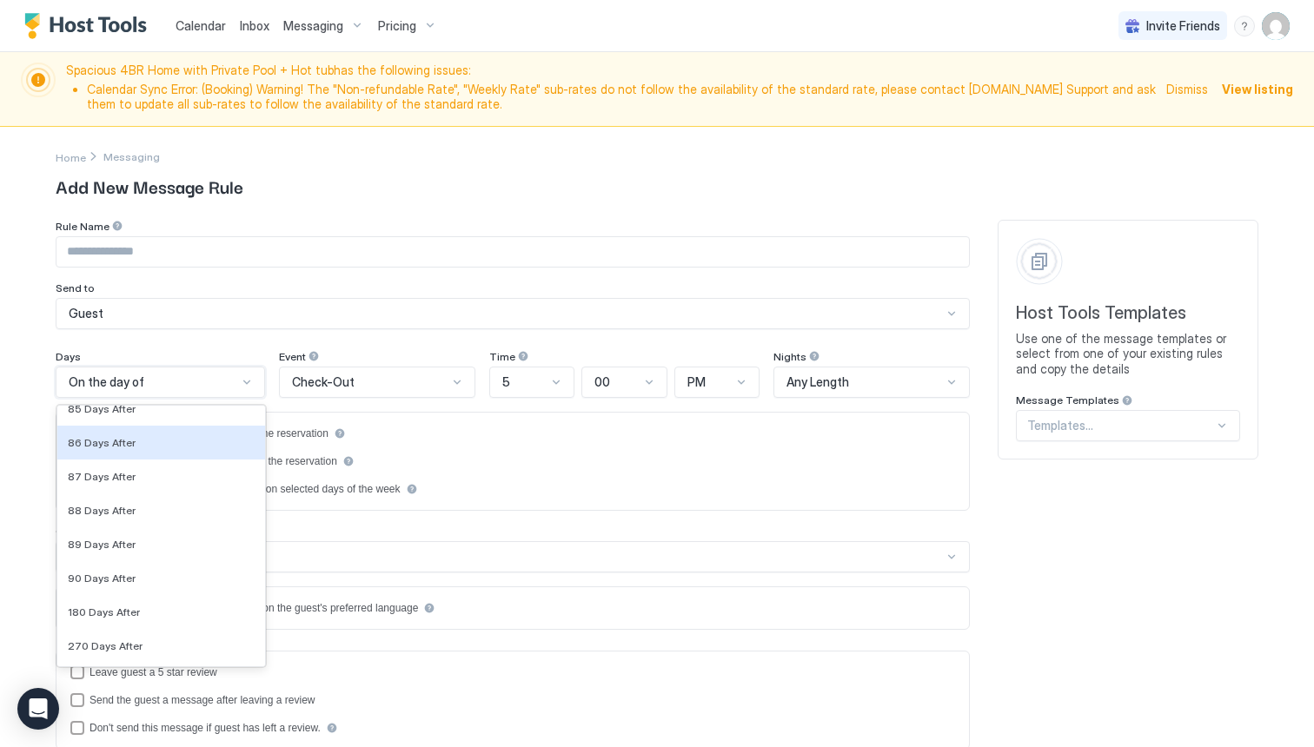
scroll to position [5898, 0]
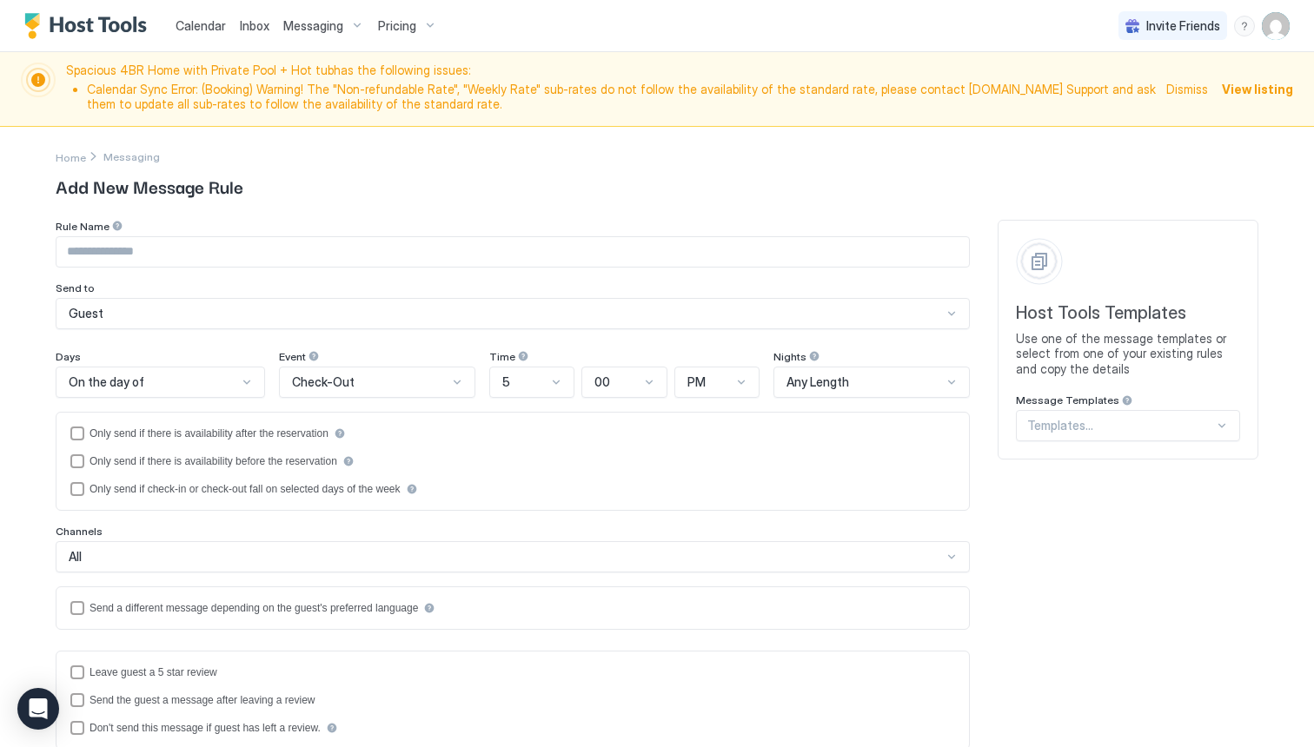
click at [259, 349] on div "Rule Name Send to Guest Days On the day of Event Check-Out Time 5 00 PM Nights …" at bounding box center [513, 632] width 914 height 825
click at [365, 381] on div "Check-Out" at bounding box center [370, 383] width 156 height 16
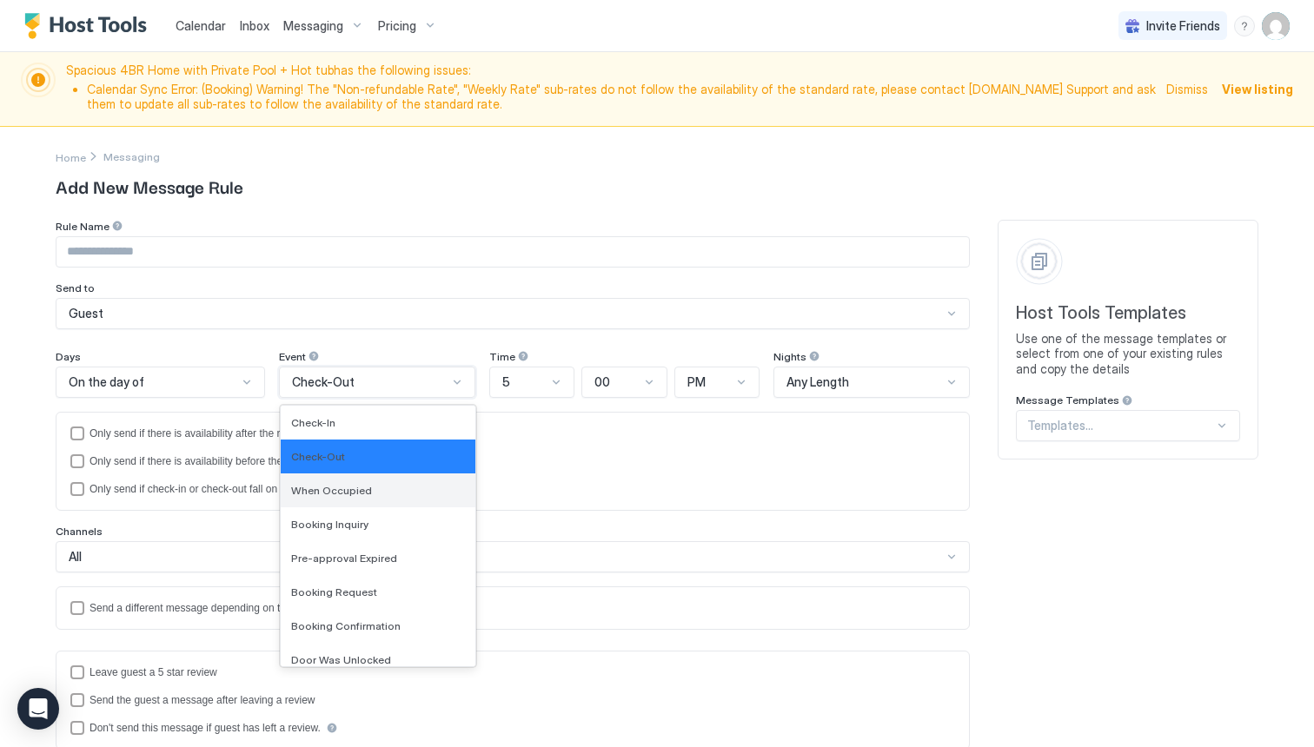
click at [332, 485] on span "When Occupied" at bounding box center [331, 490] width 81 height 13
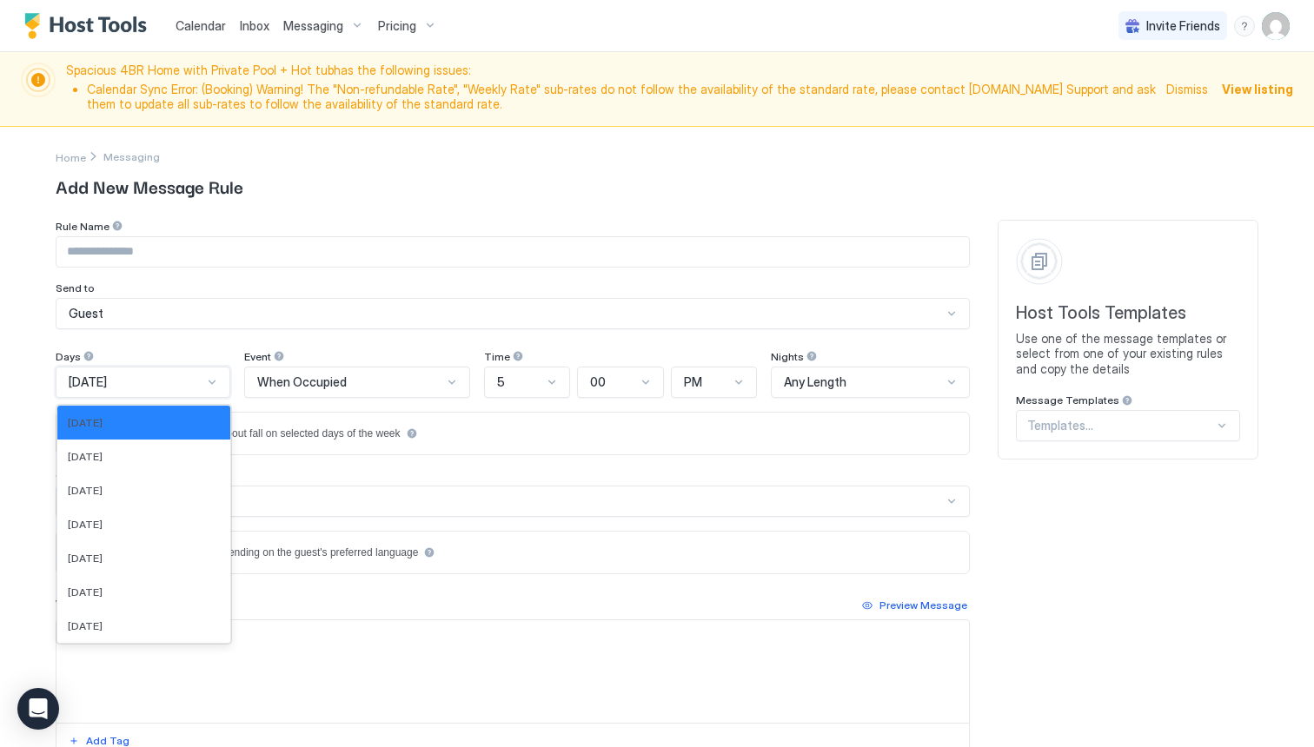
click at [219, 384] on div at bounding box center [212, 382] width 14 height 14
click at [258, 355] on div "Days [DATE] selected, 1 of 7. 7 results available. Use Up and Down to choose op…" at bounding box center [513, 374] width 914 height 48
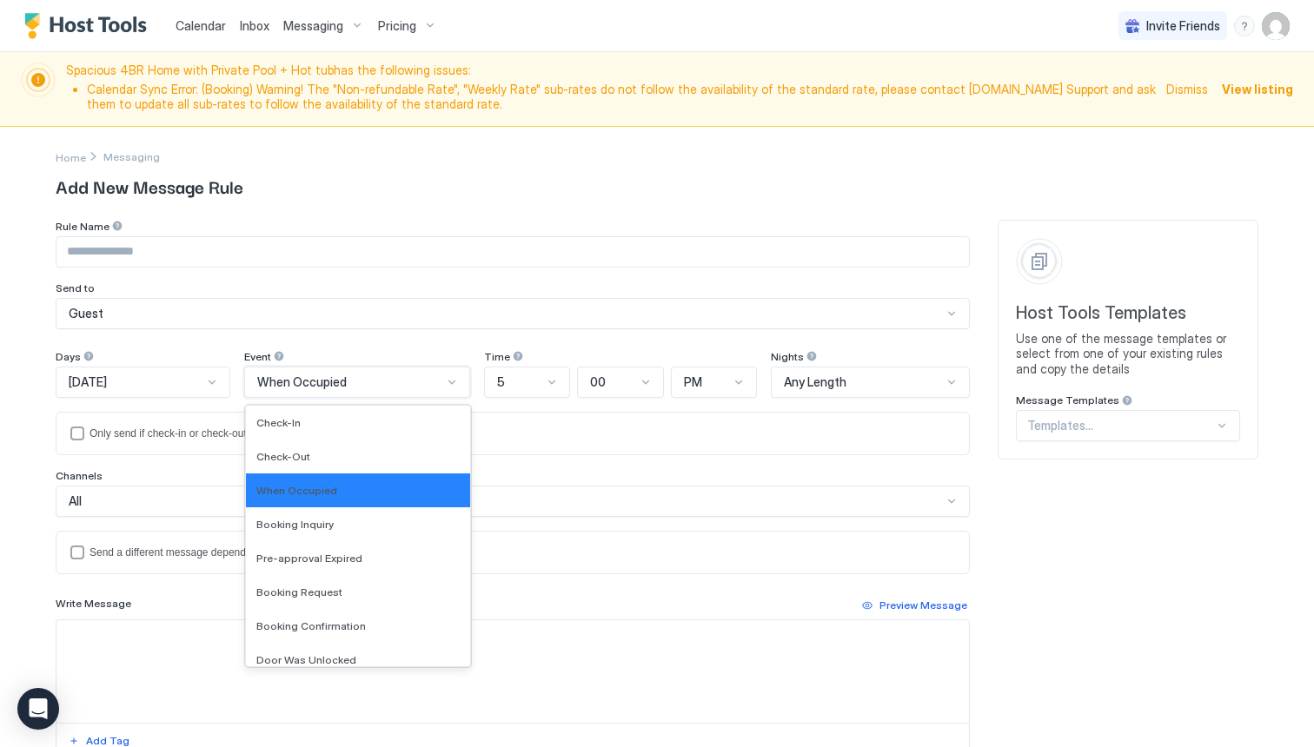
click at [322, 388] on span "When Occupied" at bounding box center [302, 383] width 90 height 16
click at [301, 428] on span "Check-In" at bounding box center [278, 422] width 44 height 13
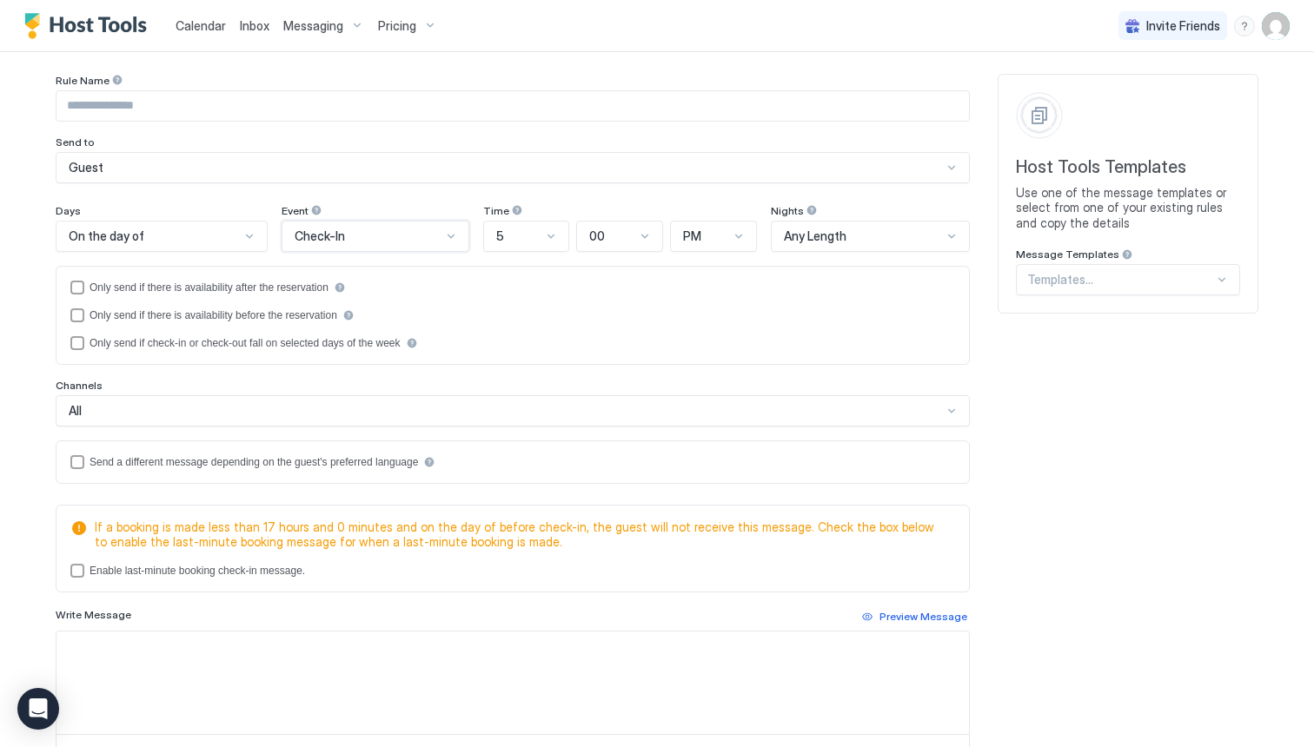
scroll to position [0, 0]
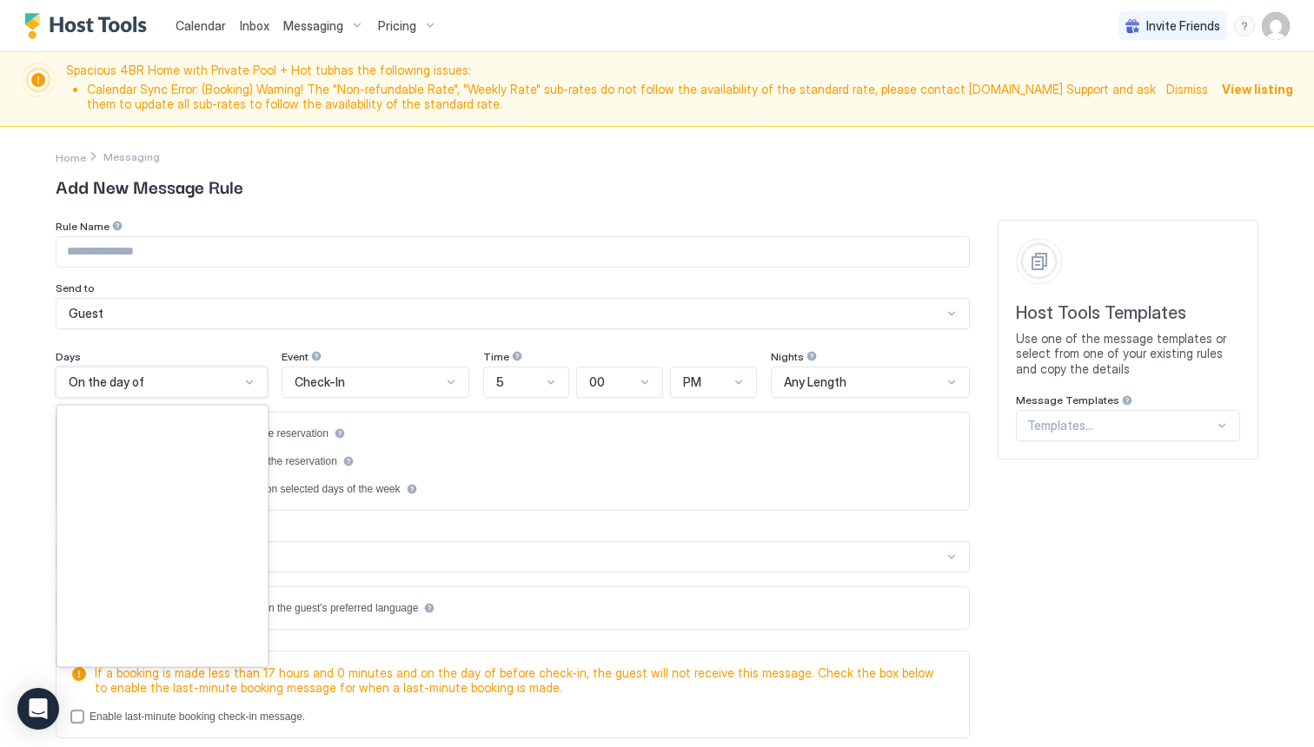
click at [226, 385] on div "On the day of" at bounding box center [154, 383] width 171 height 16
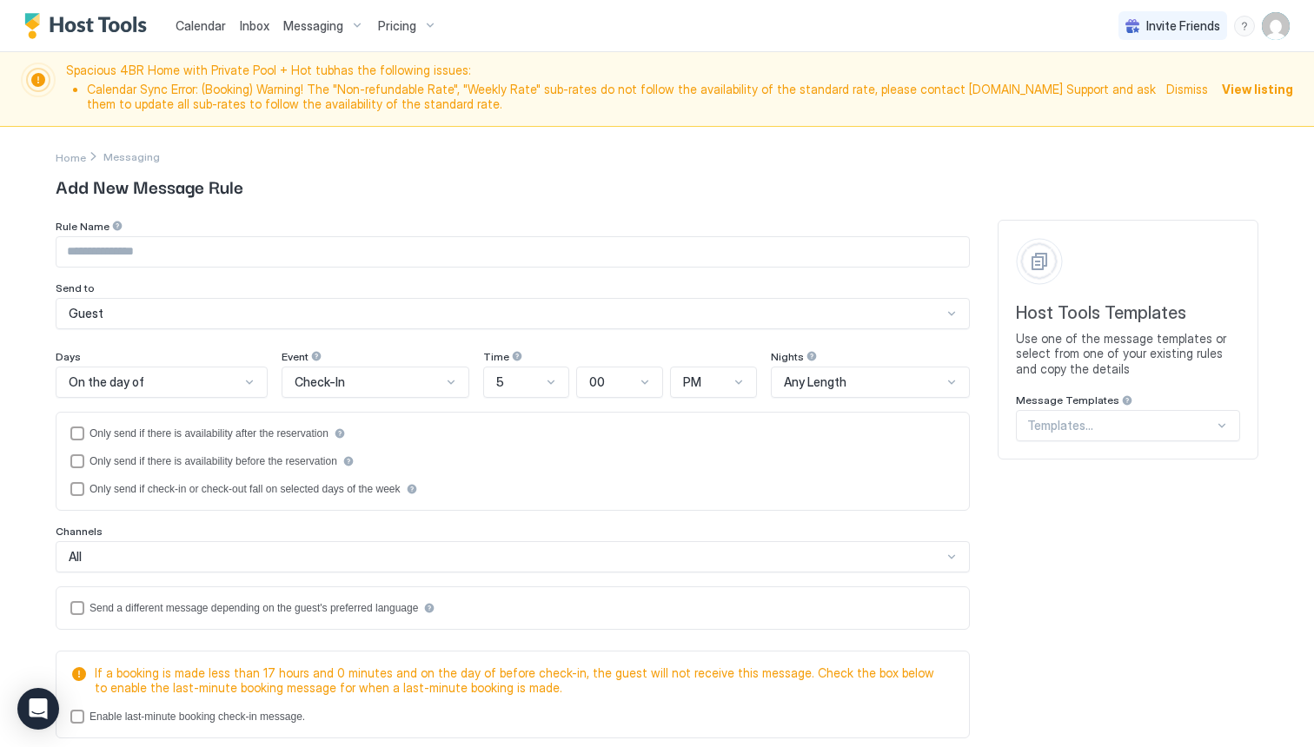
click at [249, 359] on div "Days" at bounding box center [162, 358] width 212 height 17
click at [315, 389] on span "Check-In" at bounding box center [320, 383] width 50 height 16
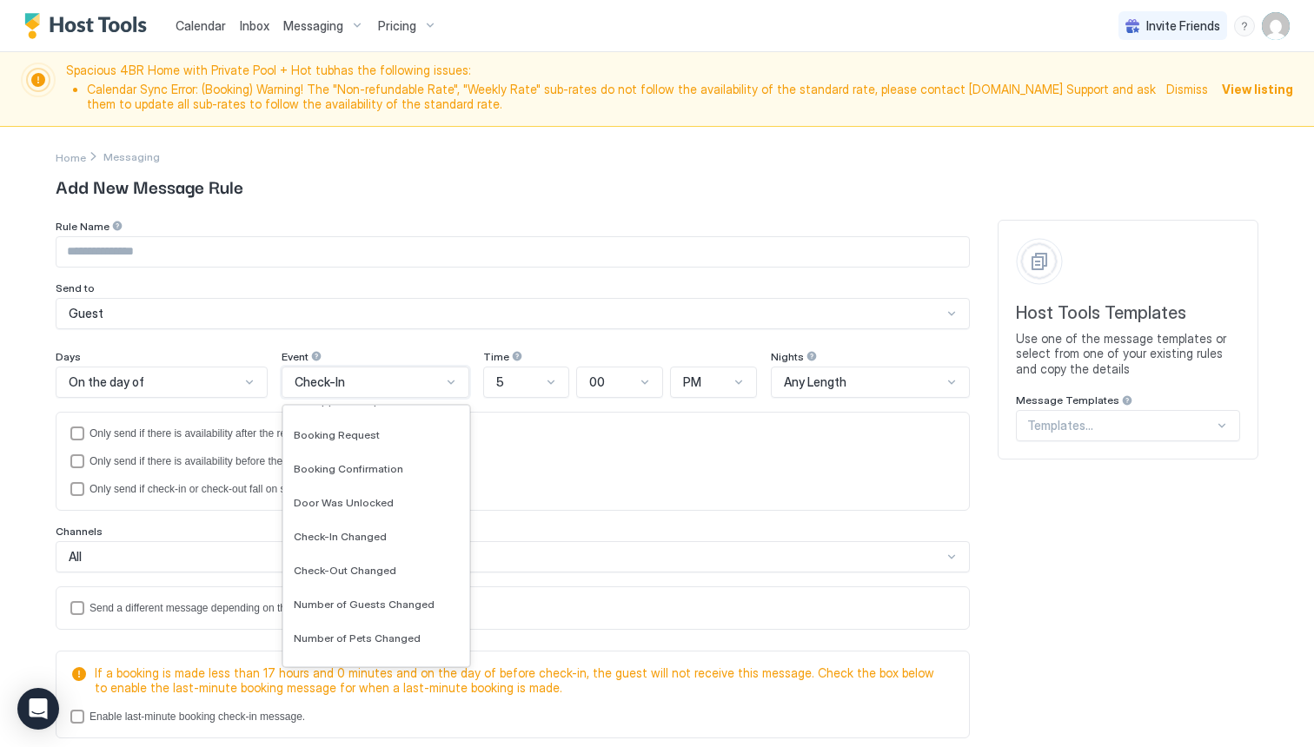
scroll to position [180, 0]
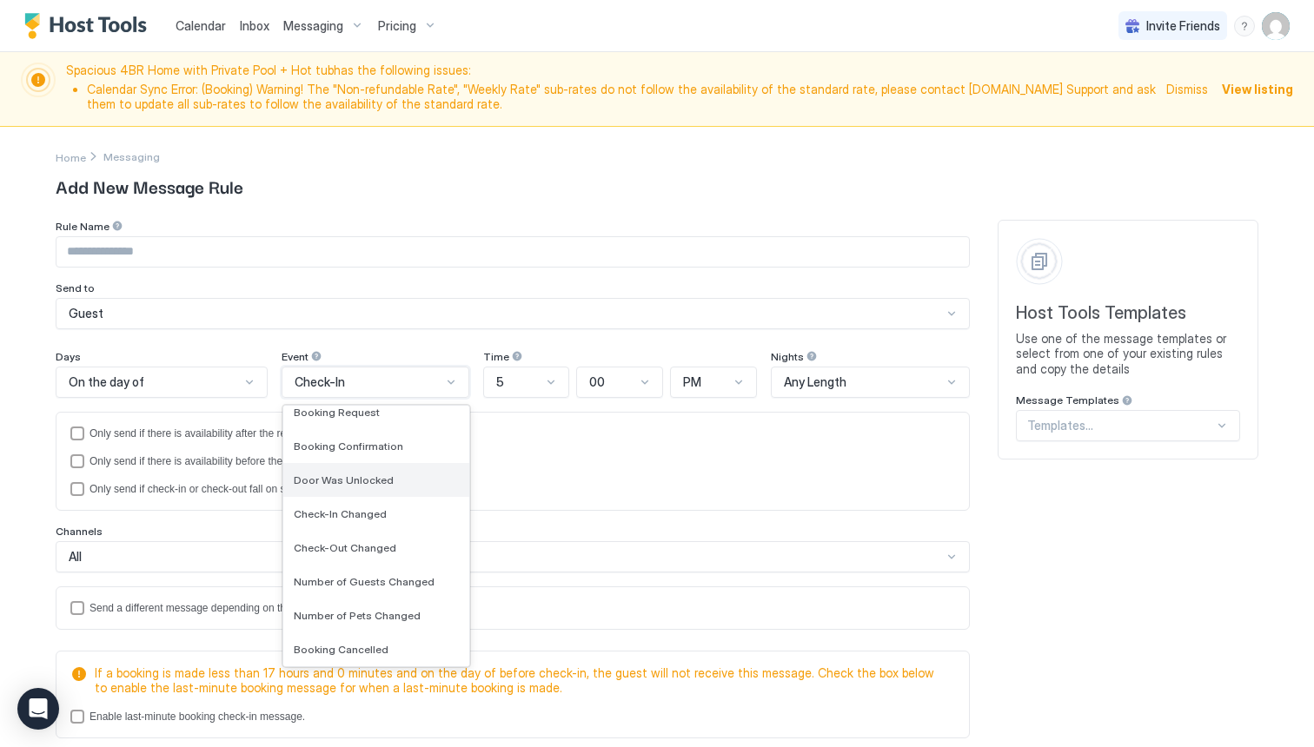
click at [297, 495] on div "Door Was Unlocked" at bounding box center [375, 480] width 185 height 34
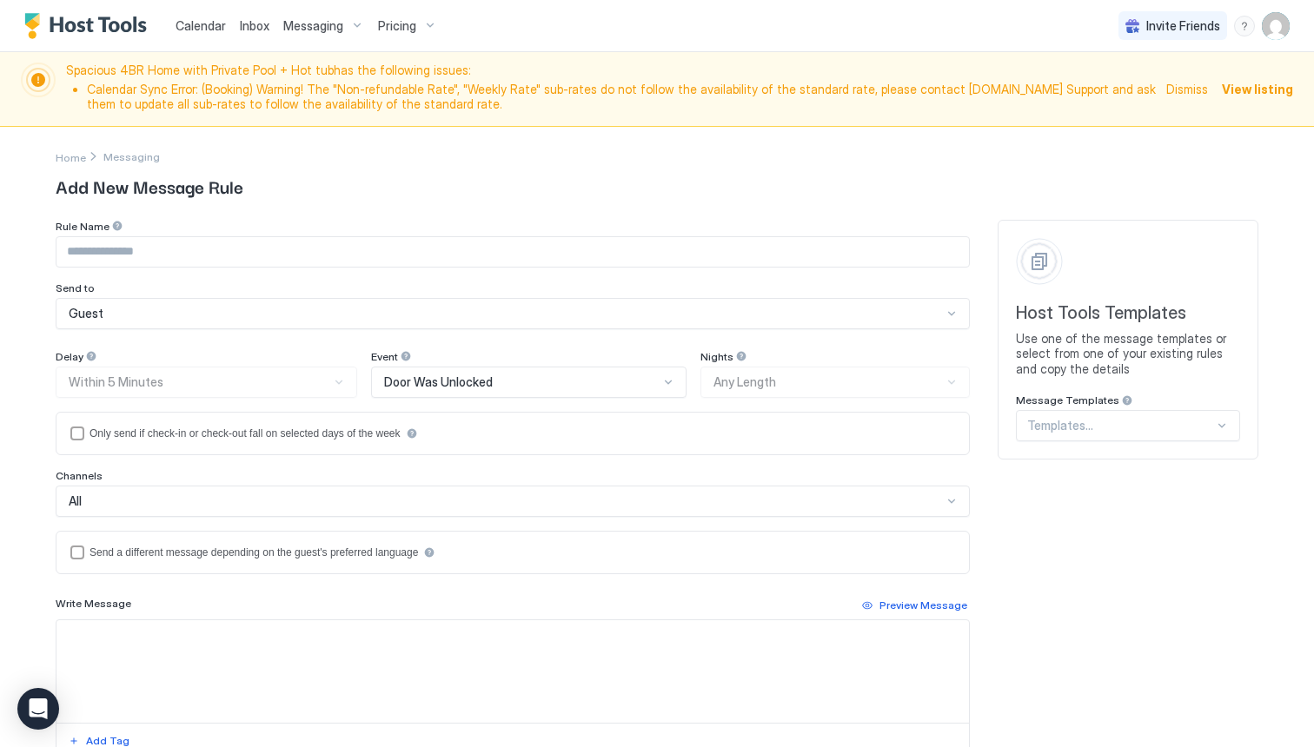
click at [304, 384] on div "Delay Within 5 Minutes" at bounding box center [207, 374] width 302 height 48
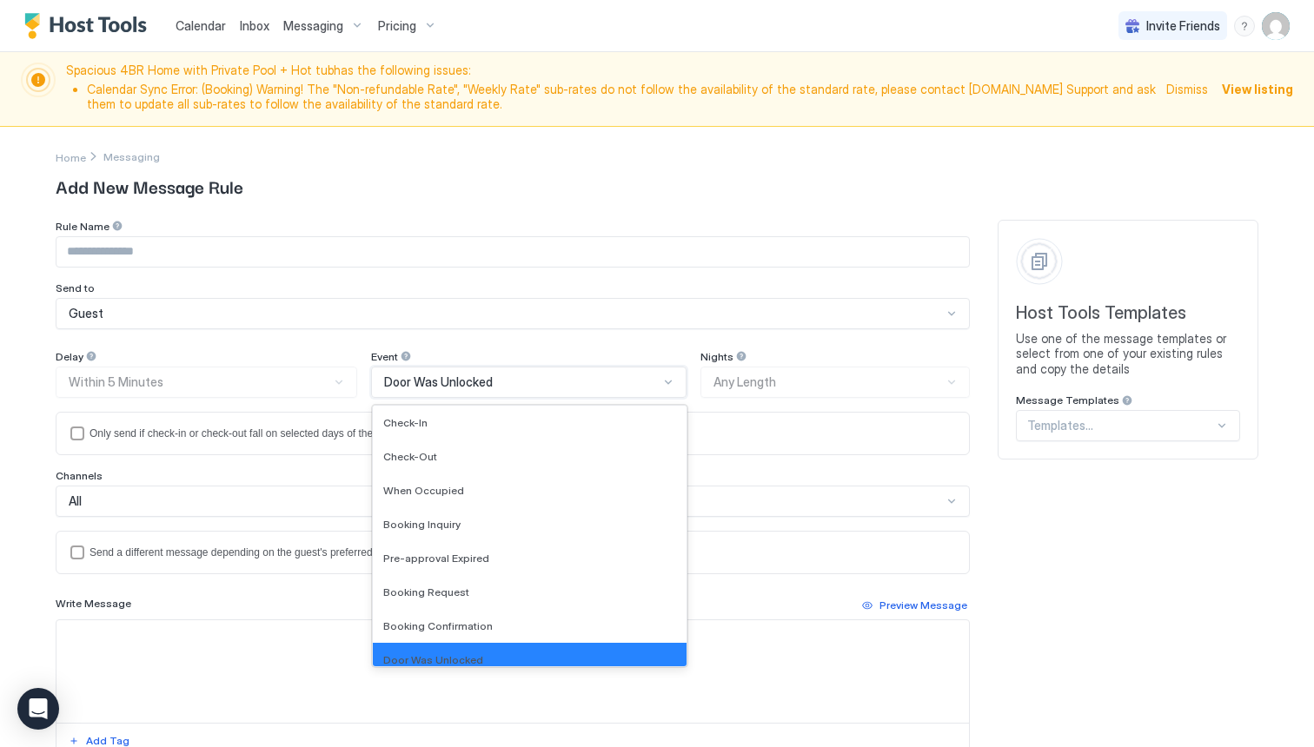
click at [418, 382] on span "Door Was Unlocked" at bounding box center [438, 383] width 109 height 16
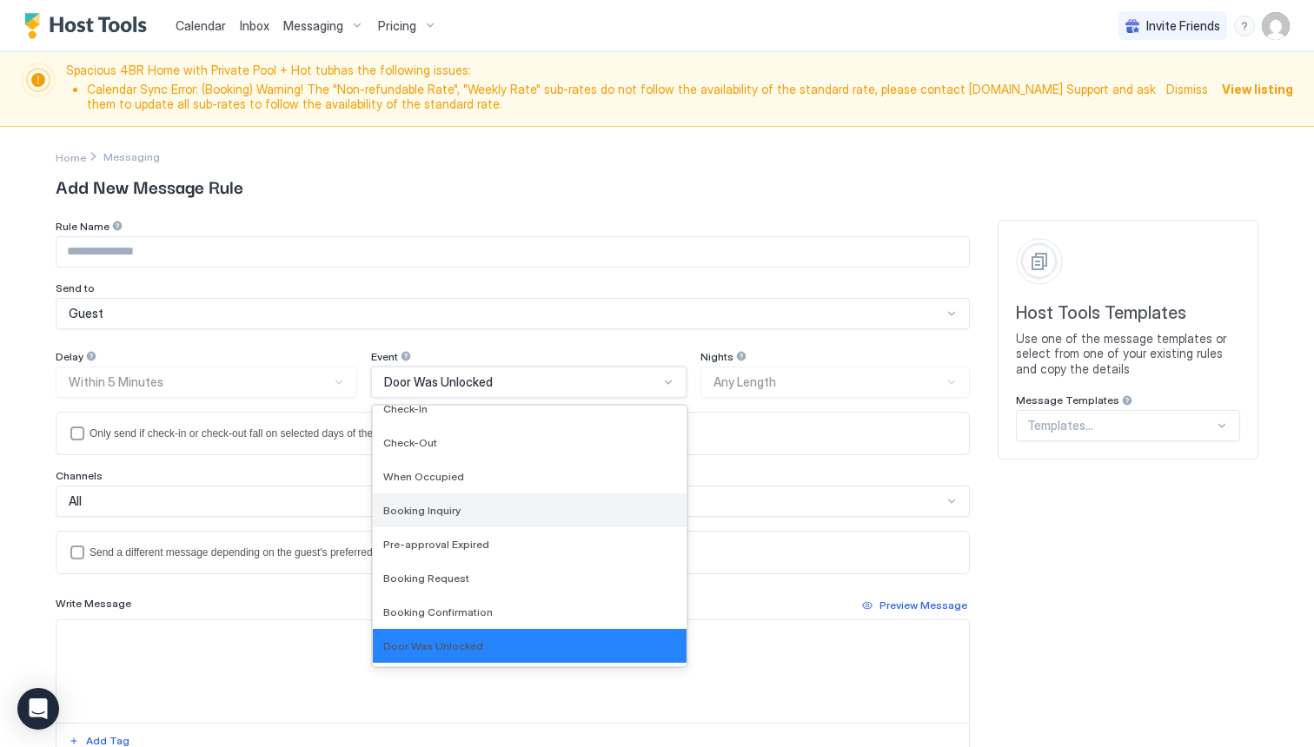
scroll to position [0, 0]
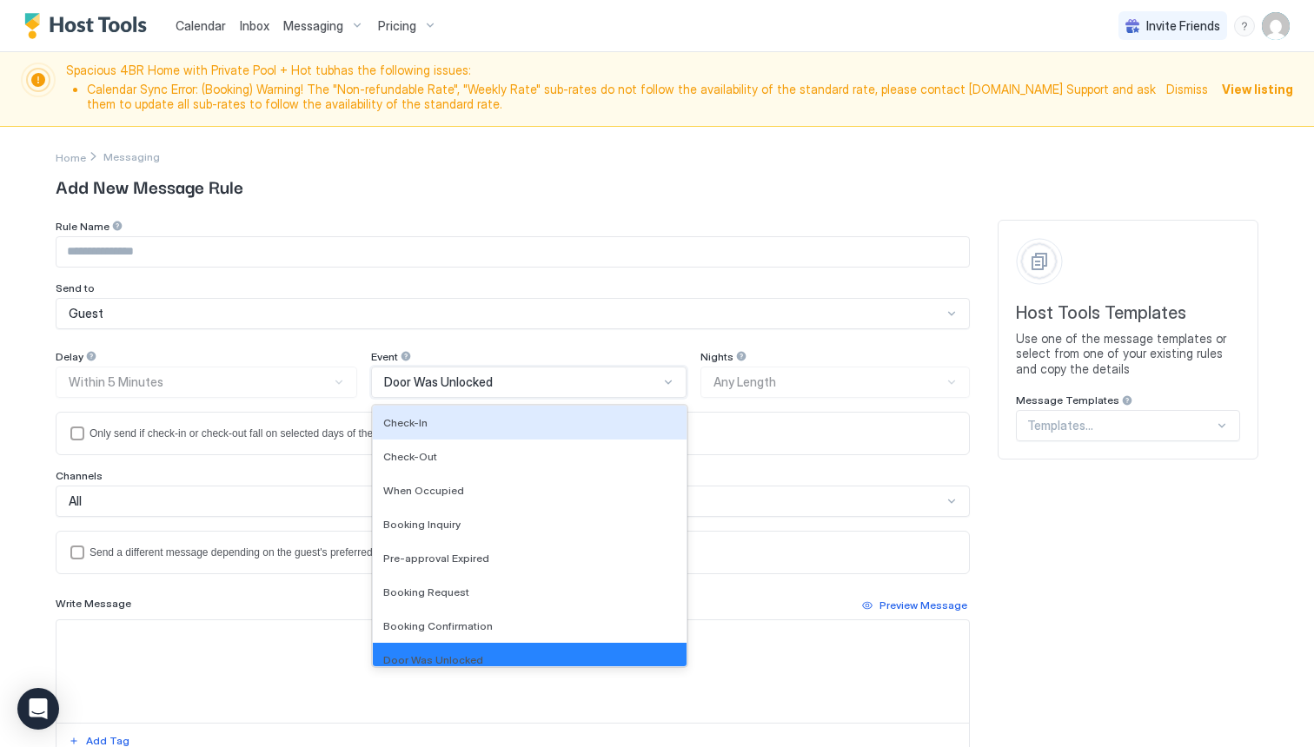
click at [289, 369] on div "Delay Within 5 Minutes" at bounding box center [207, 374] width 302 height 48
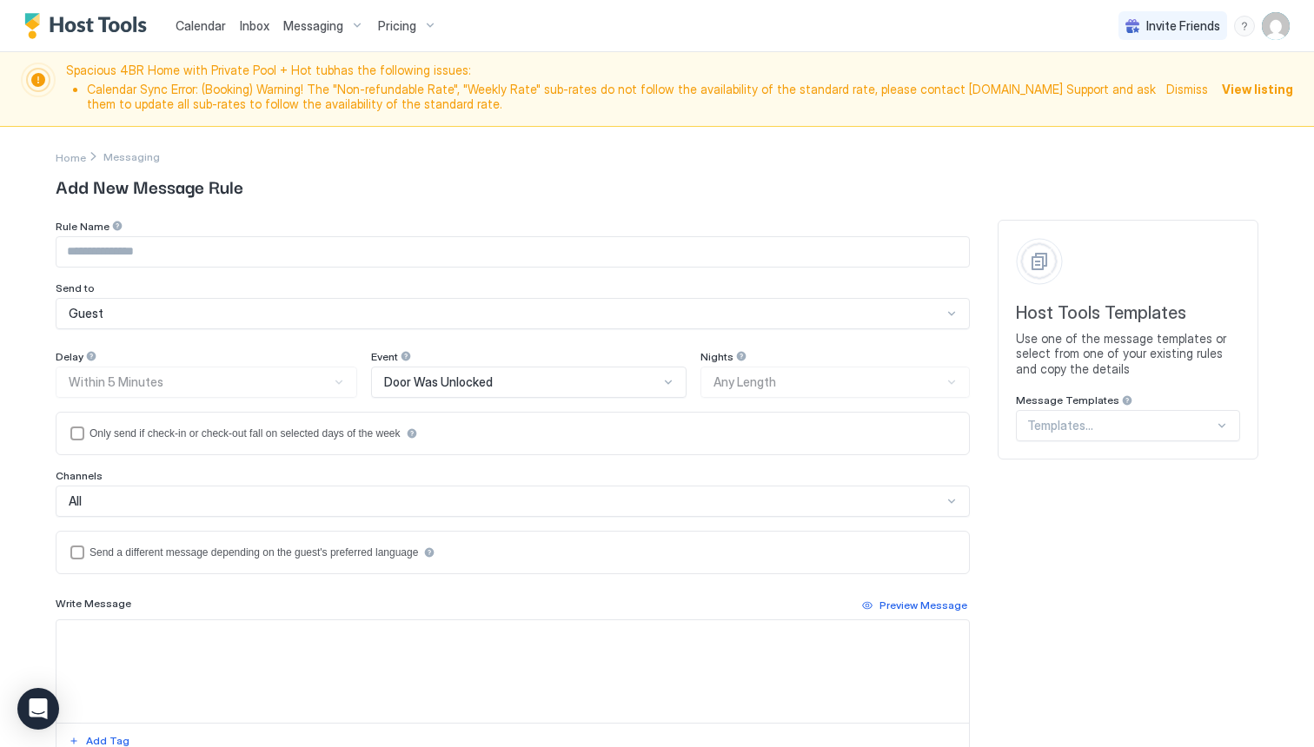
click at [415, 388] on span "Door Was Unlocked" at bounding box center [438, 383] width 109 height 16
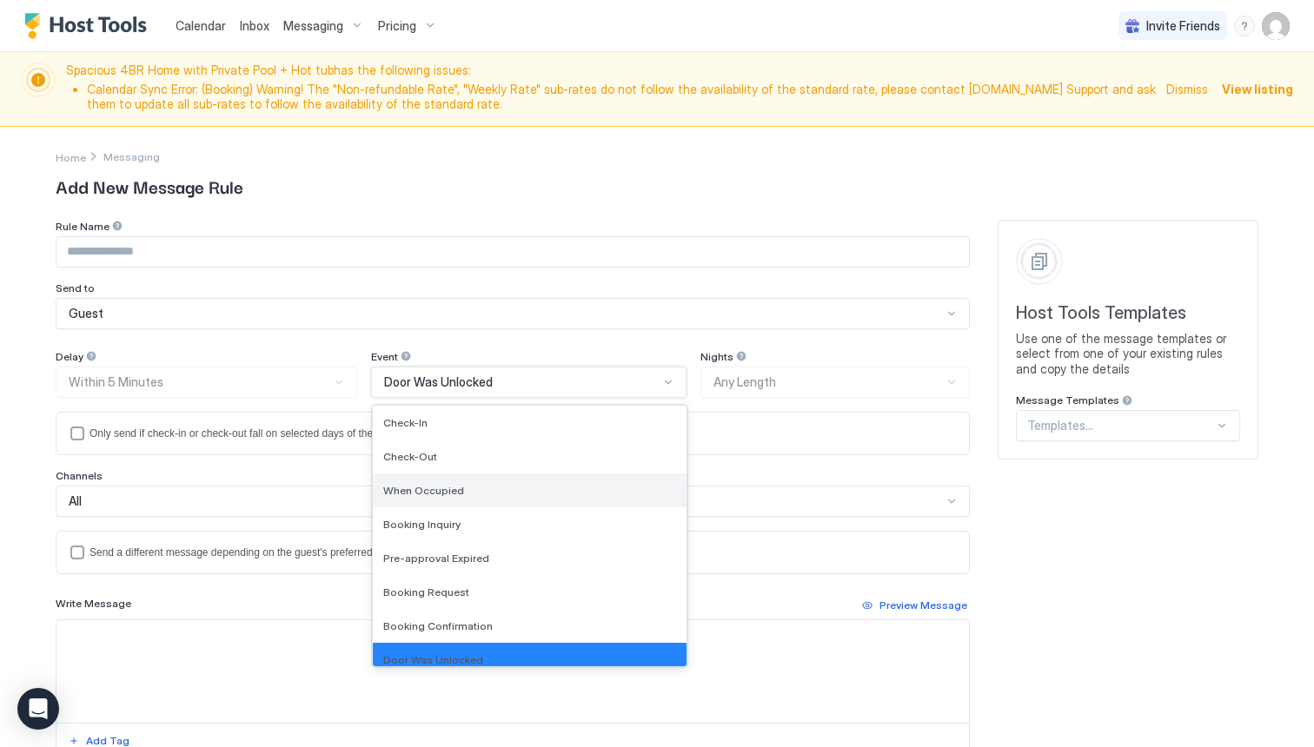
click at [406, 506] on div "When Occupied" at bounding box center [530, 491] width 314 height 34
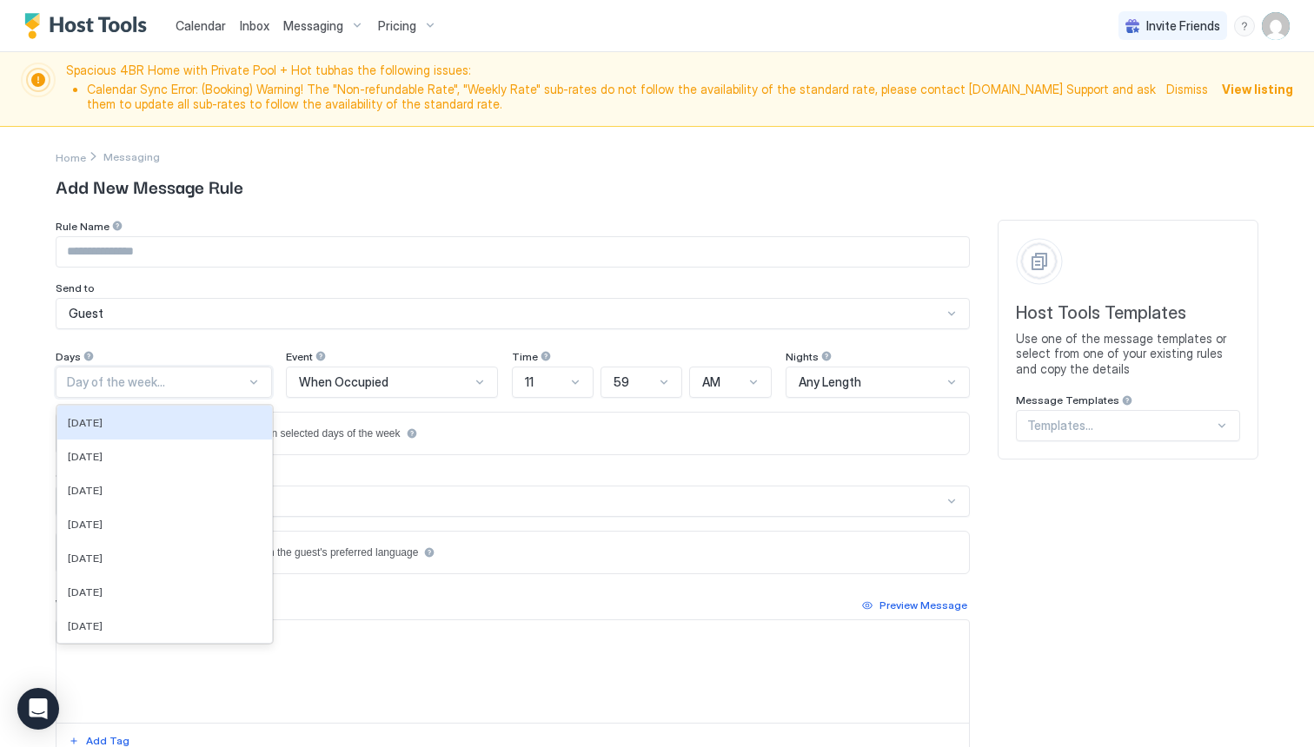
click at [256, 383] on div at bounding box center [254, 382] width 14 height 14
click at [137, 567] on div "[DATE]" at bounding box center [164, 558] width 215 height 34
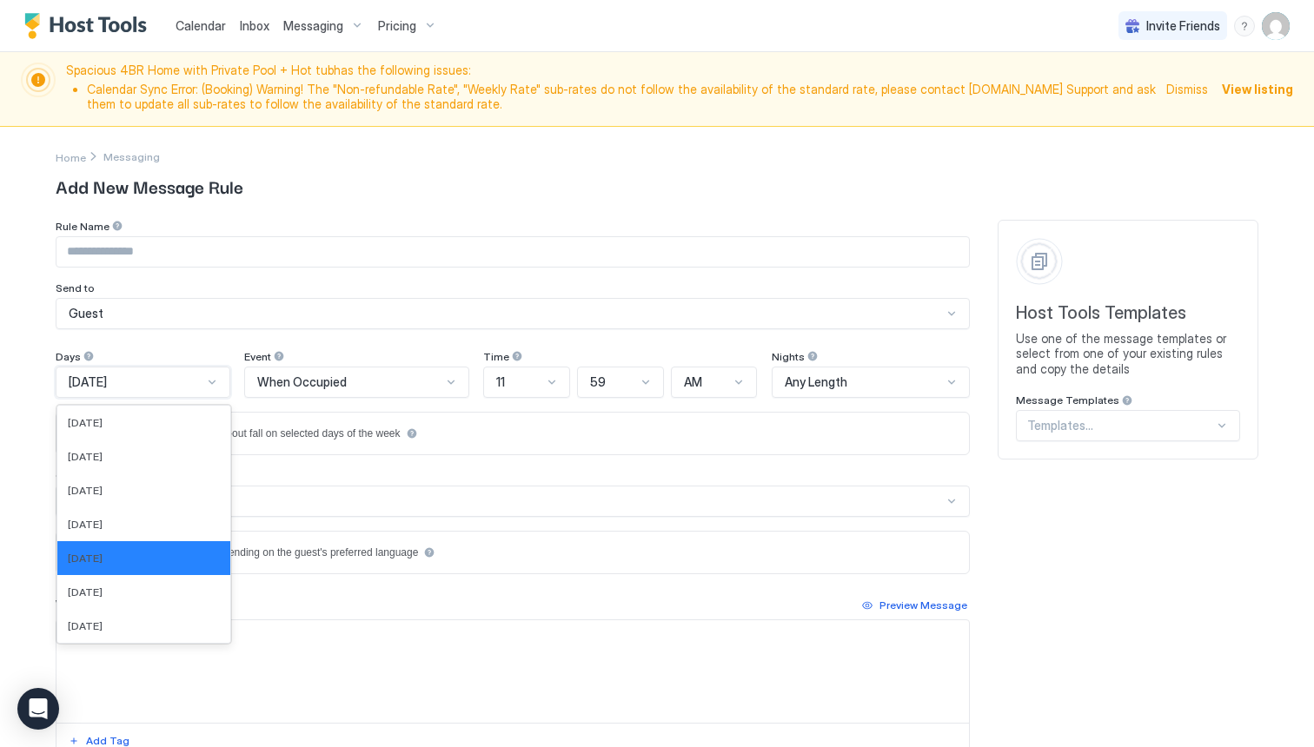
click at [203, 382] on div "[DATE]" at bounding box center [136, 383] width 134 height 16
click at [149, 517] on div "[DATE]" at bounding box center [143, 525] width 173 height 34
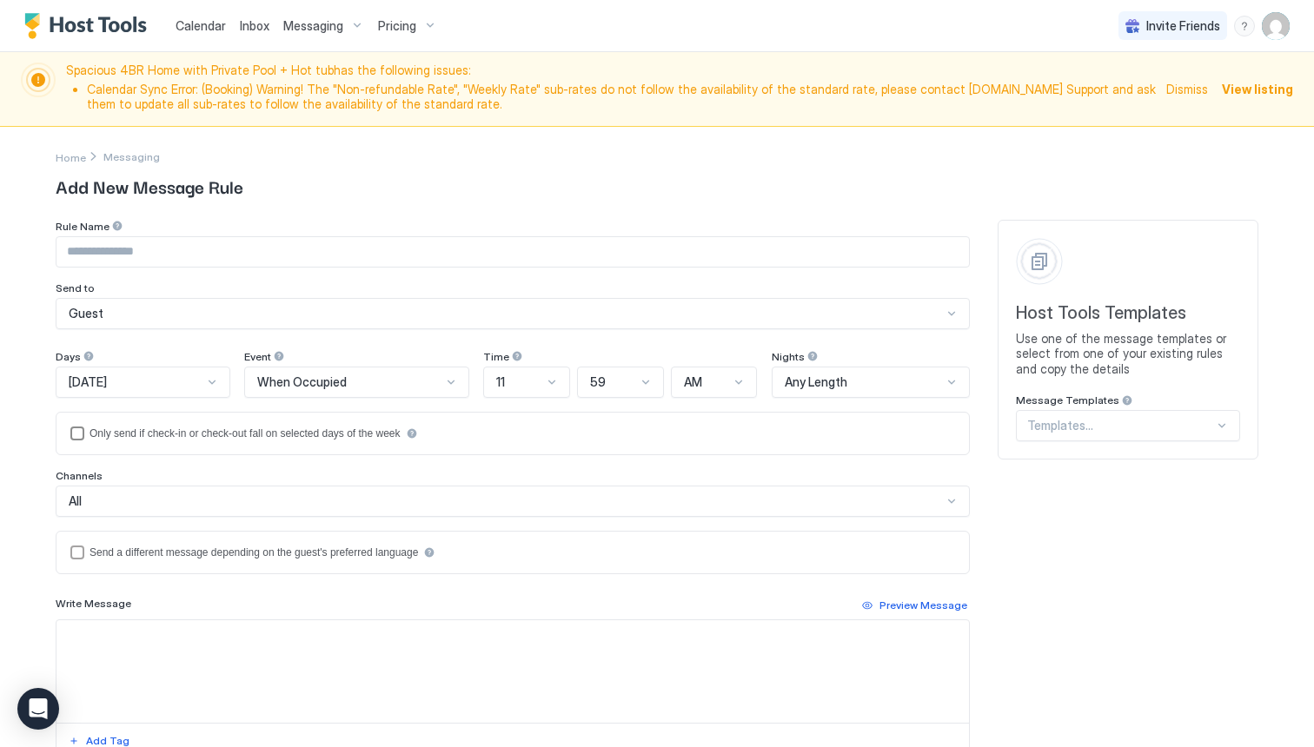
click at [74, 433] on div "isLimited" at bounding box center [77, 434] width 14 height 14
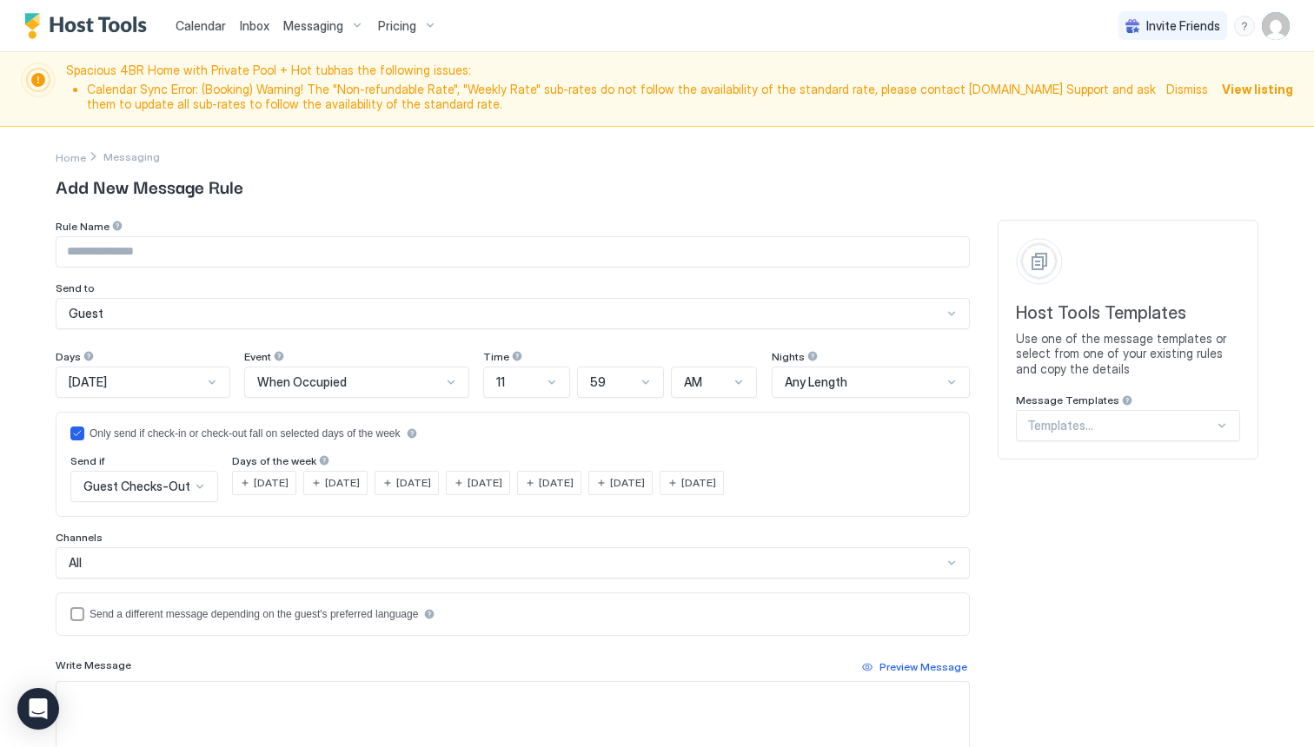
click at [193, 489] on div at bounding box center [200, 487] width 14 height 14
click at [169, 522] on div "Guest Checks-In" at bounding box center [145, 527] width 125 height 13
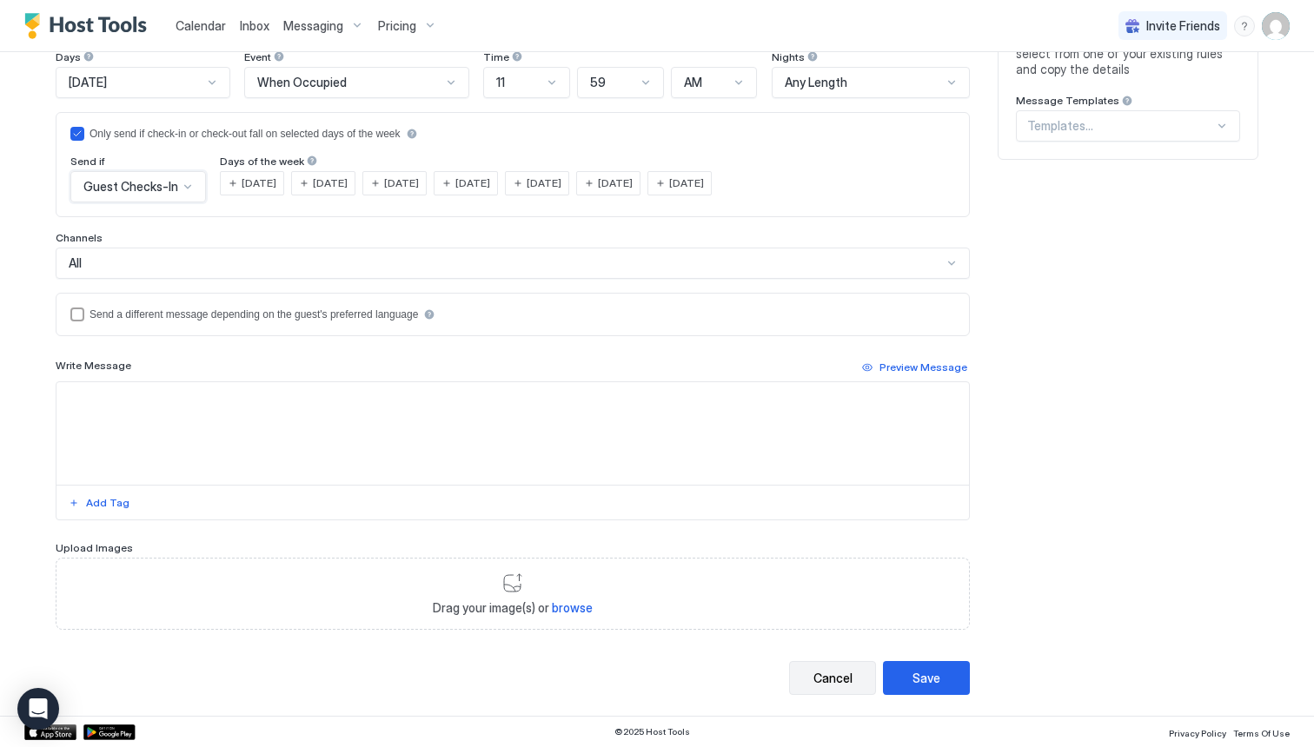
click at [827, 674] on div "Cancel" at bounding box center [833, 678] width 39 height 18
